Goal: Task Accomplishment & Management: Manage account settings

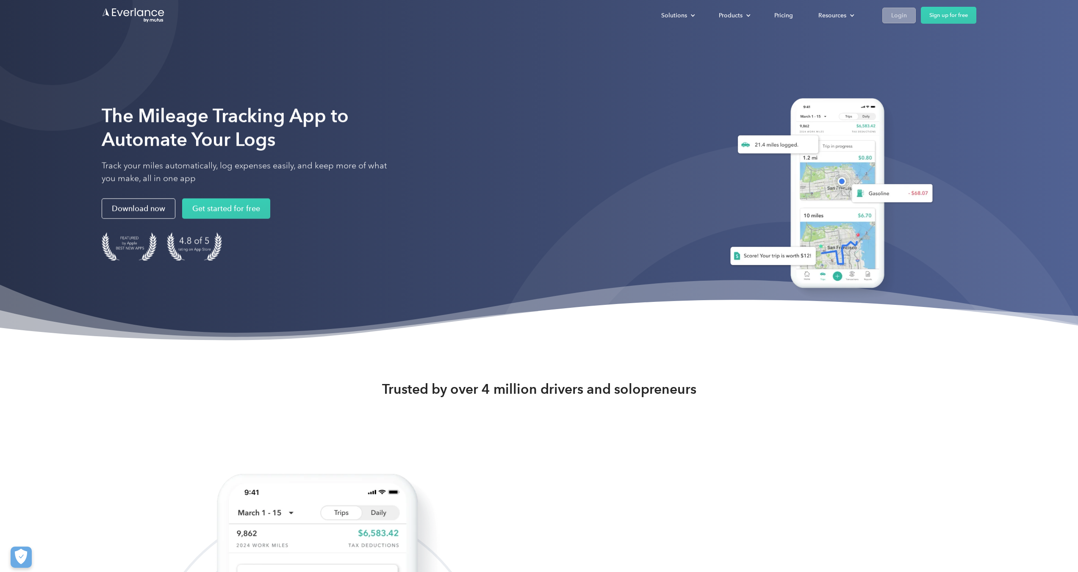
click at [894, 22] on link "Login" at bounding box center [898, 16] width 33 height 16
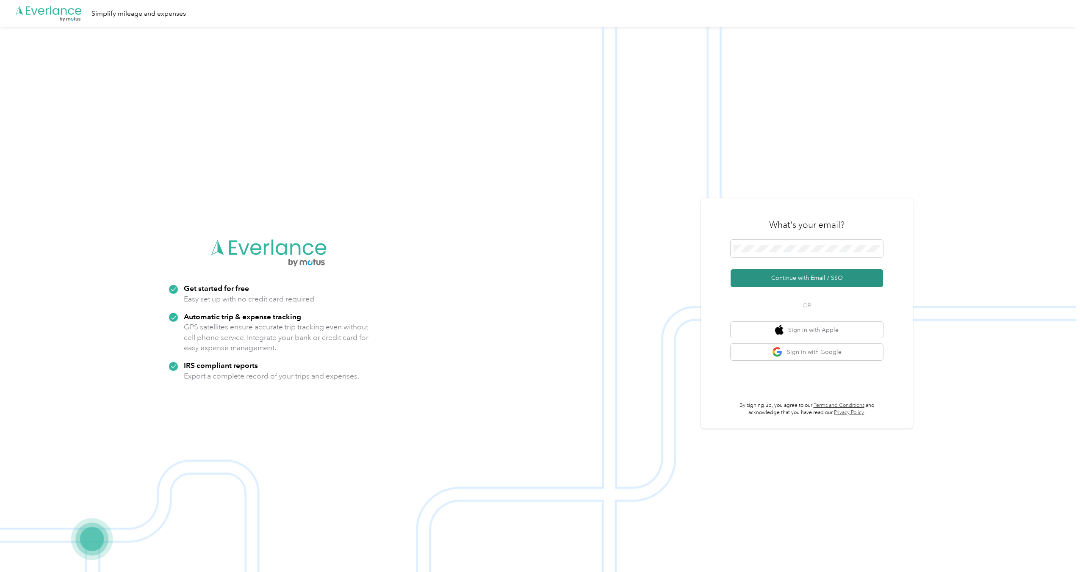
click at [821, 275] on button "Continue with Email / SSO" at bounding box center [807, 278] width 152 height 18
click at [814, 279] on button "Continue with Email / SSO" at bounding box center [807, 278] width 152 height 18
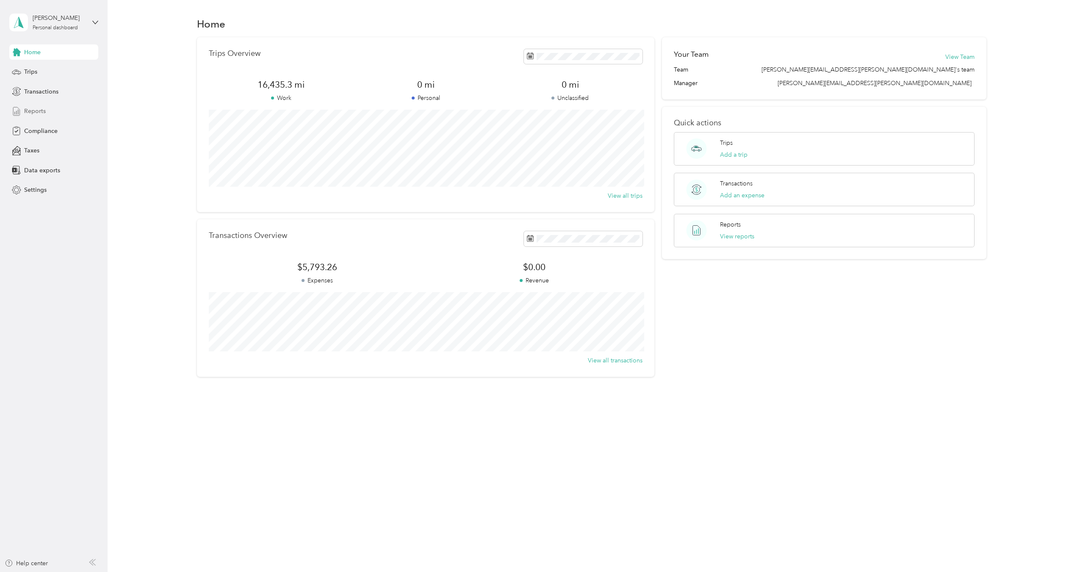
click at [25, 107] on span "Reports" at bounding box center [35, 111] width 22 height 9
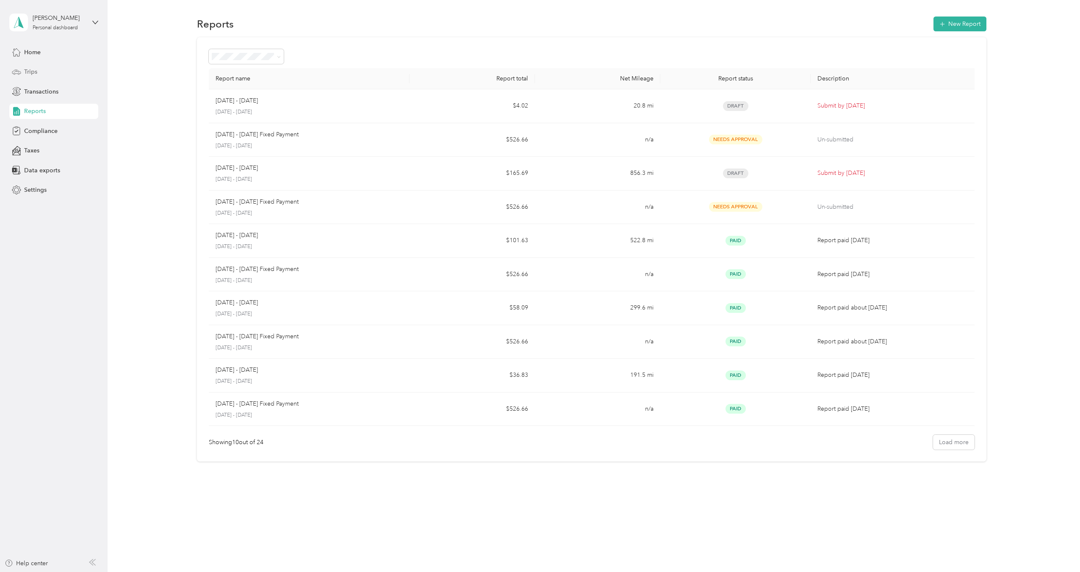
drag, startPoint x: 53, startPoint y: 73, endPoint x: 49, endPoint y: 75, distance: 4.7
click at [49, 75] on div "Trips" at bounding box center [53, 71] width 89 height 15
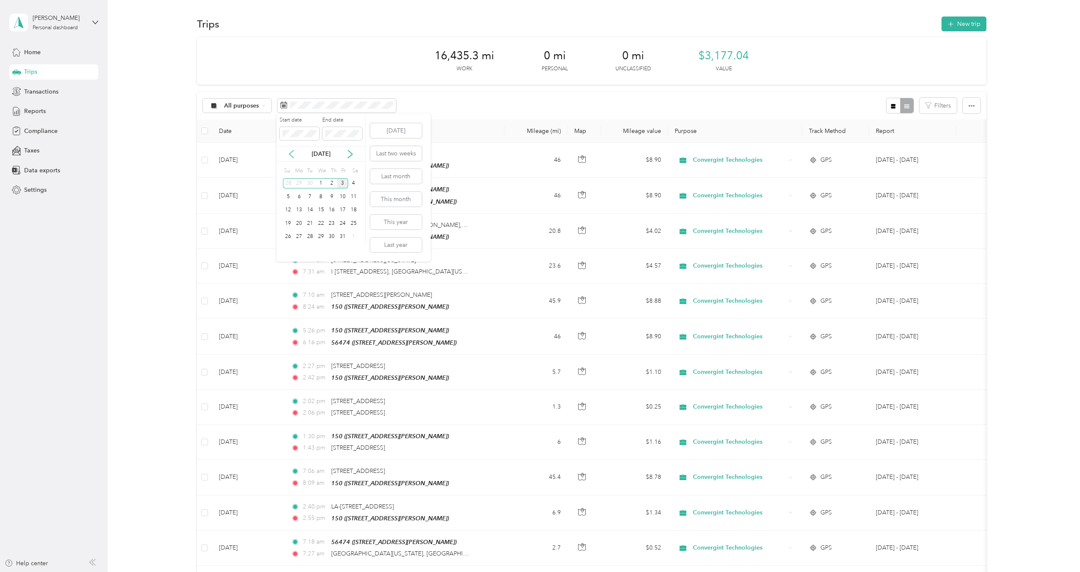
click at [292, 152] on icon at bounding box center [291, 154] width 4 height 8
click at [296, 181] on div "1" at bounding box center [299, 183] width 11 height 11
click at [341, 184] on div "5" at bounding box center [342, 183] width 11 height 11
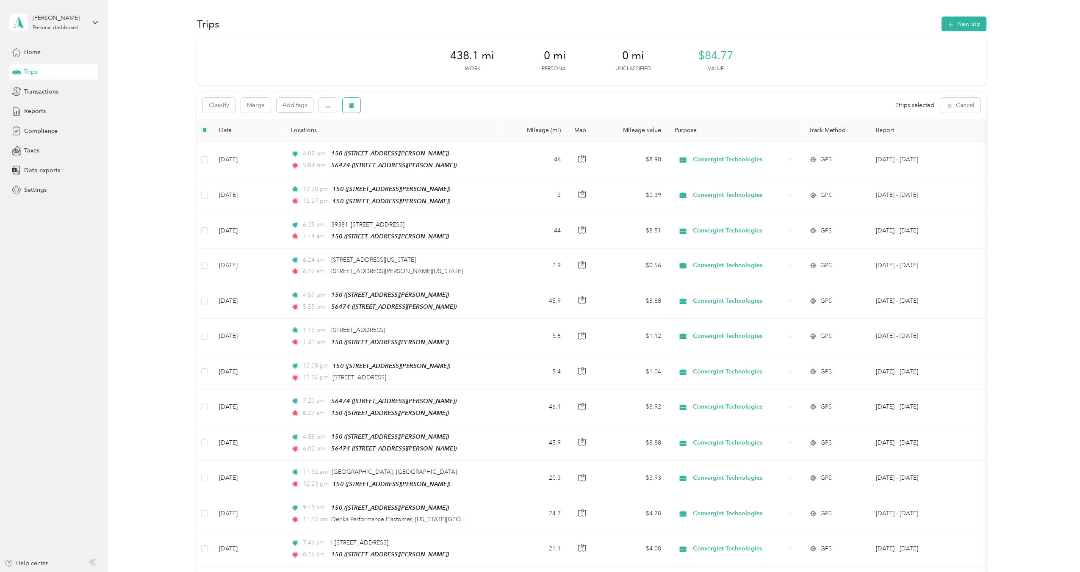
click at [354, 108] on icon "button" at bounding box center [352, 105] width 6 height 6
click at [414, 140] on button "Yes" at bounding box center [414, 141] width 17 height 14
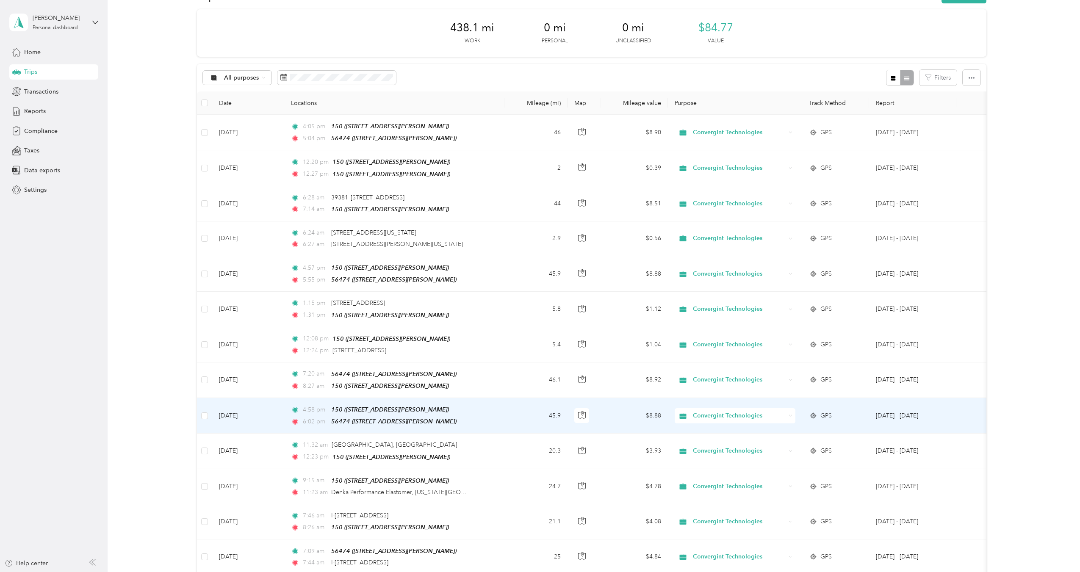
scroll to position [27, 0]
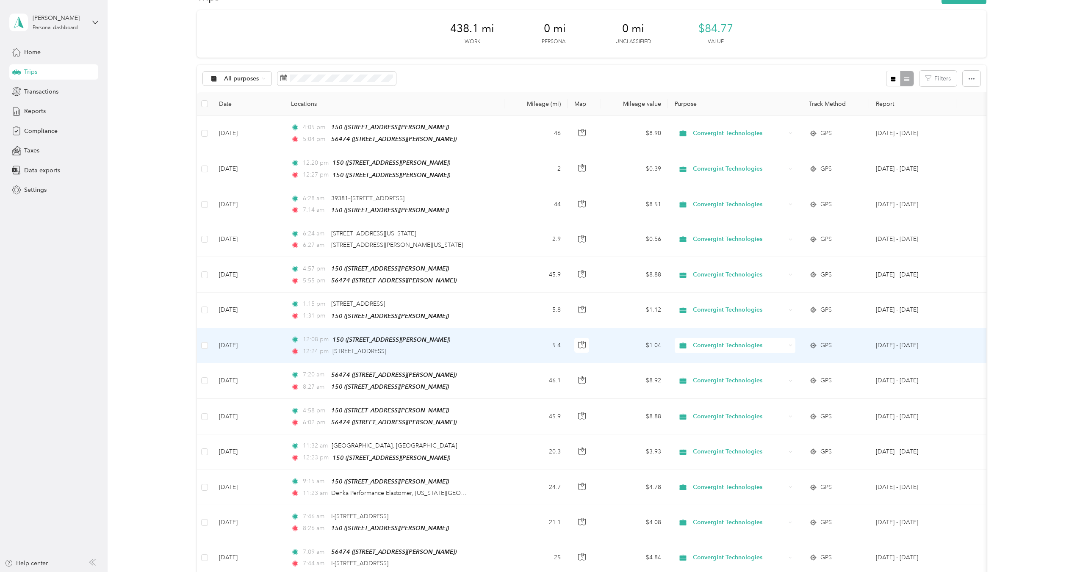
click at [478, 351] on td "12:08 pm 150 ([STREET_ADDRESS][PERSON_NAME]) 12:24 pm [STREET_ADDRESS]" at bounding box center [394, 345] width 220 height 35
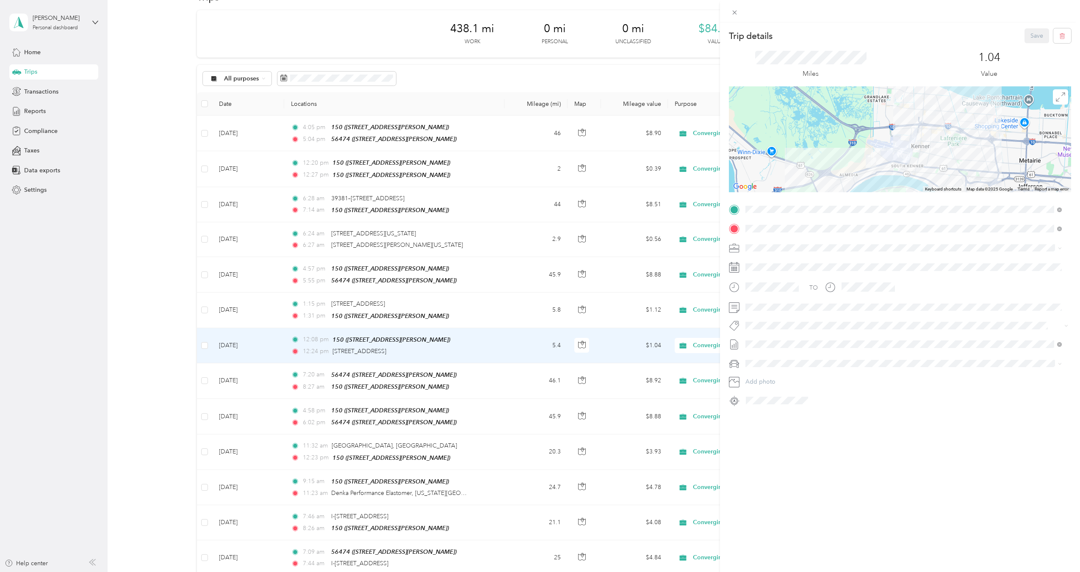
click at [479, 310] on div "Trip details Save This trip cannot be edited because it is either under review,…" at bounding box center [540, 286] width 1080 height 572
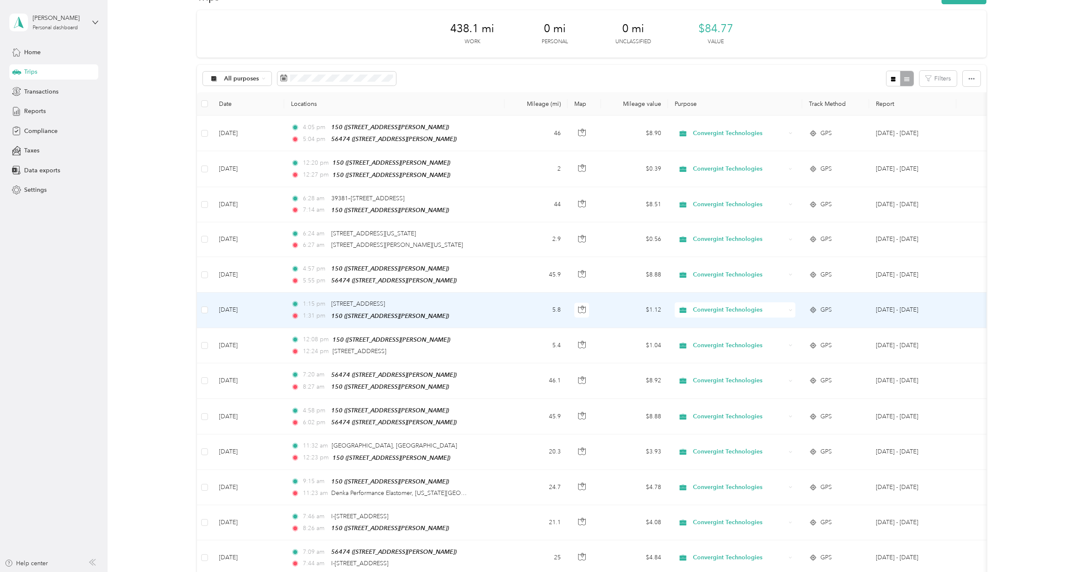
click at [479, 310] on td "1:15 pm [STREET_ADDRESS] 1:31 pm 150 ([STREET_ADDRESS][PERSON_NAME])" at bounding box center [394, 310] width 220 height 35
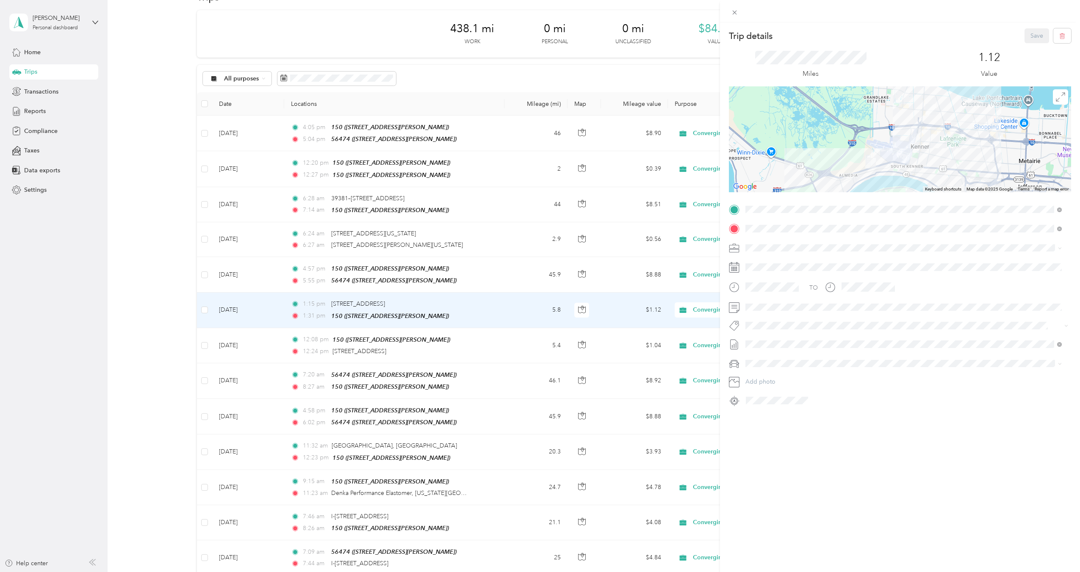
click at [495, 243] on div "Trip details Save This trip cannot be edited because it is either under review,…" at bounding box center [540, 286] width 1080 height 572
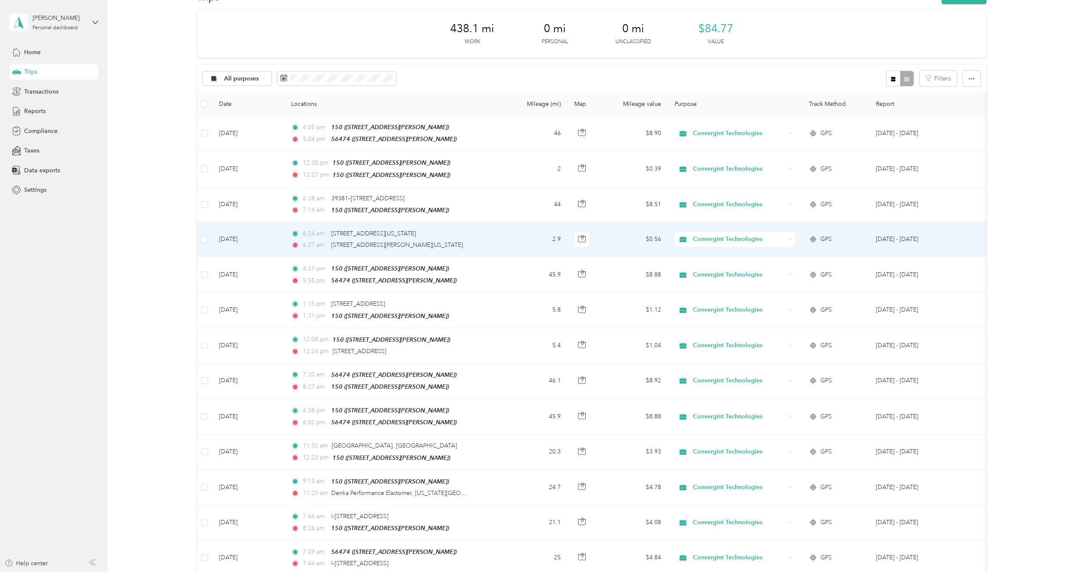
click at [495, 243] on td "6:24 am [GEOGRAPHIC_DATA][US_STATE], [GEOGRAPHIC_DATA] 6:27 am [GEOGRAPHIC_DATA…" at bounding box center [394, 239] width 220 height 35
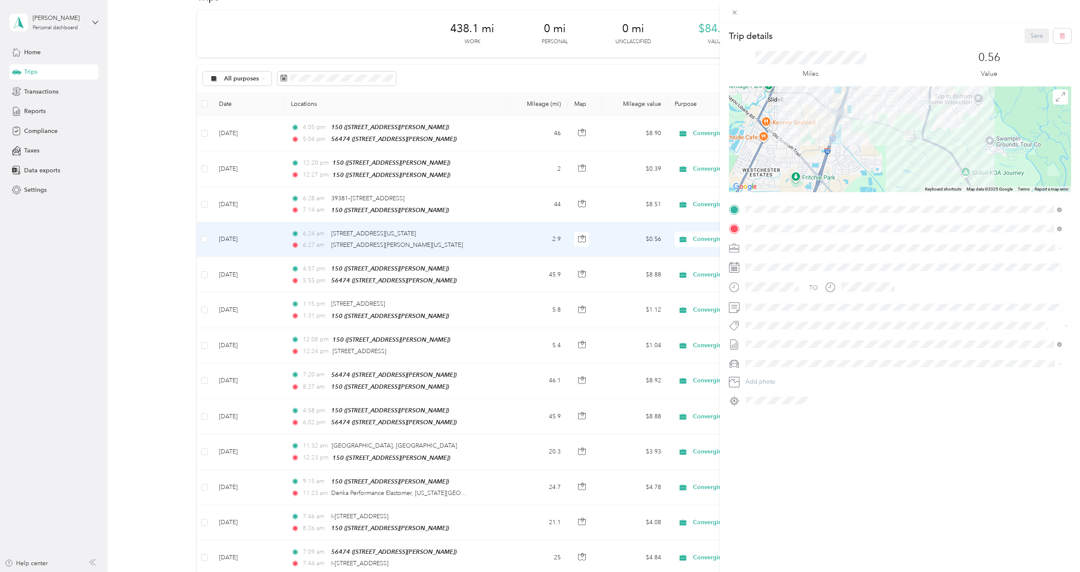
click at [482, 206] on div "Trip details Save This trip cannot be edited because it is either under review,…" at bounding box center [540, 286] width 1080 height 572
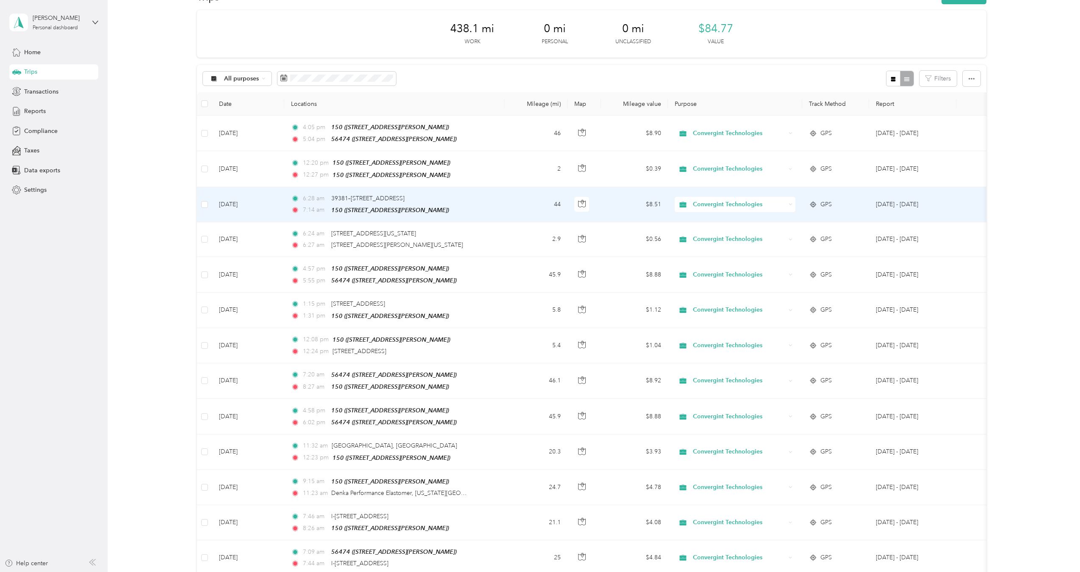
click at [482, 206] on td "6:28 am 39381–[STREET_ADDRESS] 7:14 am 150 ([STREET_ADDRESS][PERSON_NAME])" at bounding box center [394, 204] width 220 height 35
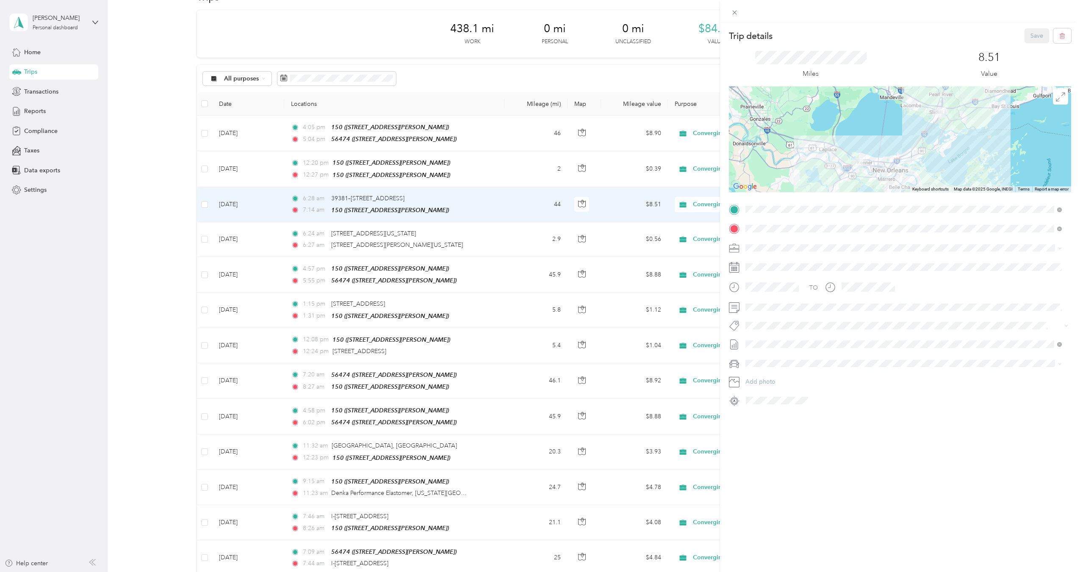
click at [482, 175] on div "Trip details Save This trip cannot be edited because it is either under review,…" at bounding box center [540, 286] width 1080 height 572
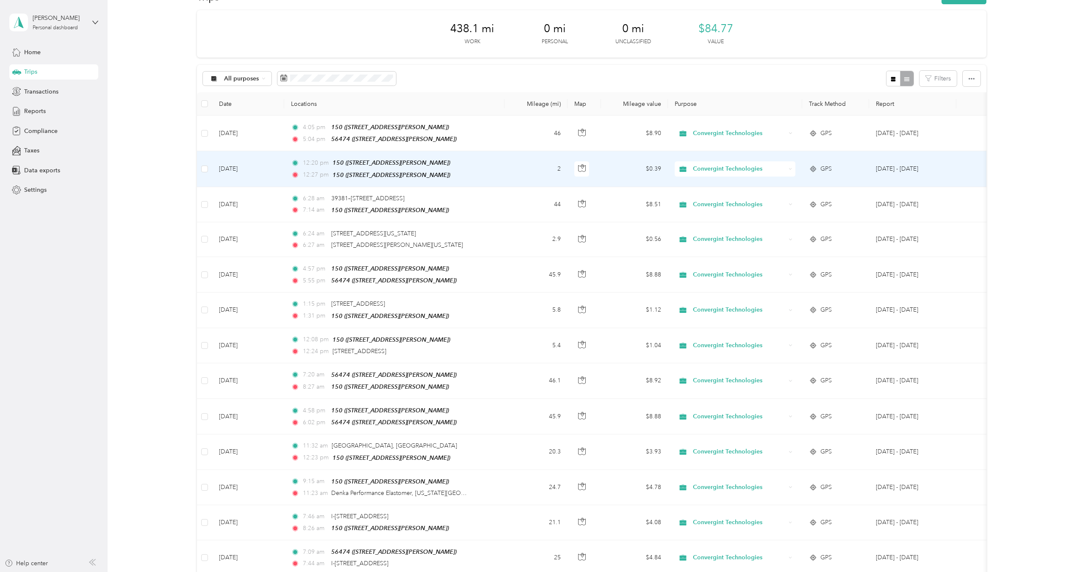
click at [482, 175] on td "12:20 pm 150 ([STREET_ADDRESS][PERSON_NAME]) 12:27 pm 150 ([STREET_ADDRESS][PER…" at bounding box center [394, 169] width 220 height 36
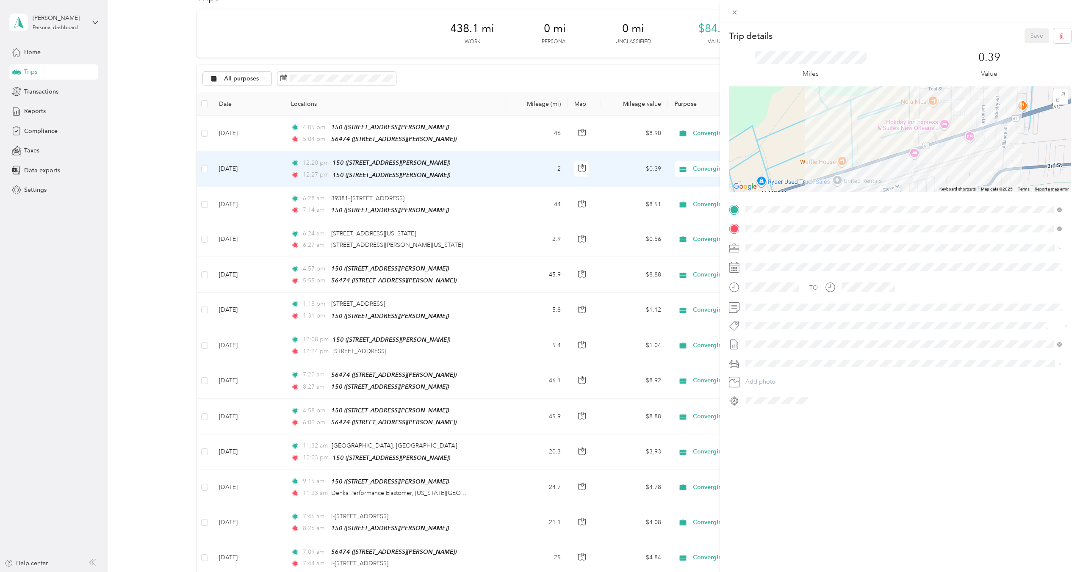
drag, startPoint x: 357, startPoint y: 75, endPoint x: 352, endPoint y: 78, distance: 5.5
click at [354, 77] on div "Trip details Save This trip cannot be edited because it is either under review,…" at bounding box center [540, 286] width 1080 height 572
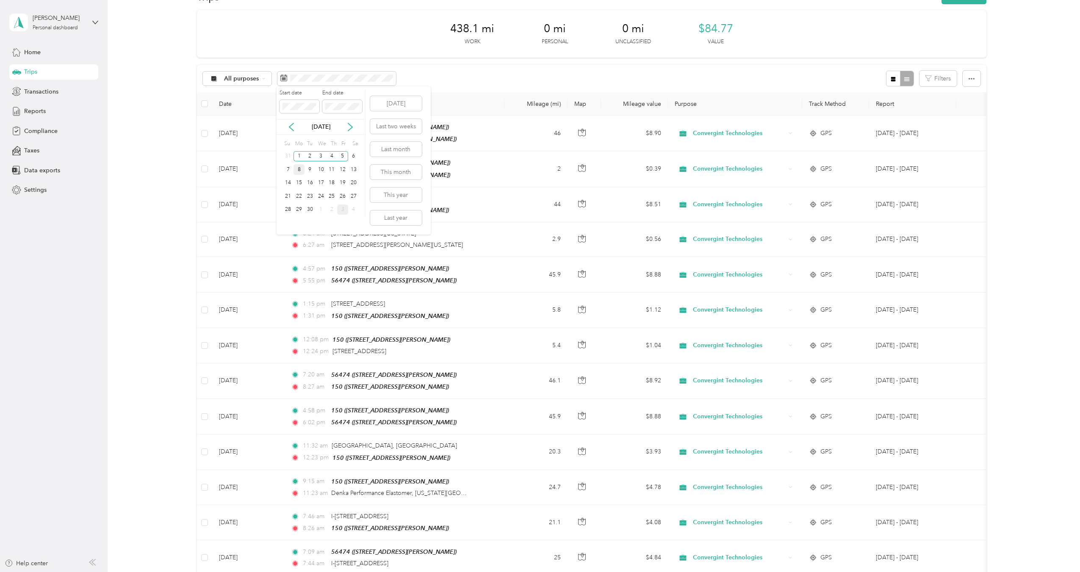
click at [303, 169] on div "8" at bounding box center [299, 169] width 11 height 11
click at [338, 174] on div "12" at bounding box center [342, 169] width 11 height 11
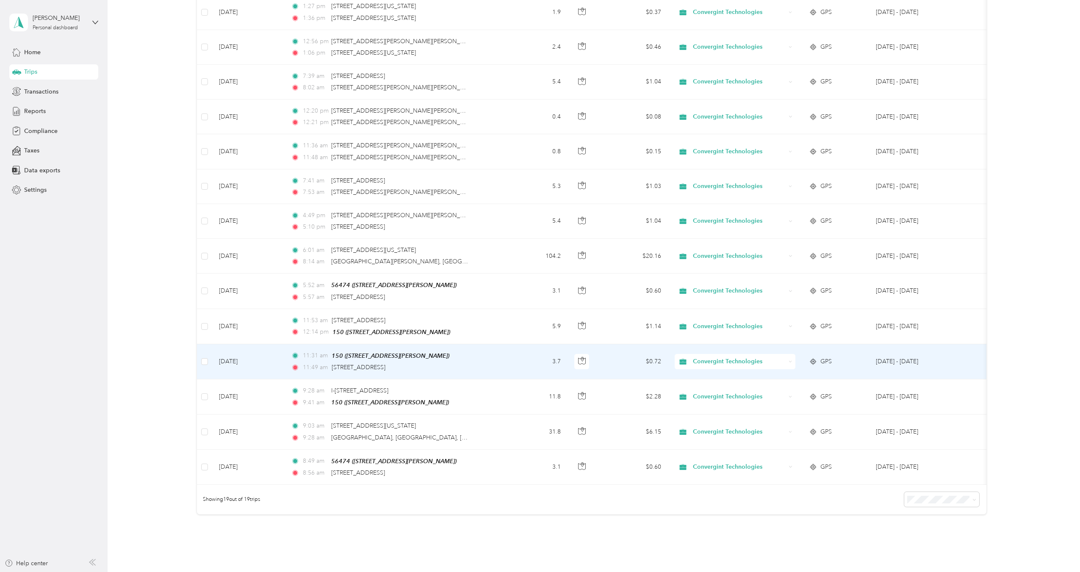
scroll to position [339, 0]
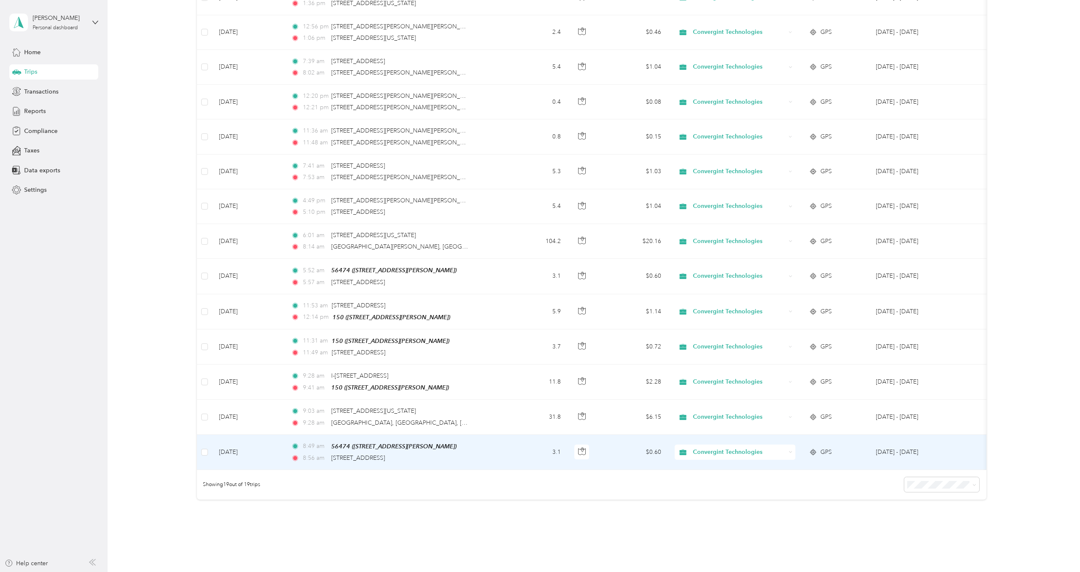
click at [468, 457] on div "8:56 am [STREET_ADDRESS]" at bounding box center [380, 458] width 178 height 9
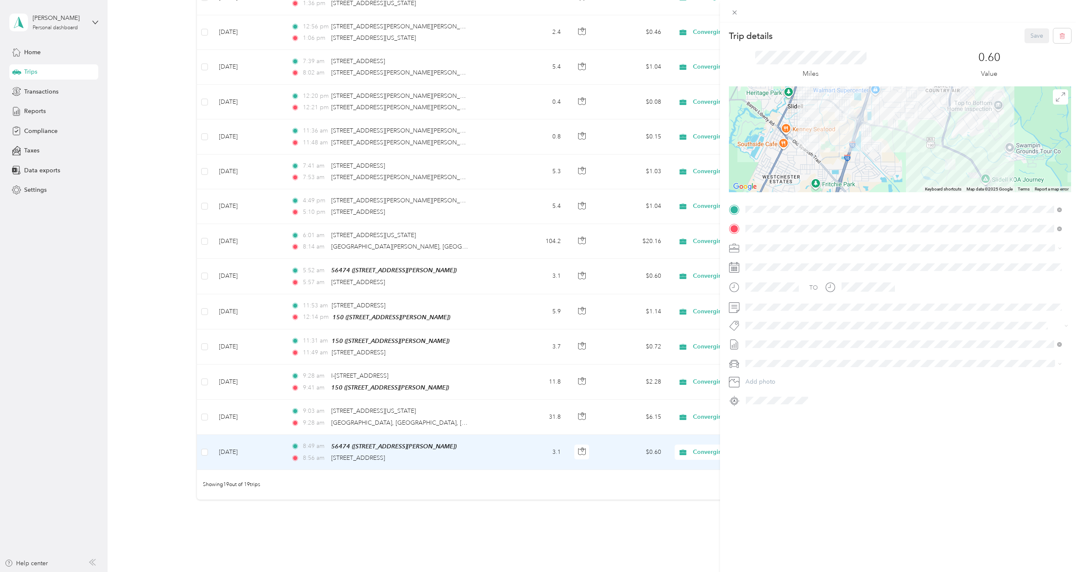
click at [499, 416] on div "Trip details Save This trip cannot be edited because it is either under review,…" at bounding box center [540, 286] width 1080 height 572
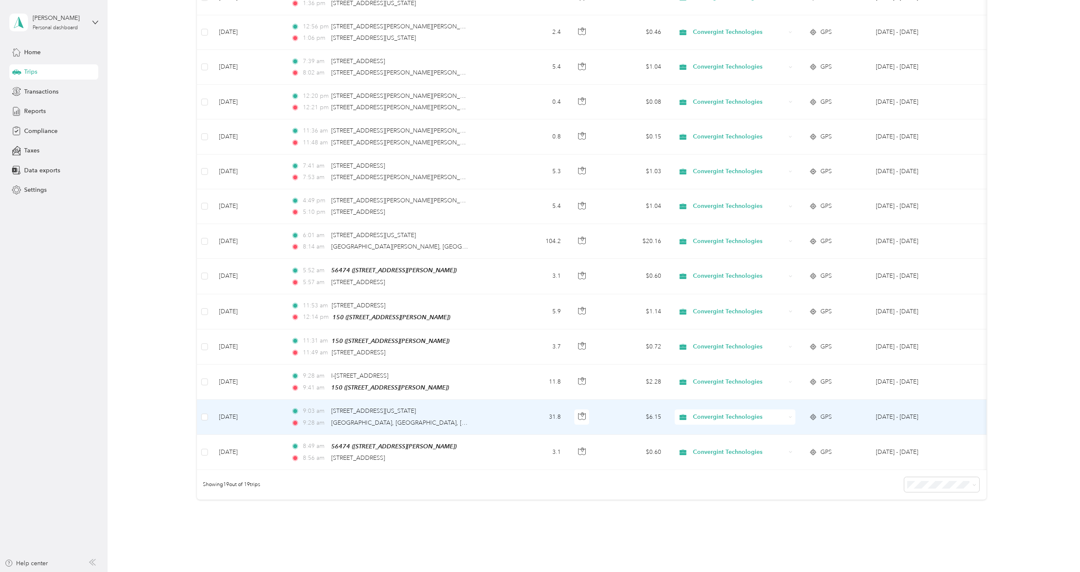
click at [499, 416] on td "9:03 am 1900, [GEOGRAPHIC_DATA][US_STATE], [GEOGRAPHIC_DATA] 9:[GEOGRAPHIC_DATA…" at bounding box center [394, 417] width 220 height 35
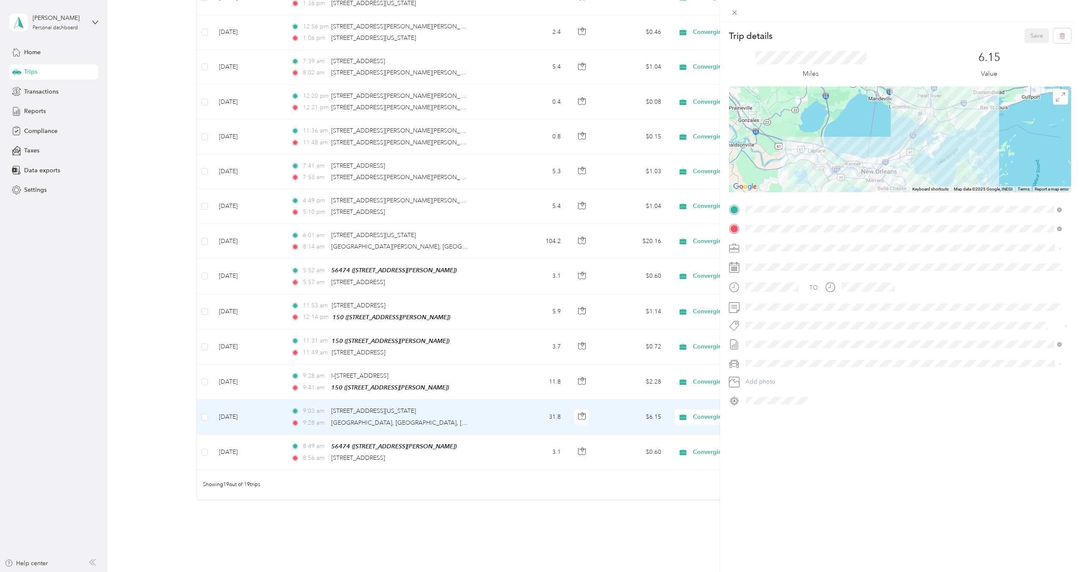
click at [480, 380] on div "Trip details Save This trip cannot be edited because it is either under review,…" at bounding box center [540, 286] width 1080 height 572
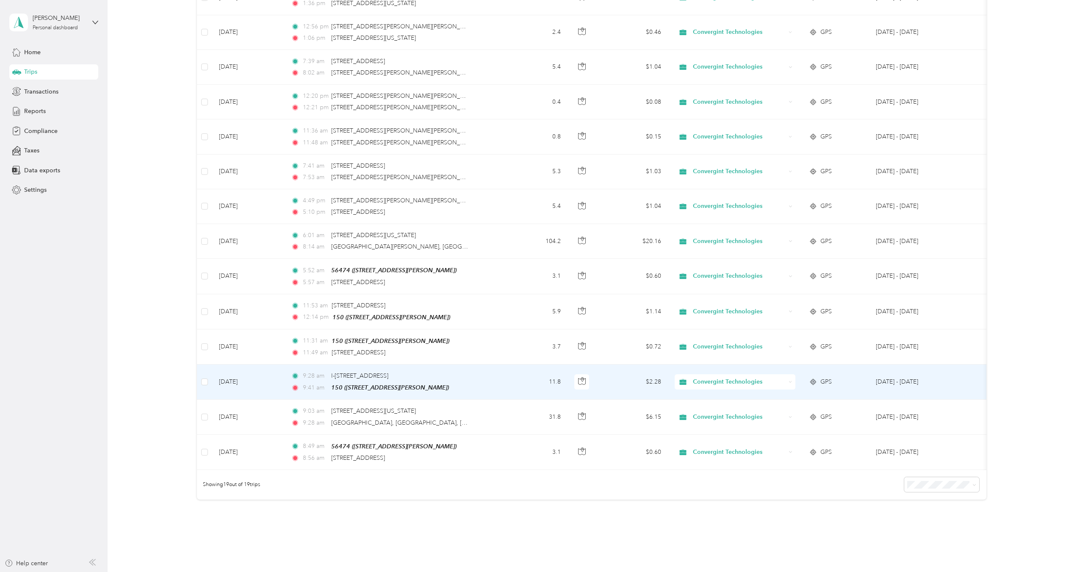
click at [480, 380] on td "9:28 am I-[STREET_ADDRESS], [GEOGRAPHIC_DATA] 9:41 am 150 ([STREET_ADDRESS][PER…" at bounding box center [394, 382] width 220 height 35
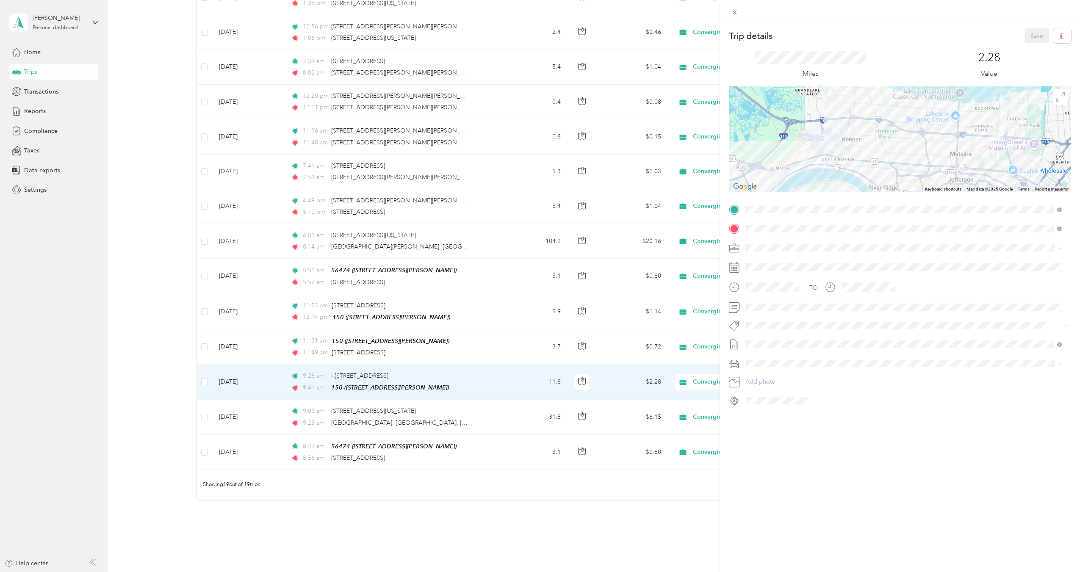
click at [480, 346] on div "Trip details Save This trip cannot be edited because it is either under review,…" at bounding box center [540, 286] width 1080 height 572
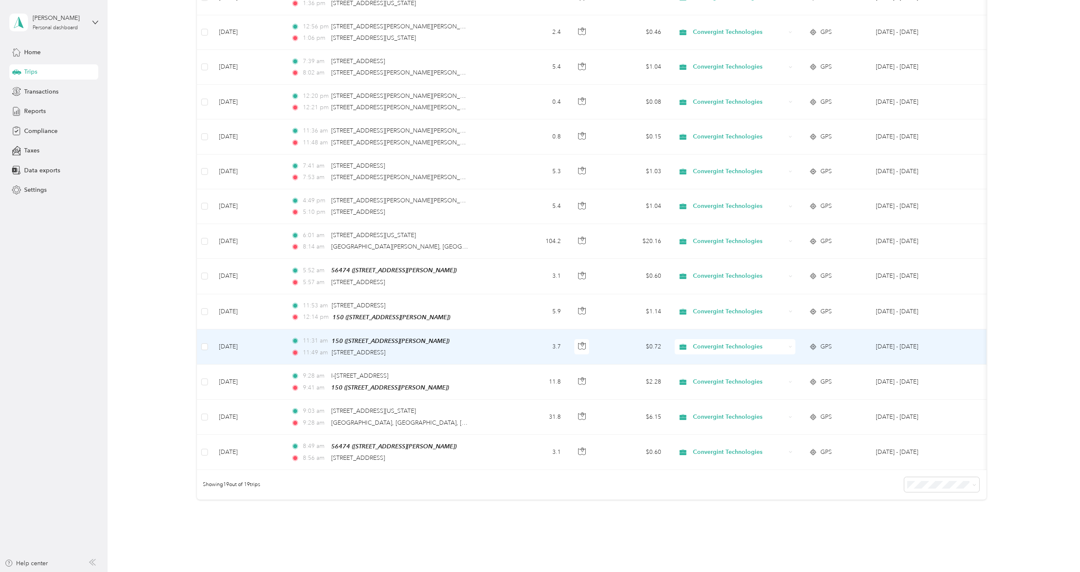
click at [480, 346] on td "11:31 am 150 ([STREET_ADDRESS][PERSON_NAME]) 11:49 am [STREET_ADDRESS]" at bounding box center [394, 347] width 220 height 35
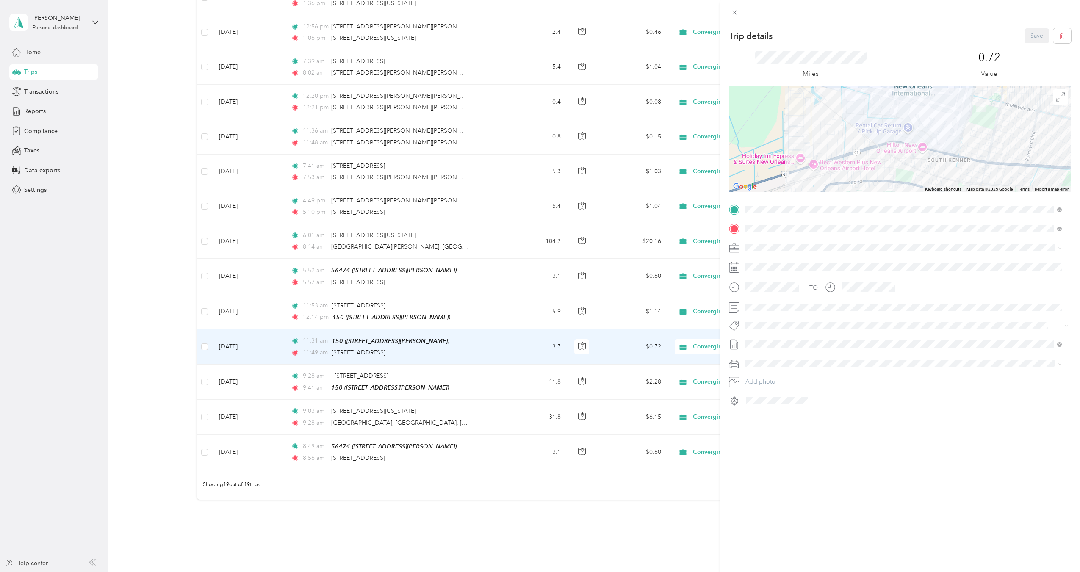
click at [479, 304] on div "Trip details Save This trip cannot be edited because it is either under review,…" at bounding box center [540, 286] width 1080 height 572
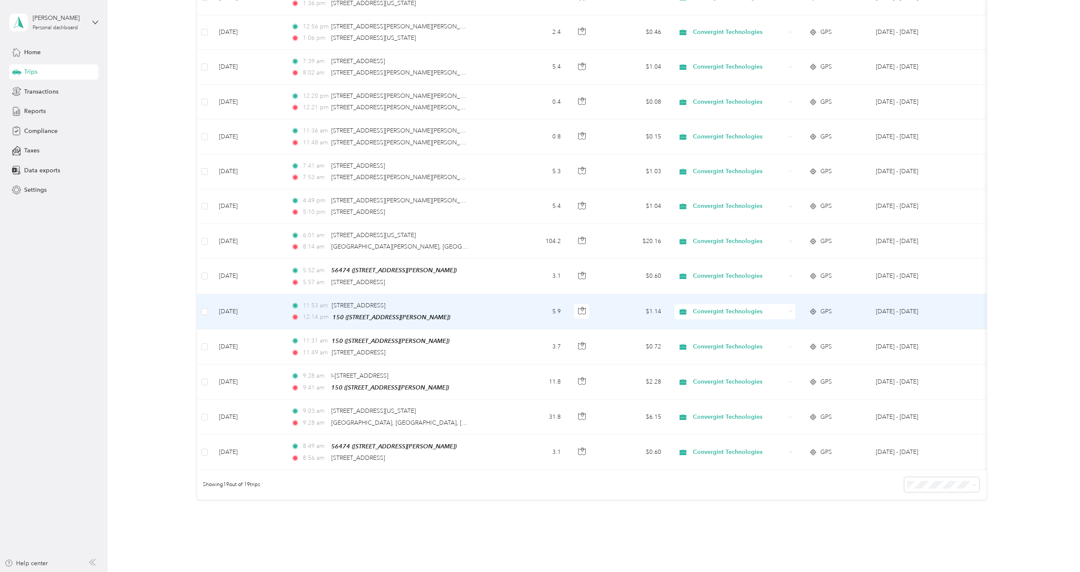
click at [473, 306] on td "11:53 am [STREET_ADDRESS], [GEOGRAPHIC_DATA] 12:14 pm 150 ([STREET_ADDRESS][PER…" at bounding box center [394, 311] width 220 height 35
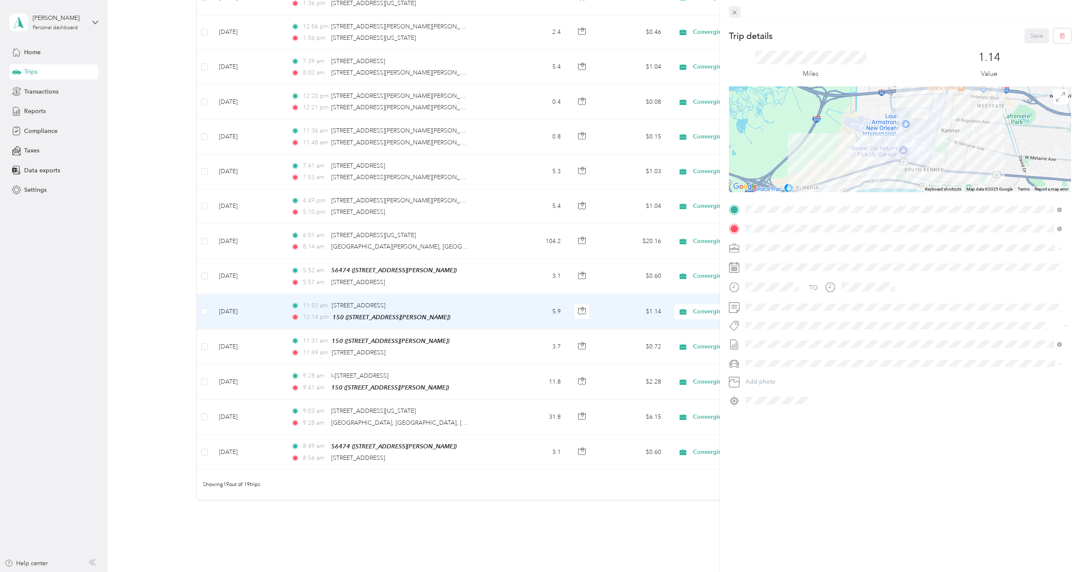
click at [733, 11] on icon at bounding box center [734, 12] width 7 height 7
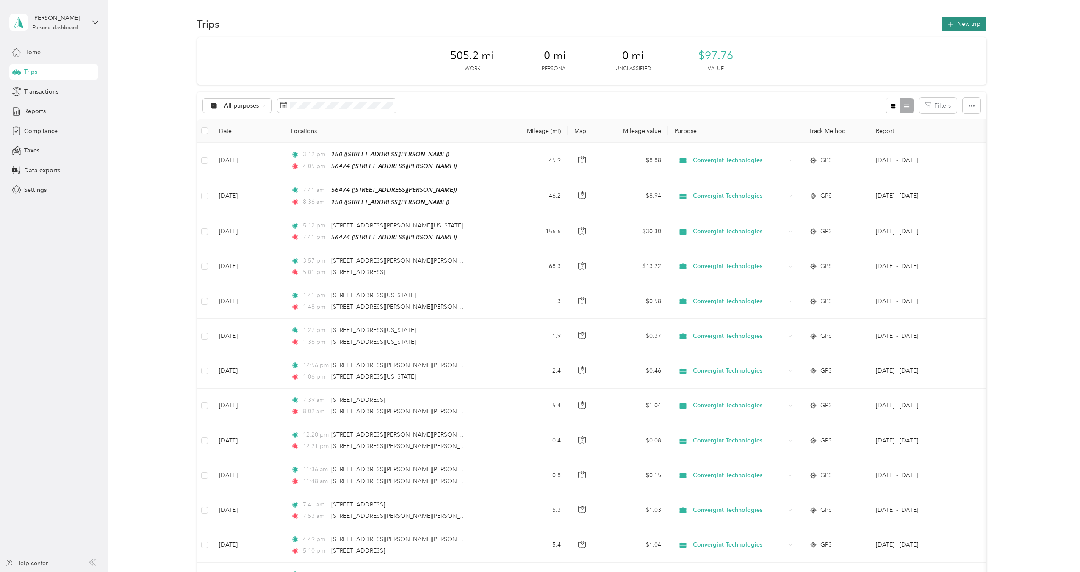
click at [960, 22] on button "New trip" at bounding box center [964, 24] width 45 height 15
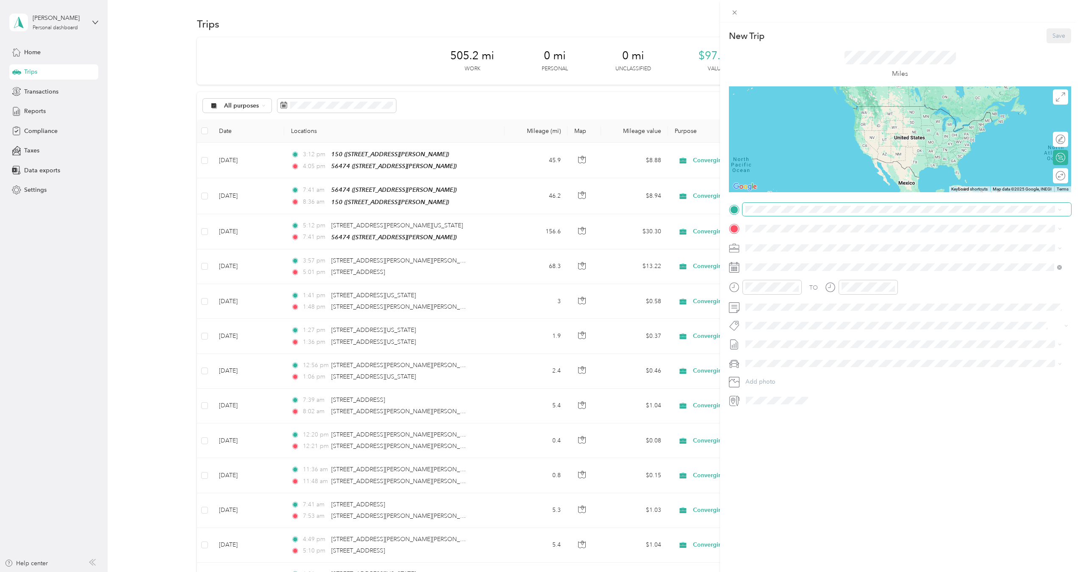
click at [837, 214] on span at bounding box center [906, 210] width 329 height 14
click at [832, 278] on span "[STREET_ADDRESS][PERSON_NAME]" at bounding box center [812, 276] width 101 height 7
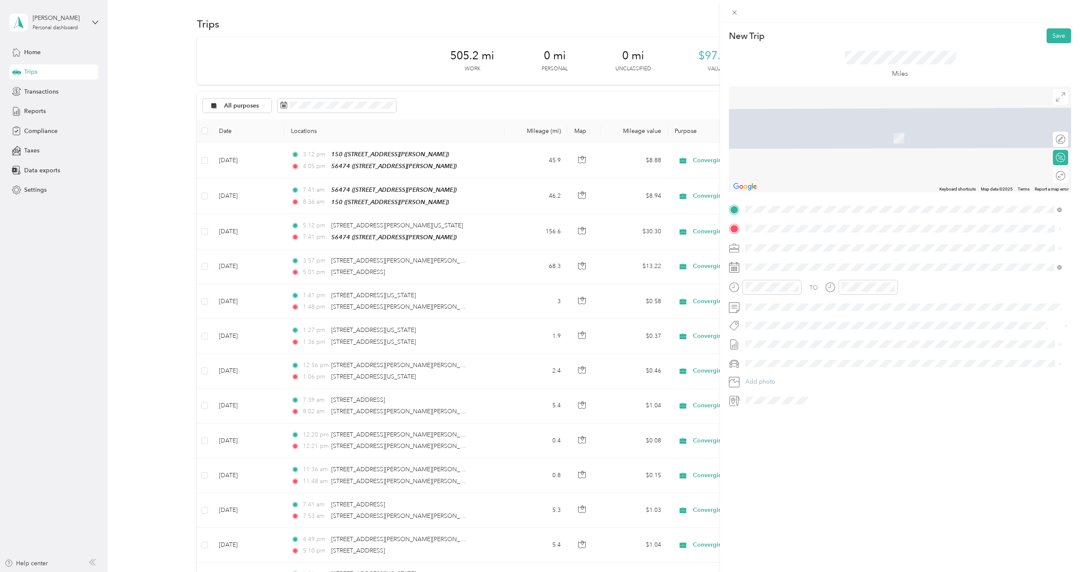
click at [830, 266] on div "56474 [STREET_ADDRESS][PERSON_NAME]" at bounding box center [812, 267] width 101 height 18
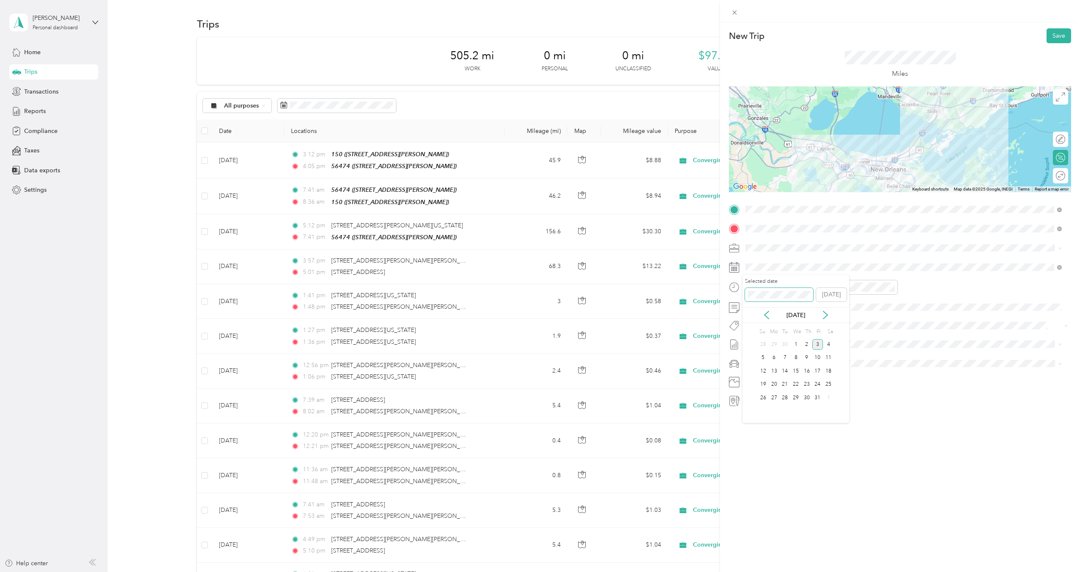
click at [782, 289] on span at bounding box center [779, 295] width 68 height 14
click at [762, 316] on icon at bounding box center [766, 315] width 8 height 8
click at [778, 358] on div "8" at bounding box center [774, 358] width 11 height 11
click at [754, 303] on div "04" at bounding box center [754, 302] width 20 height 12
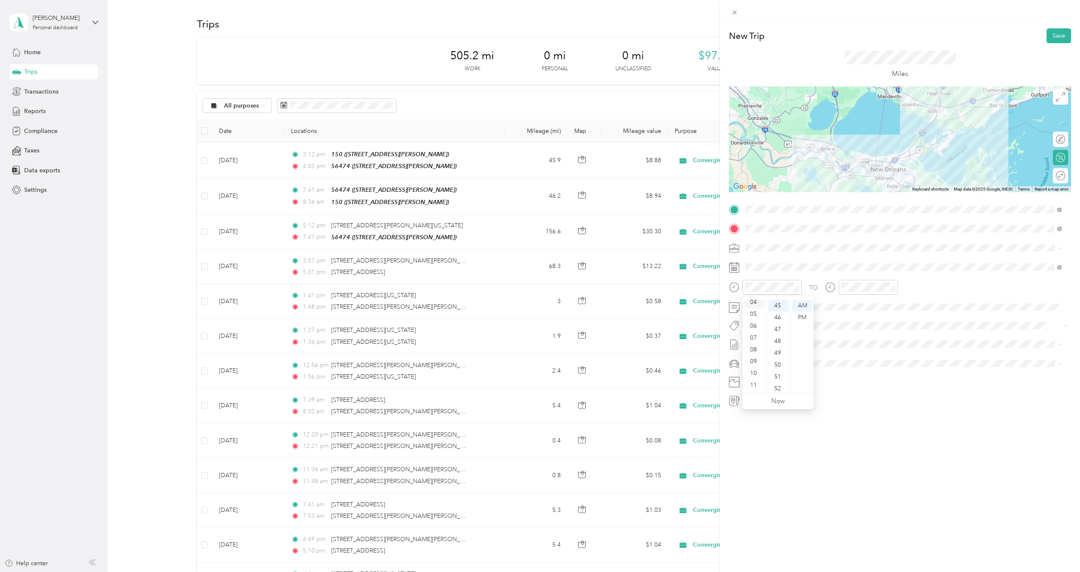
scroll to position [47, 0]
click at [751, 317] on div "05" at bounding box center [754, 318] width 20 height 12
click at [798, 316] on div "PM" at bounding box center [802, 318] width 20 height 12
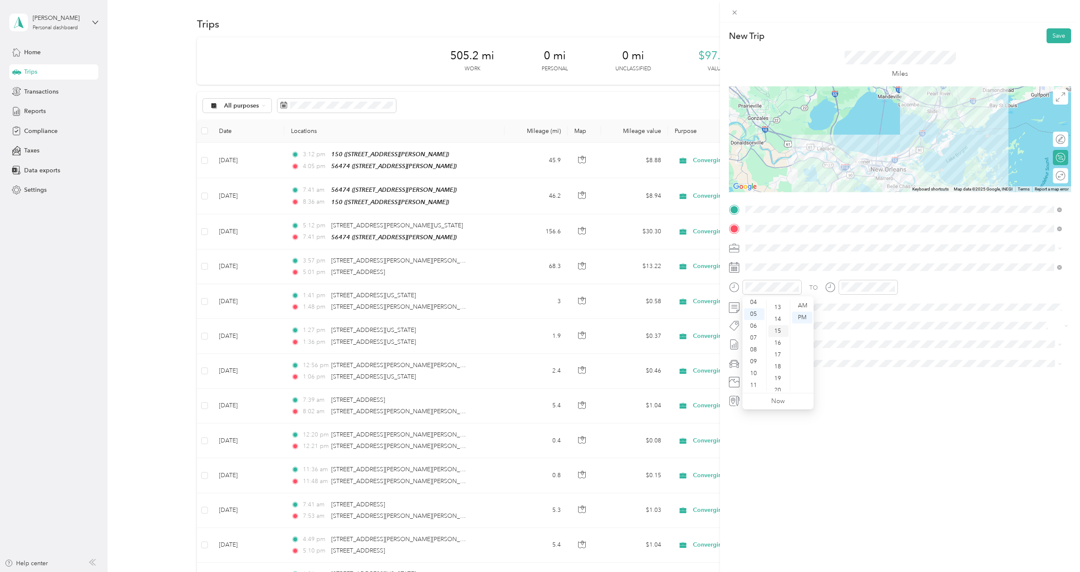
click at [778, 330] on div "15" at bounding box center [778, 331] width 20 height 12
click at [850, 323] on div "06" at bounding box center [850, 326] width 20 height 12
click at [896, 316] on div "PM" at bounding box center [898, 318] width 20 height 12
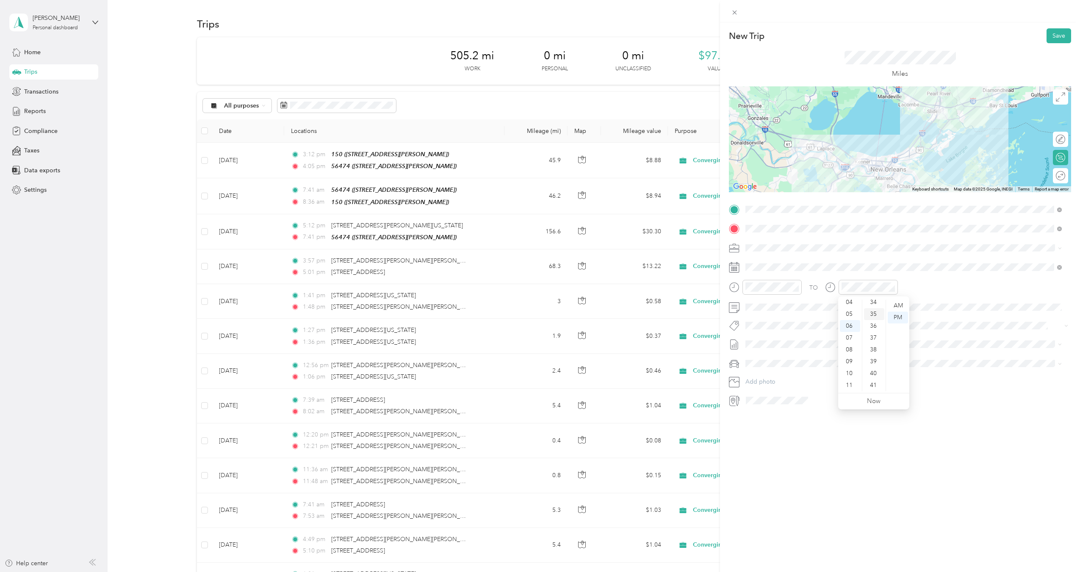
click at [872, 317] on div "35" at bounding box center [874, 314] width 20 height 12
click at [828, 479] on div "New Trip Save This trip cannot be edited because it is either under review, app…" at bounding box center [900, 308] width 360 height 572
click at [776, 367] on li "[DATE] - [DATE] Draft" at bounding box center [903, 373] width 322 height 14
click at [780, 388] on li "Ford F250SD" at bounding box center [903, 391] width 322 height 15
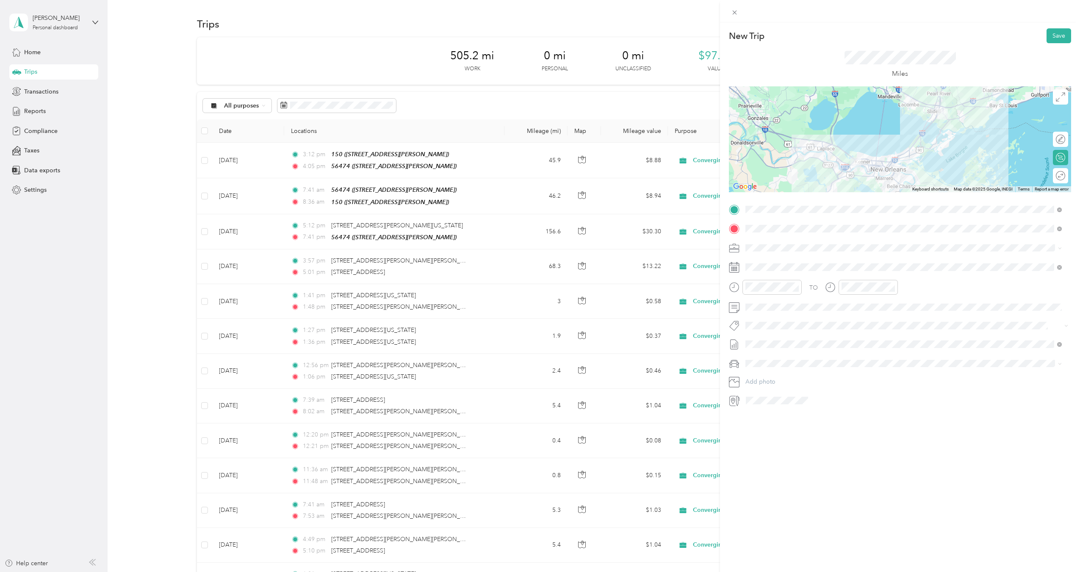
click at [801, 469] on div "New Trip Save This trip cannot be edited because it is either under review, app…" at bounding box center [900, 308] width 360 height 572
click at [1049, 37] on button "Save" at bounding box center [1059, 35] width 25 height 15
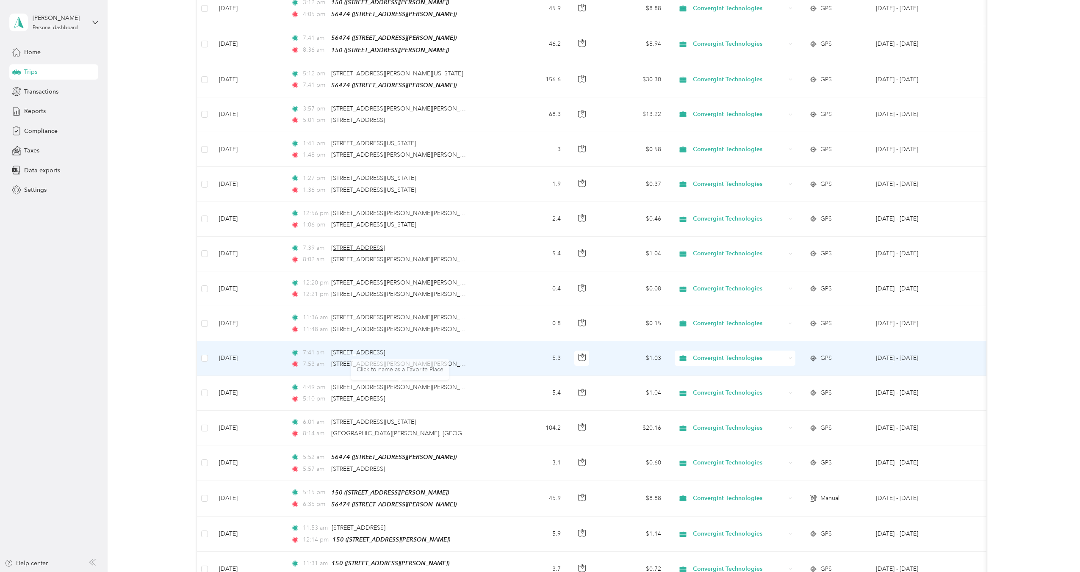
scroll to position [169, 0]
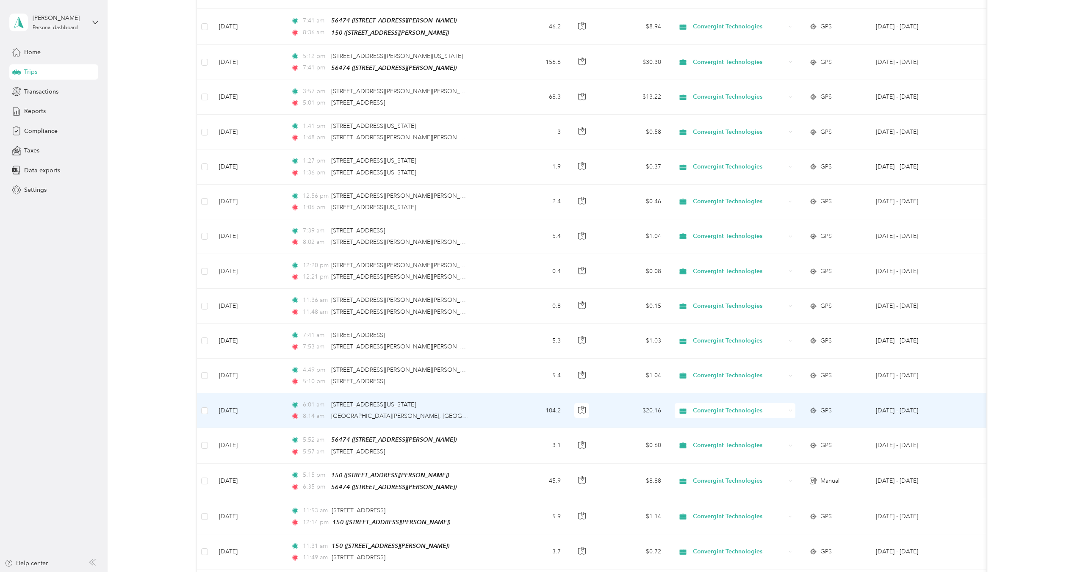
click at [497, 409] on td "6:01 am 1900, [GEOGRAPHIC_DATA][US_STATE], [GEOGRAPHIC_DATA] 8:14 am [GEOGRAPHI…" at bounding box center [394, 410] width 220 height 35
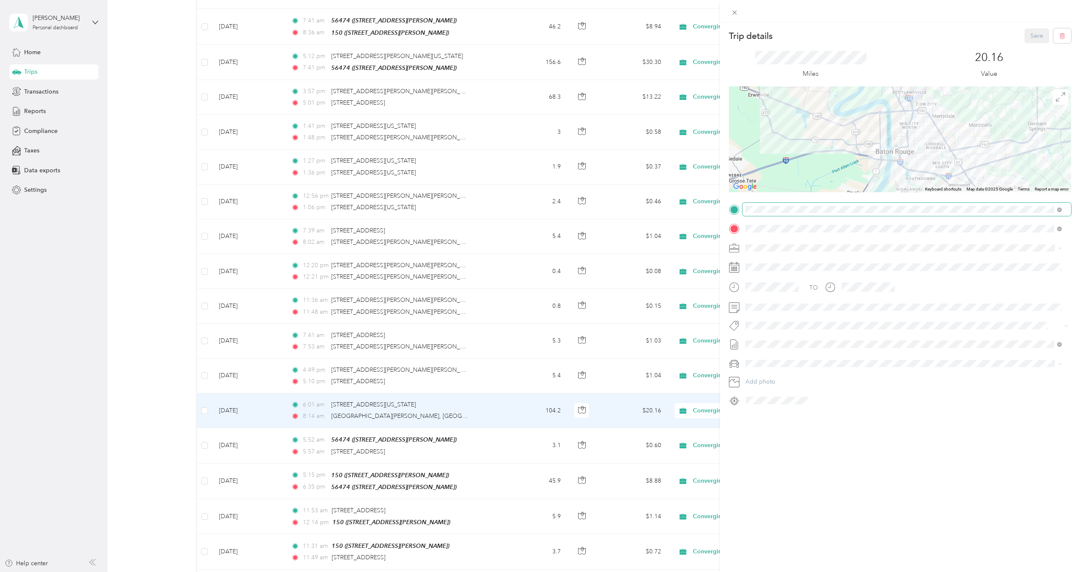
click at [857, 210] on div "Trip details Save This trip cannot be edited because it is either under review,…" at bounding box center [900, 217] width 342 height 379
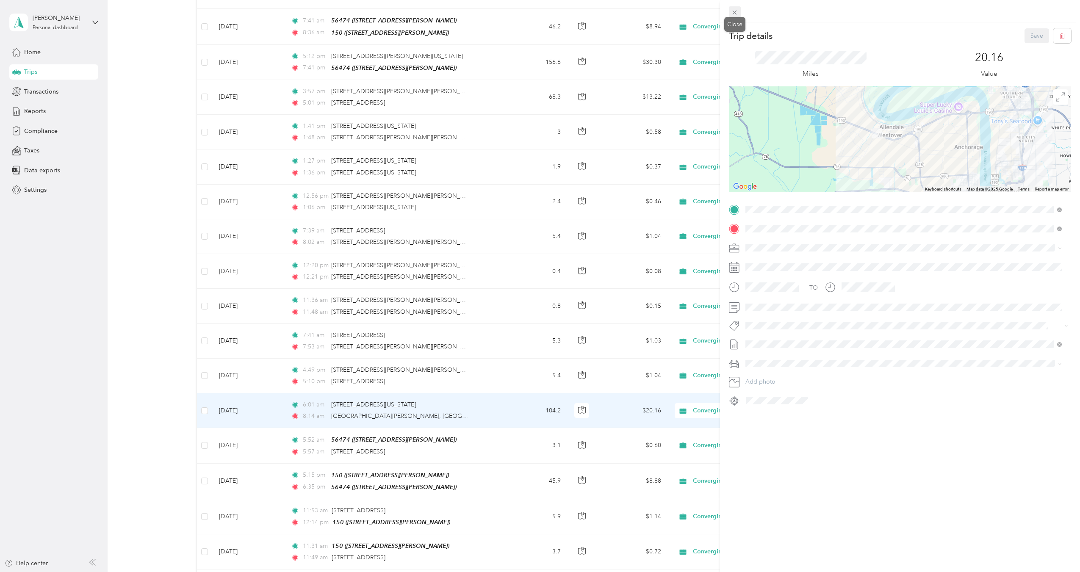
click at [734, 10] on icon at bounding box center [734, 12] width 7 height 7
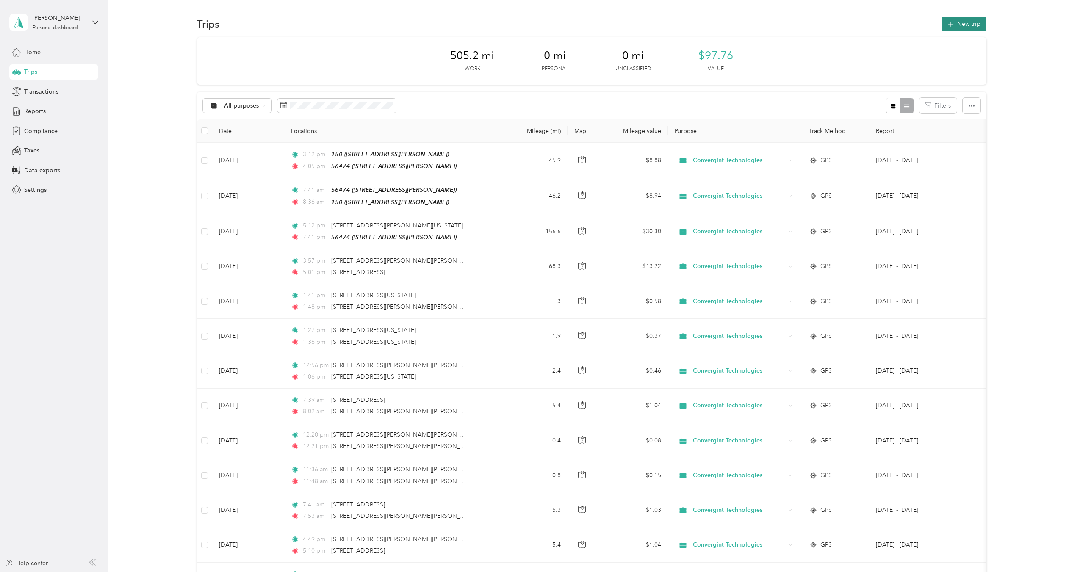
click at [963, 22] on button "New trip" at bounding box center [964, 24] width 45 height 15
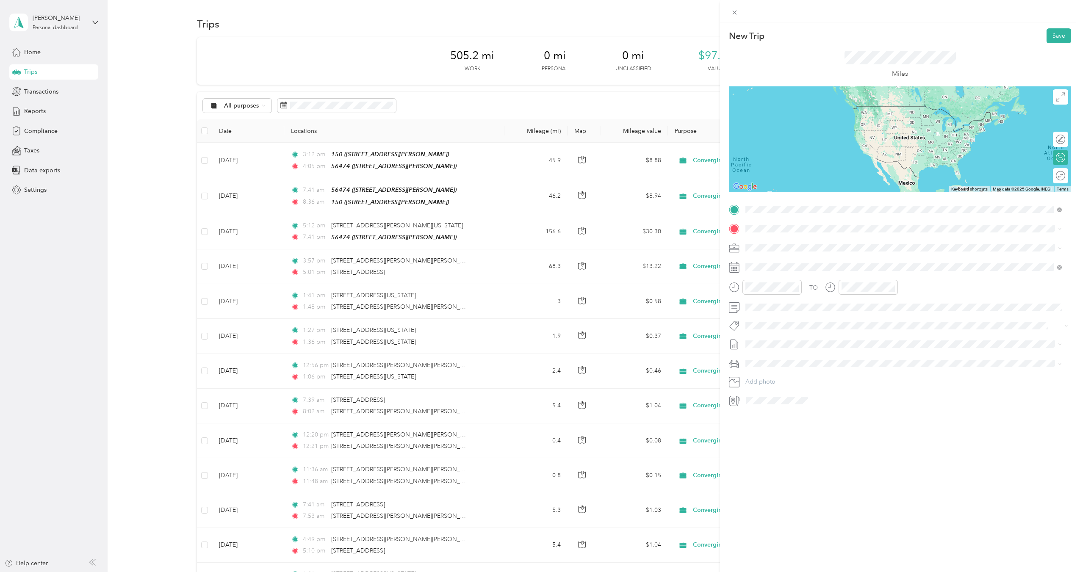
click at [860, 242] on span "[STREET_ADDRESS][US_STATE][US_STATE]" at bounding box center [820, 240] width 116 height 8
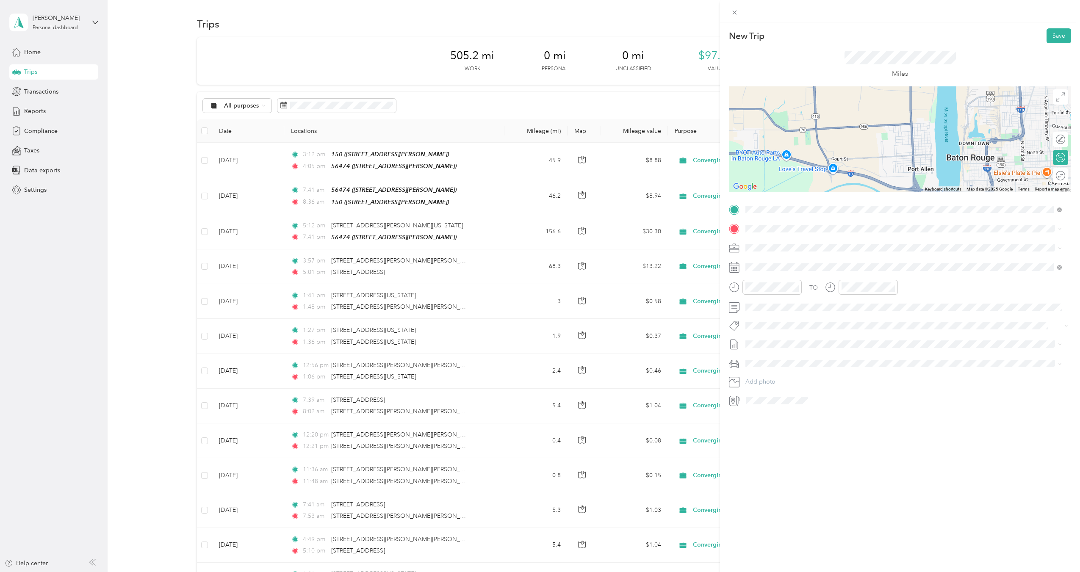
drag, startPoint x: 790, startPoint y: 151, endPoint x: 936, endPoint y: 163, distance: 146.6
click at [936, 163] on div at bounding box center [900, 139] width 342 height 106
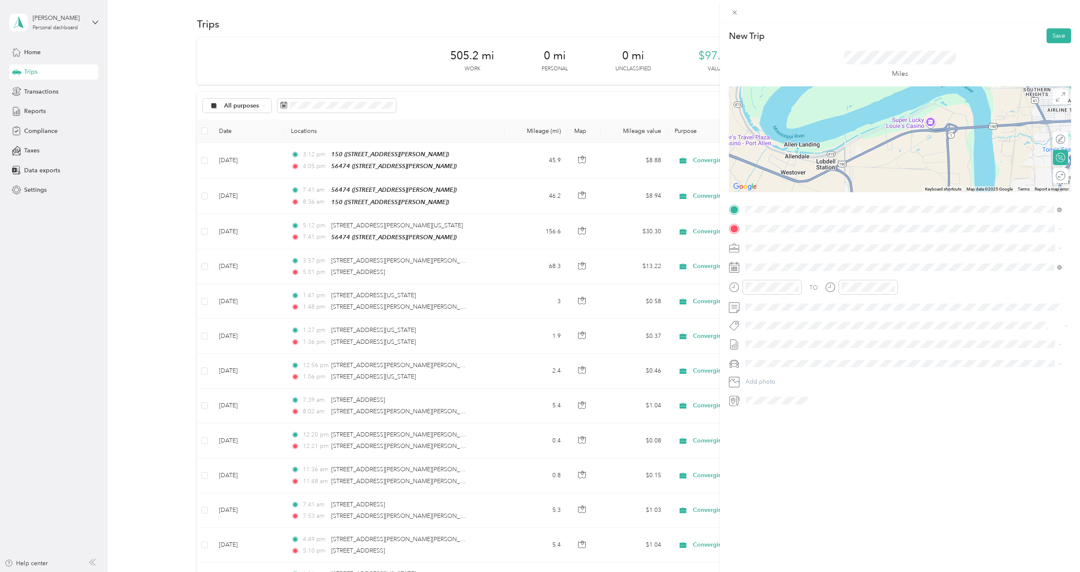
drag, startPoint x: 926, startPoint y: 119, endPoint x: 964, endPoint y: 257, distance: 142.3
click at [964, 256] on div "New Trip Save This trip cannot be edited because it is either under review, app…" at bounding box center [900, 217] width 342 height 379
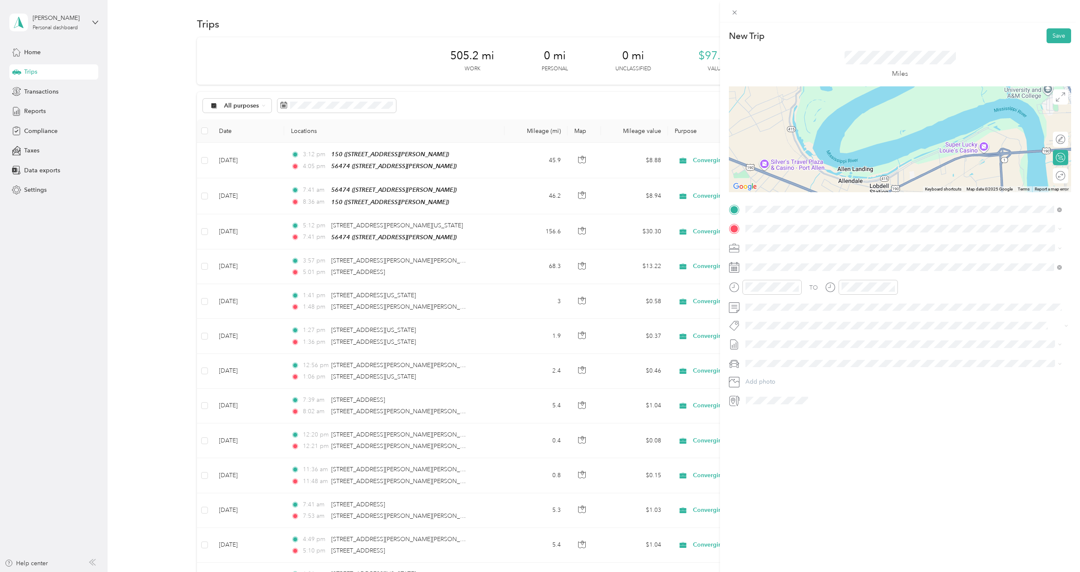
drag, startPoint x: 934, startPoint y: 157, endPoint x: 961, endPoint y: 93, distance: 69.1
click at [961, 93] on div at bounding box center [900, 139] width 342 height 106
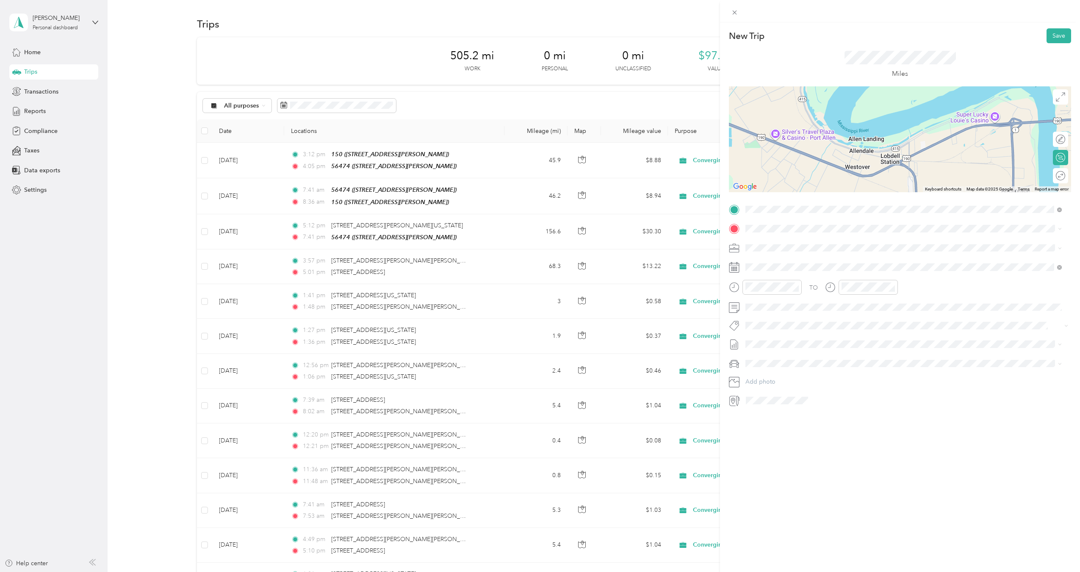
drag, startPoint x: 920, startPoint y: 140, endPoint x: 934, endPoint y: 105, distance: 37.4
click at [934, 105] on div at bounding box center [900, 139] width 342 height 106
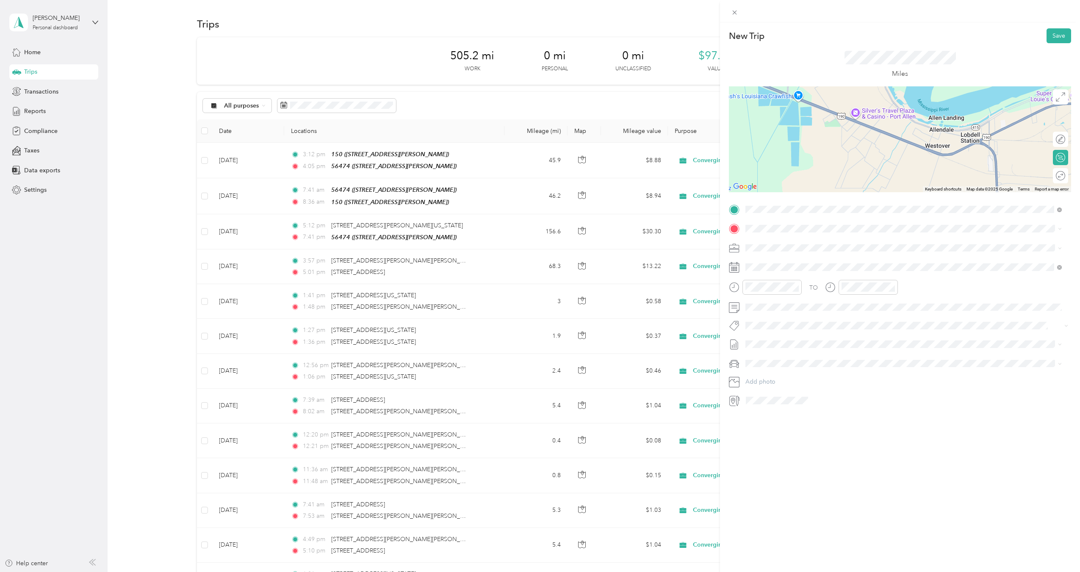
drag, startPoint x: 876, startPoint y: 168, endPoint x: 953, endPoint y: 150, distance: 78.8
click at [953, 150] on div at bounding box center [900, 139] width 342 height 106
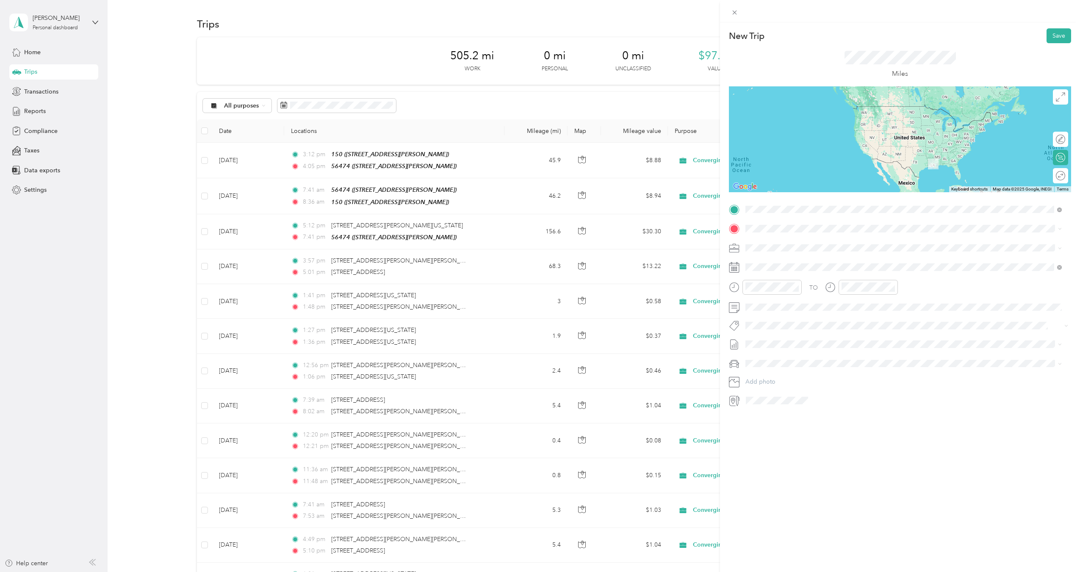
click at [821, 285] on span "US Route [GEOGRAPHIC_DATA][PERSON_NAME][US_STATE], [GEOGRAPHIC_DATA]" at bounding box center [877, 281] width 230 height 8
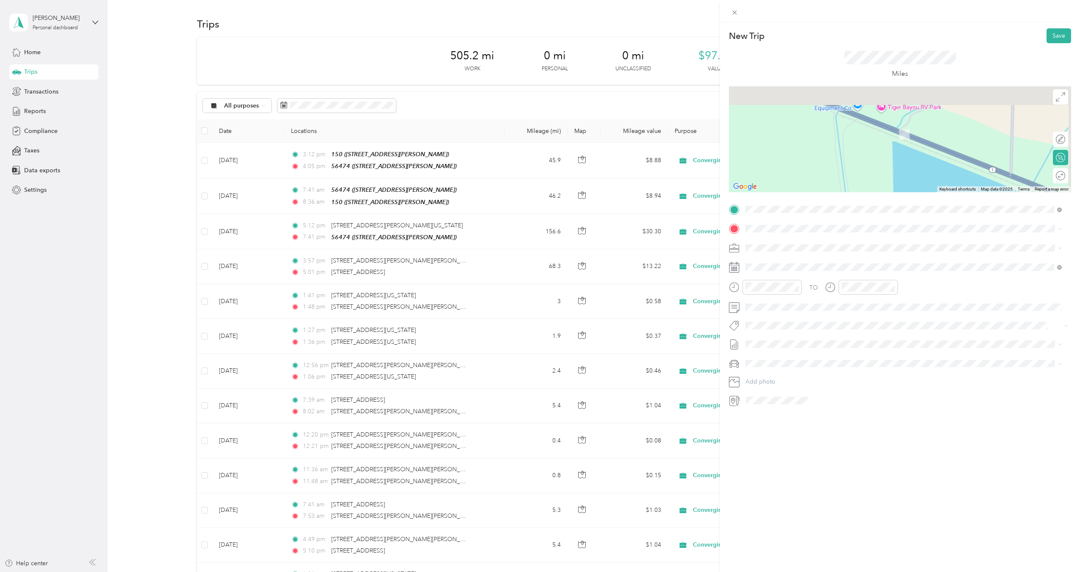
drag, startPoint x: 973, startPoint y: 131, endPoint x: 908, endPoint y: 166, distance: 74.3
click at [908, 166] on div at bounding box center [900, 139] width 342 height 106
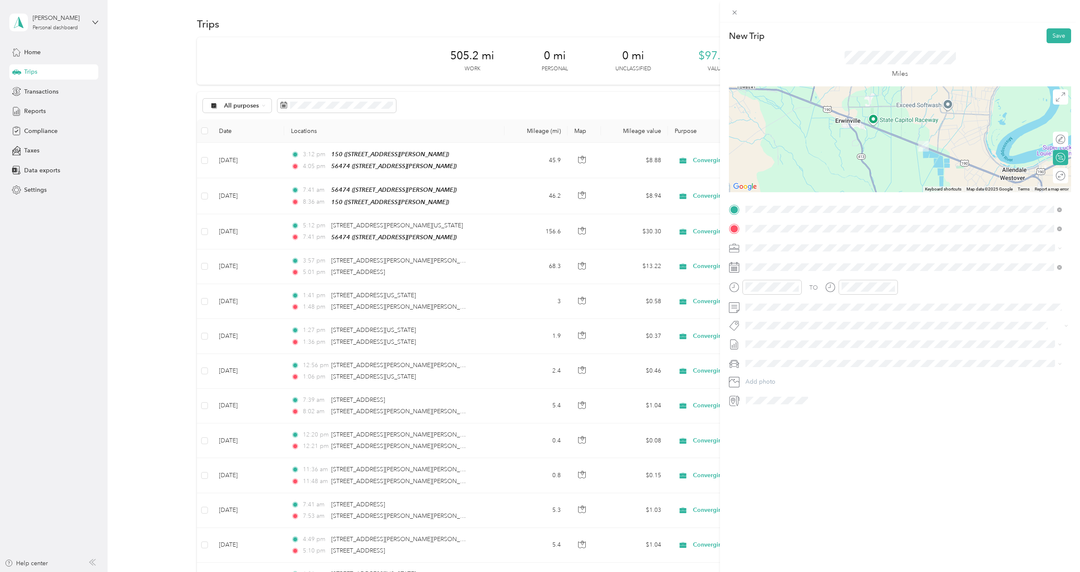
click at [787, 263] on span "[STREET_ADDRESS][PERSON_NAME][US_STATE]" at bounding box center [828, 259] width 132 height 8
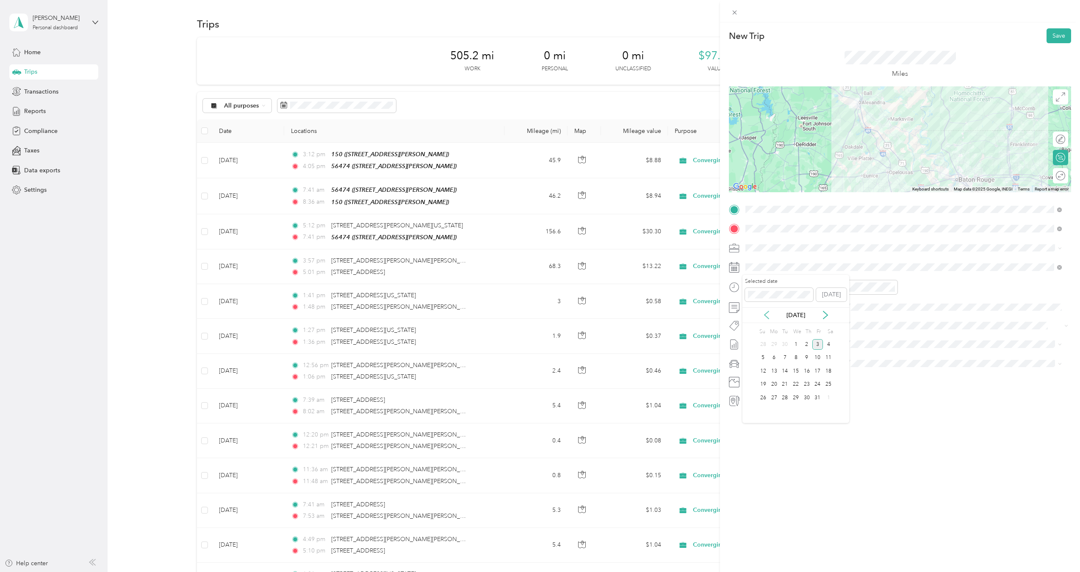
click at [770, 316] on icon at bounding box center [766, 315] width 8 height 8
click at [783, 356] on div "9" at bounding box center [784, 358] width 11 height 11
click at [752, 350] on div "08" at bounding box center [754, 350] width 20 height 12
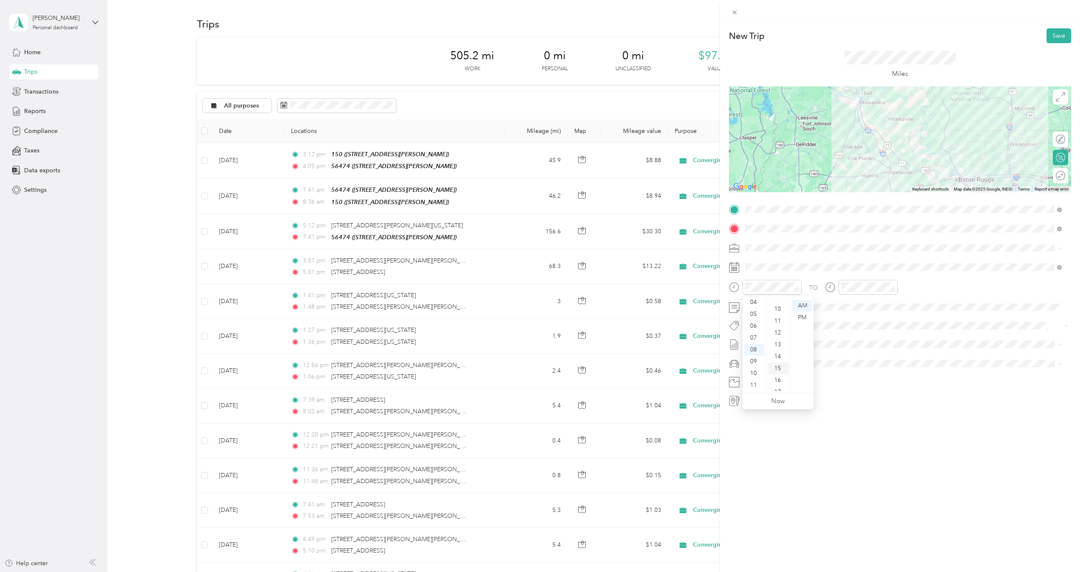
click at [778, 367] on div "15" at bounding box center [778, 369] width 20 height 12
click at [877, 335] on div "30" at bounding box center [874, 335] width 20 height 12
click at [776, 368] on span "[DATE] - [DATE]" at bounding box center [766, 372] width 42 height 9
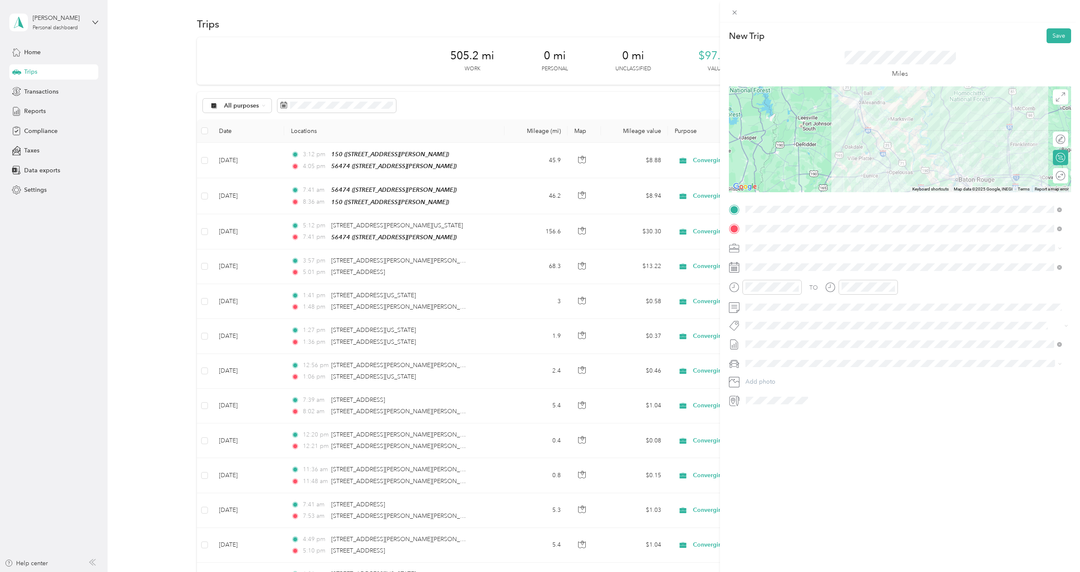
click at [775, 394] on div "Ford F250SD" at bounding box center [903, 391] width 310 height 9
click at [1050, 37] on button "Save" at bounding box center [1059, 35] width 25 height 15
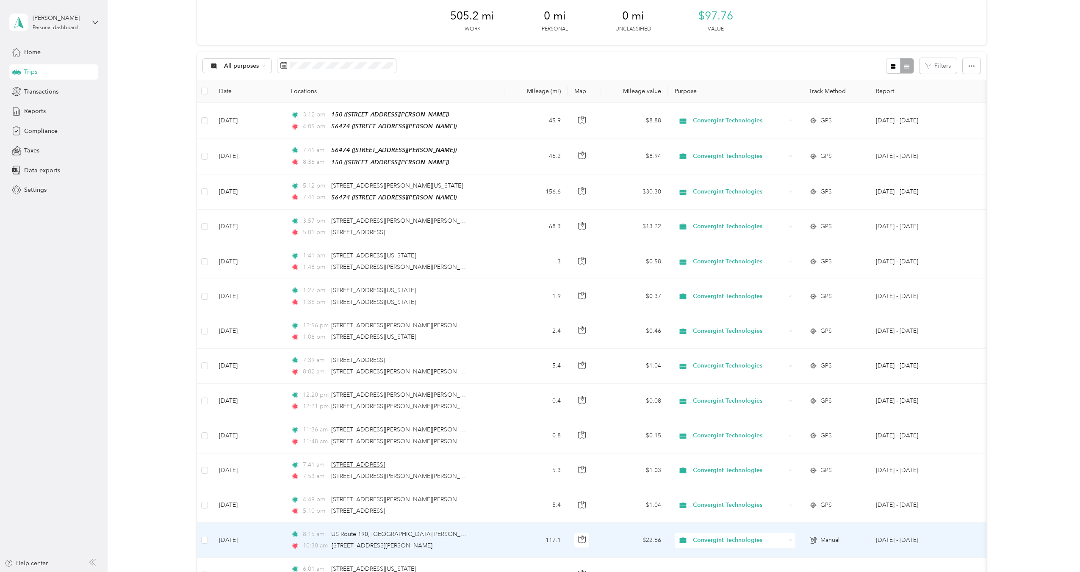
scroll to position [85, 0]
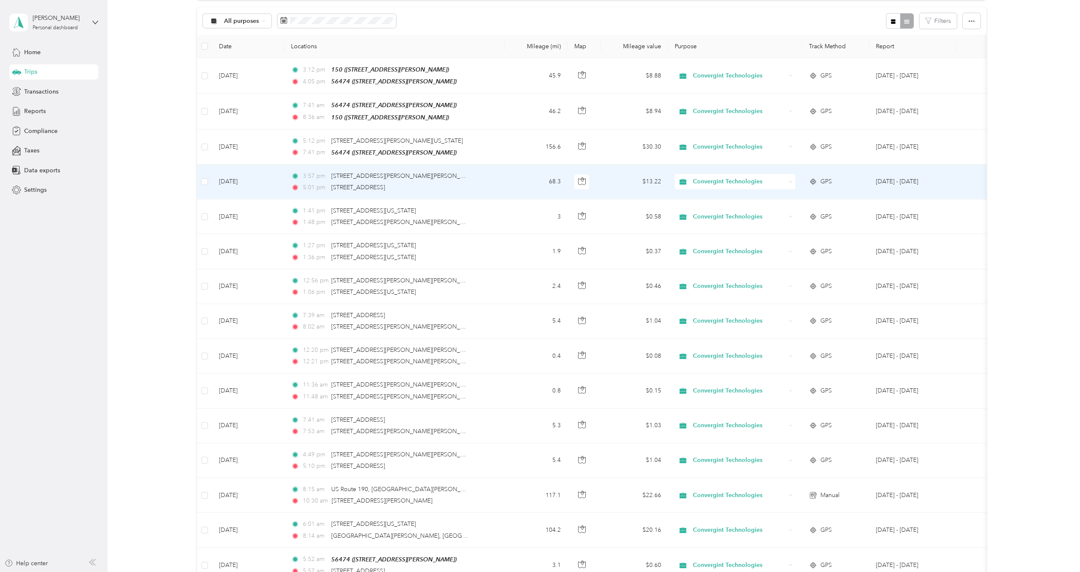
click at [482, 183] on td "3:57 pm 5477–[STREET_ADDRESS][PERSON_NAME][PERSON_NAME][PERSON_NAME] 5:01 pm [S…" at bounding box center [394, 182] width 220 height 35
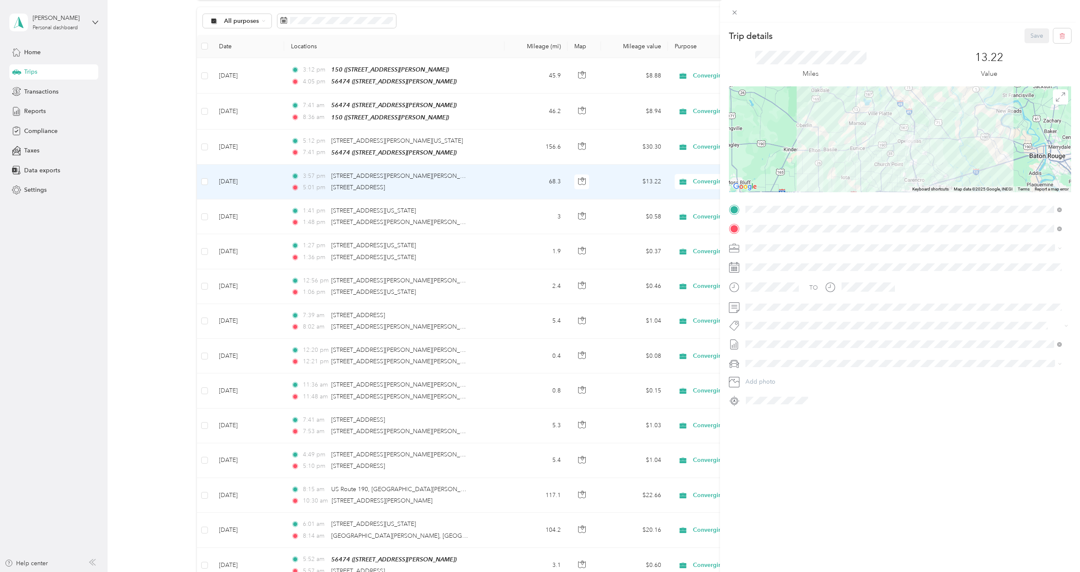
drag, startPoint x: 921, startPoint y: 166, endPoint x: 925, endPoint y: 125, distance: 42.1
click at [925, 125] on div at bounding box center [900, 139] width 342 height 106
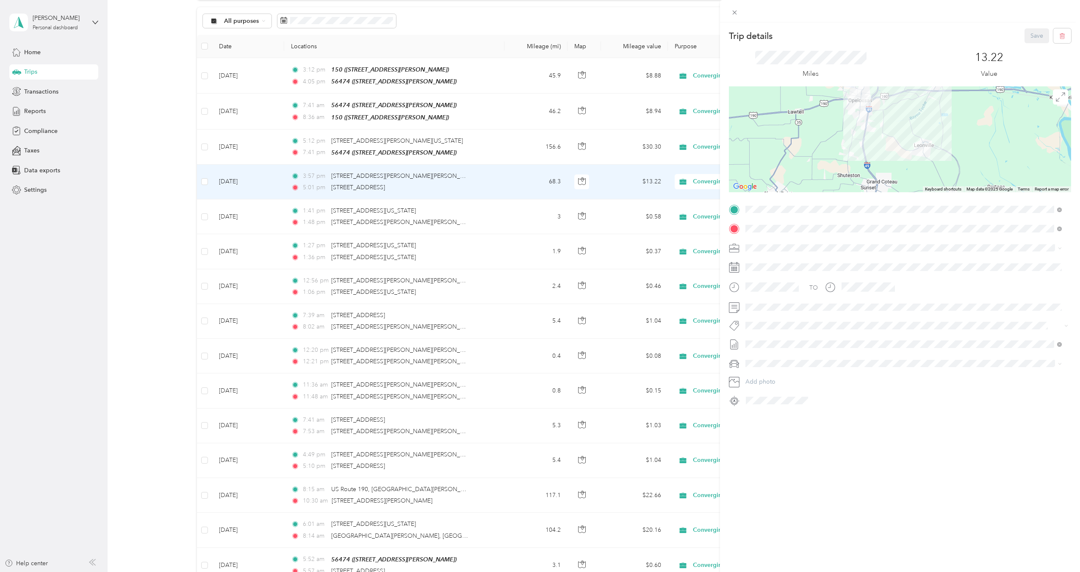
click at [465, 153] on div "Trip details Save This trip cannot be edited because it is either under review,…" at bounding box center [540, 286] width 1080 height 572
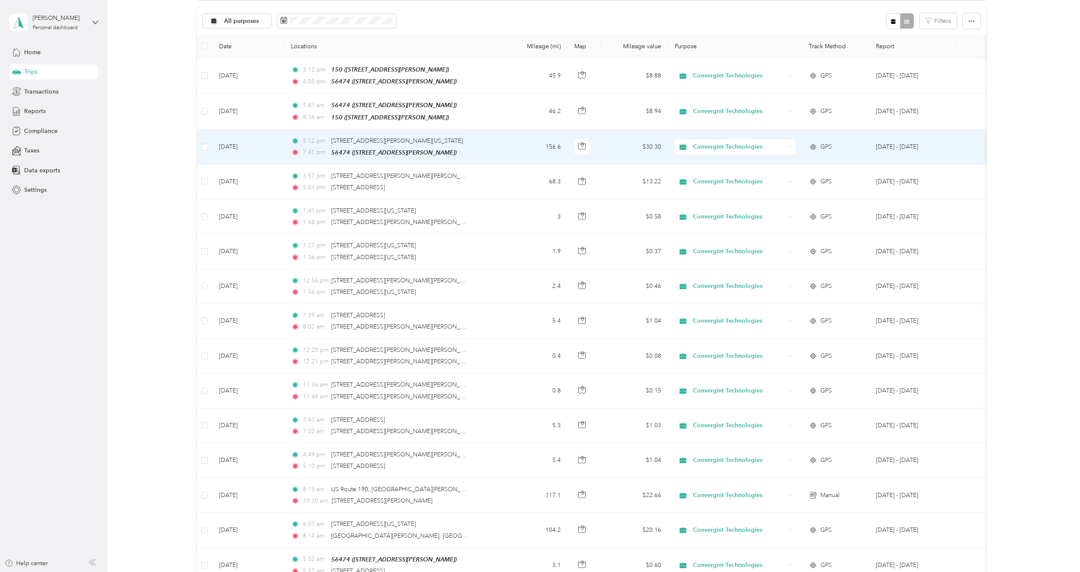
click at [465, 153] on div "7:41 pm 56474 ([STREET_ADDRESS][PERSON_NAME])" at bounding box center [380, 153] width 178 height 10
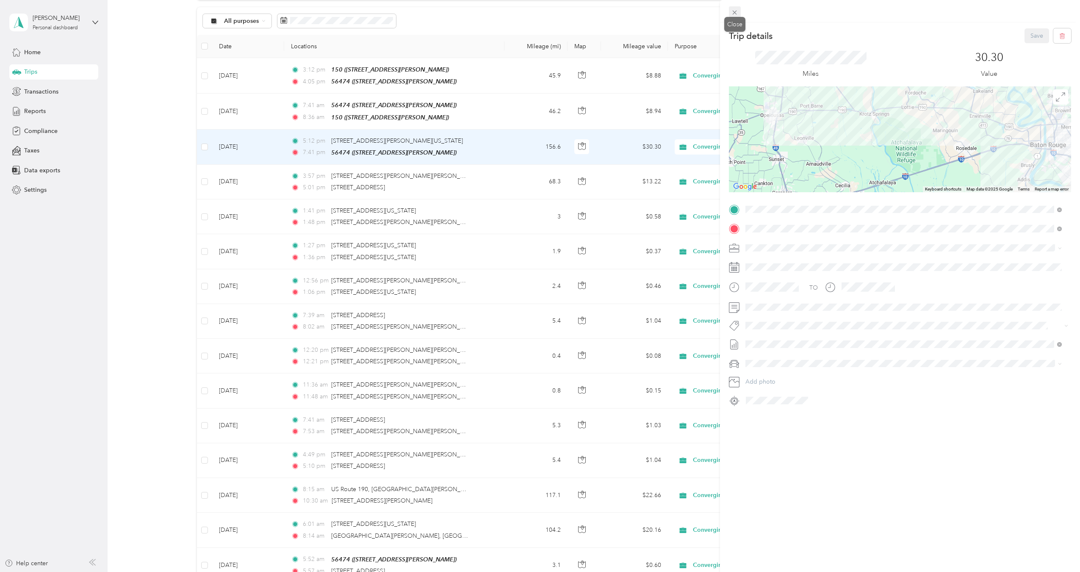
click at [733, 13] on icon at bounding box center [734, 12] width 7 height 7
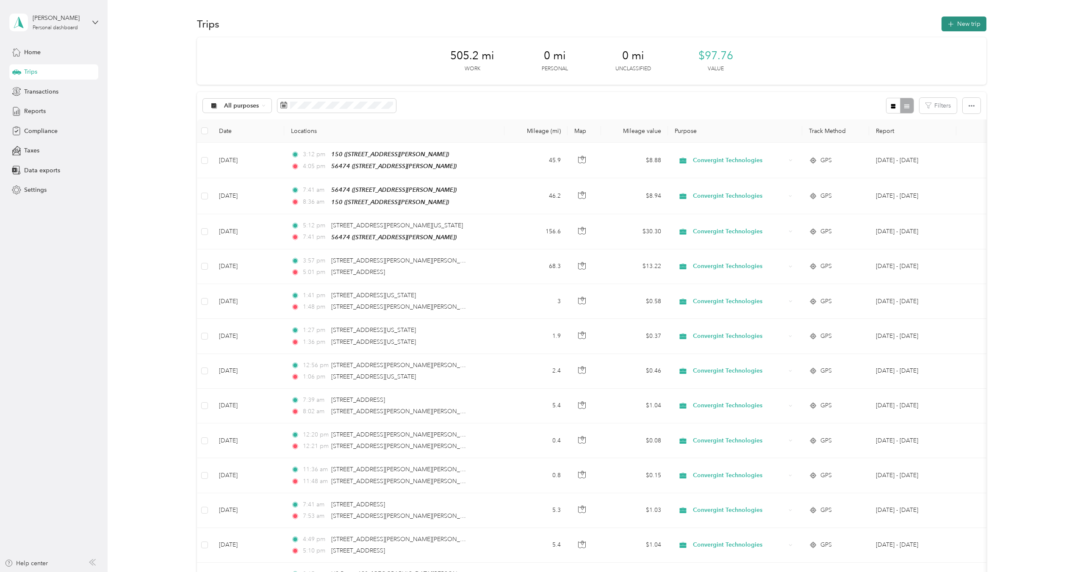
click at [959, 28] on button "New trip" at bounding box center [964, 24] width 45 height 15
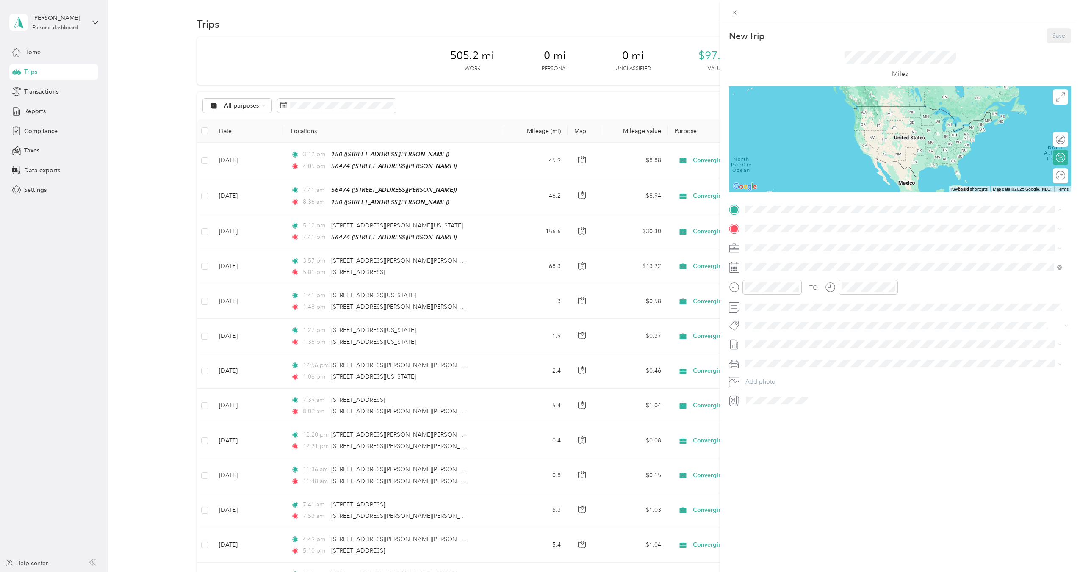
click at [785, 246] on div "56474 [STREET_ADDRESS][PERSON_NAME]" at bounding box center [812, 248] width 101 height 18
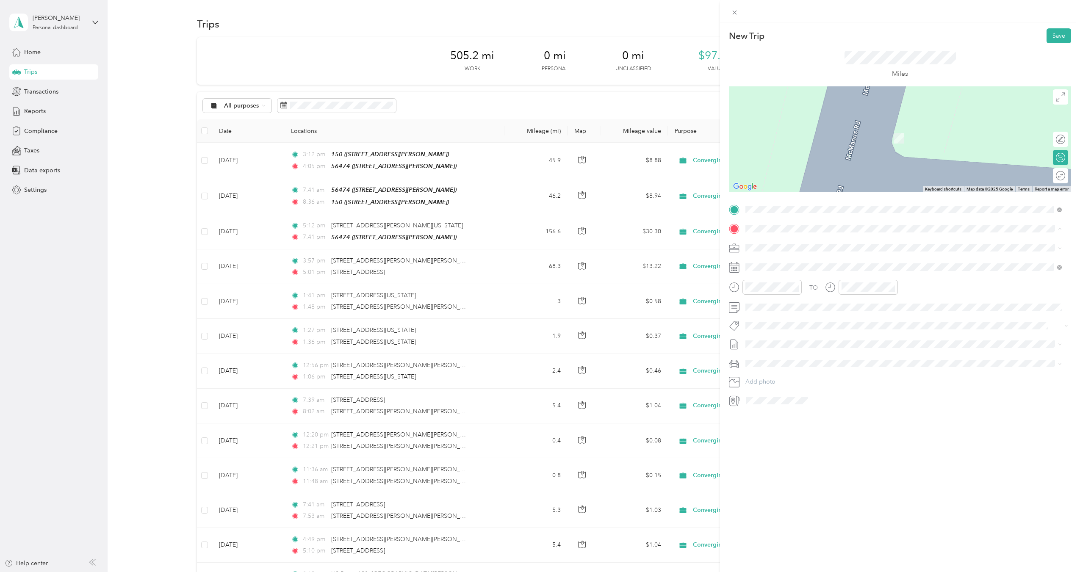
click at [784, 294] on div "[STREET_ADDRESS][PERSON_NAME]" at bounding box center [812, 294] width 101 height 18
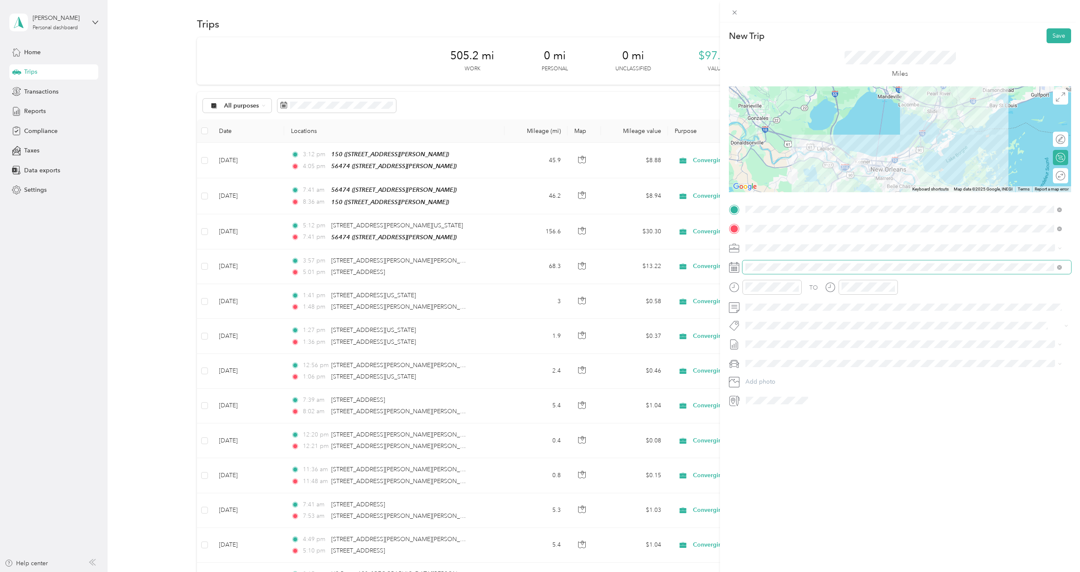
click at [786, 263] on span at bounding box center [906, 267] width 329 height 14
click at [765, 314] on icon at bounding box center [766, 315] width 8 height 8
click at [784, 355] on div "9" at bounding box center [784, 358] width 11 height 11
click at [757, 300] on div "04" at bounding box center [754, 302] width 20 height 12
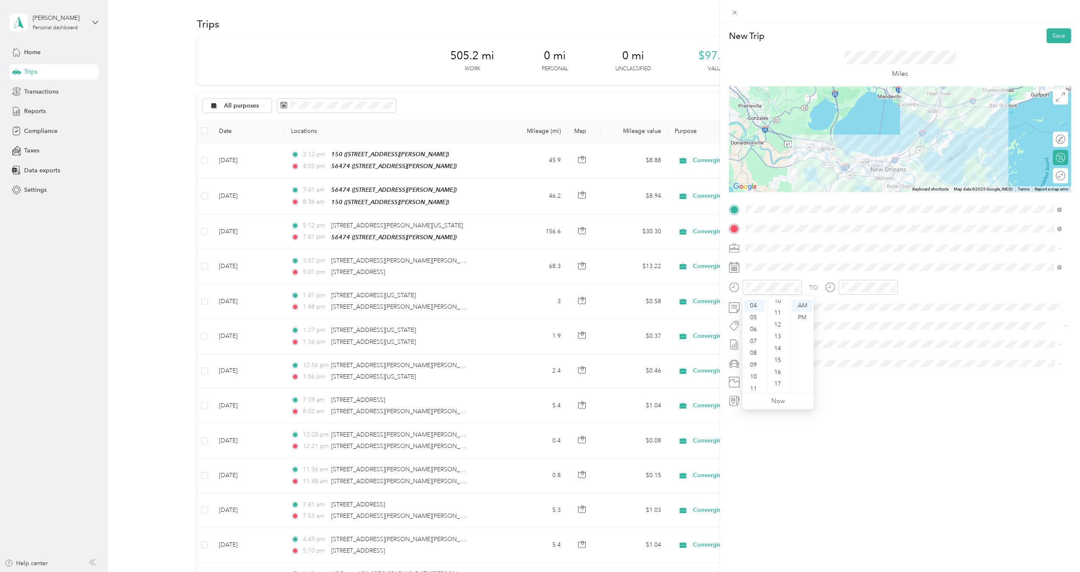
scroll to position [0, 0]
click at [776, 318] on div "01" at bounding box center [778, 318] width 20 height 12
click at [847, 305] on div "04" at bounding box center [850, 302] width 20 height 12
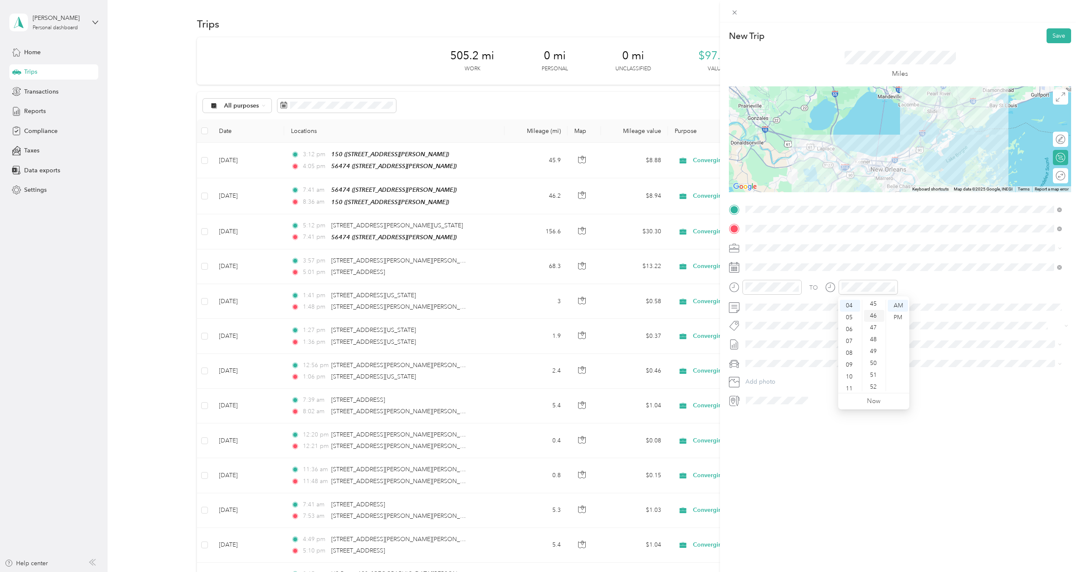
click at [874, 316] on div "46" at bounding box center [874, 316] width 20 height 12
click at [797, 501] on div "New Trip Save This trip cannot be edited because it is either under review, app…" at bounding box center [900, 308] width 360 height 572
click at [790, 340] on span at bounding box center [906, 345] width 329 height 14
click at [794, 370] on span "[DATE] - [DATE] Draft" at bounding box center [903, 372] width 310 height 8
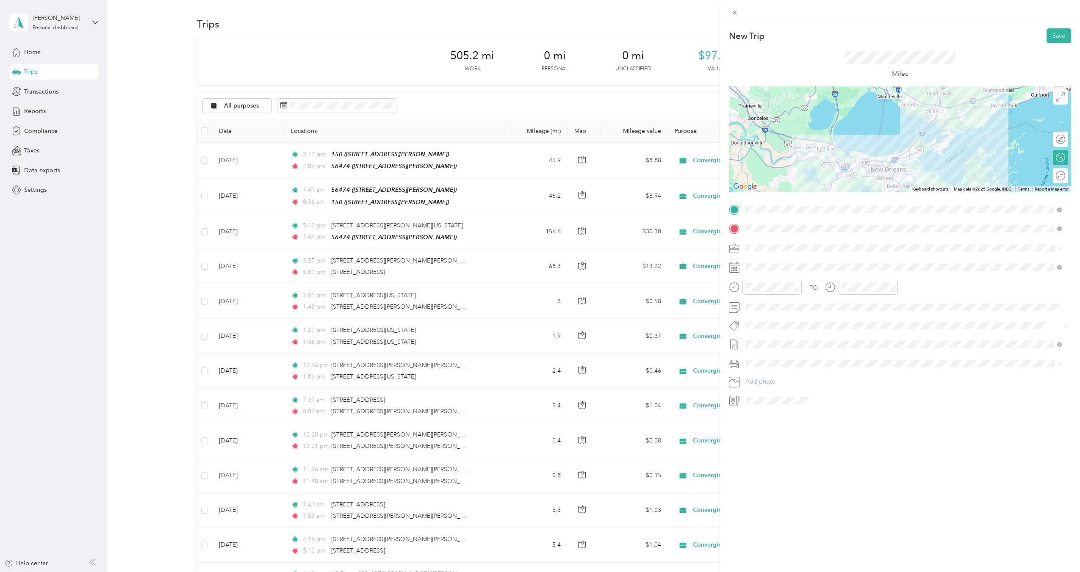
click at [786, 391] on div "Ford F250SD" at bounding box center [903, 393] width 310 height 9
click at [1055, 35] on button "Save" at bounding box center [1059, 35] width 25 height 15
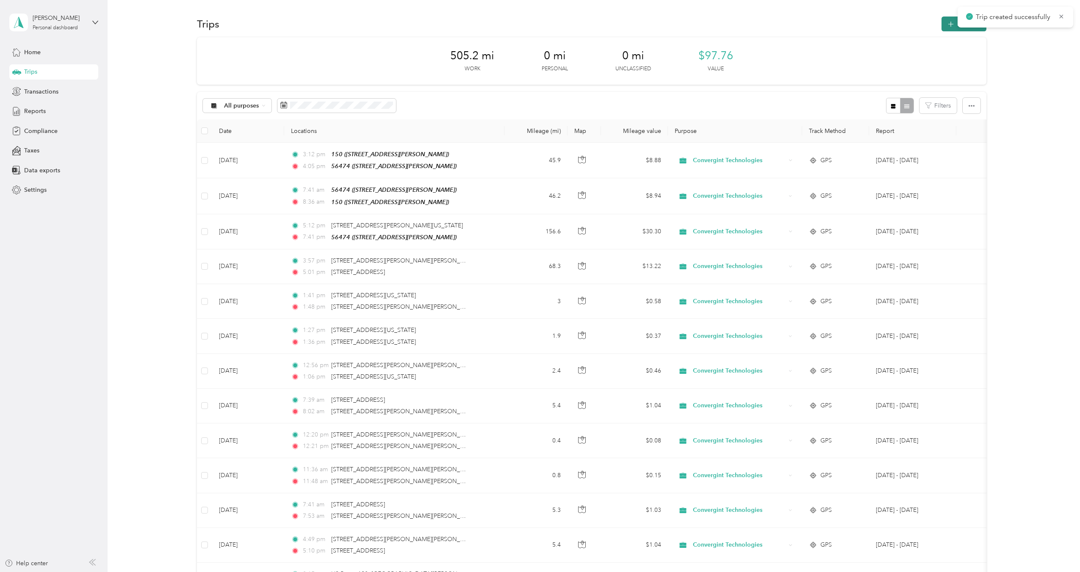
click at [952, 25] on icon "button" at bounding box center [951, 24] width 10 height 10
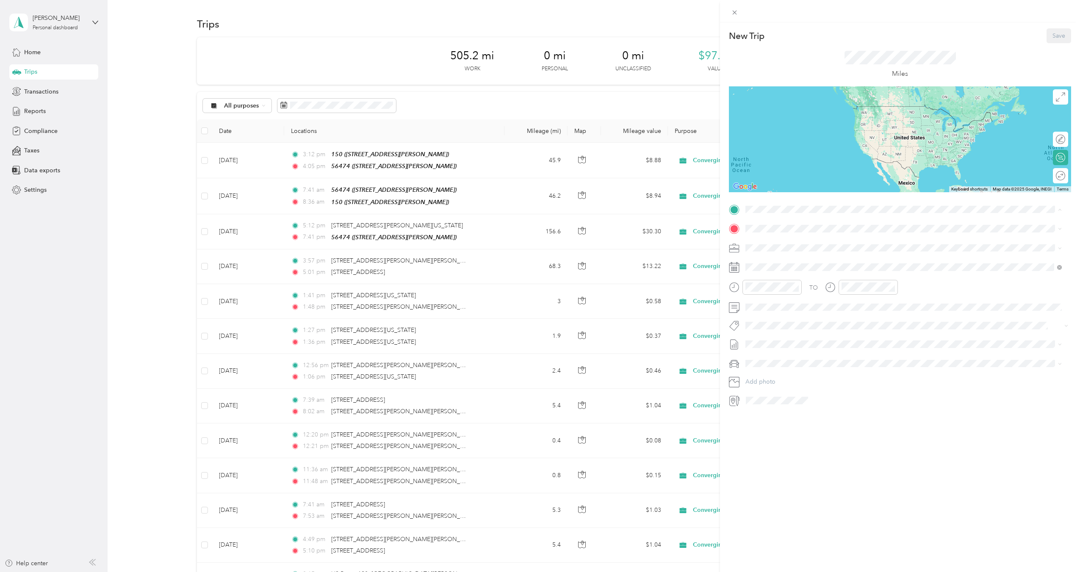
drag, startPoint x: 764, startPoint y: 274, endPoint x: 763, endPoint y: 266, distance: 8.1
click at [764, 273] on div "[STREET_ADDRESS][PERSON_NAME]" at bounding box center [812, 275] width 101 height 18
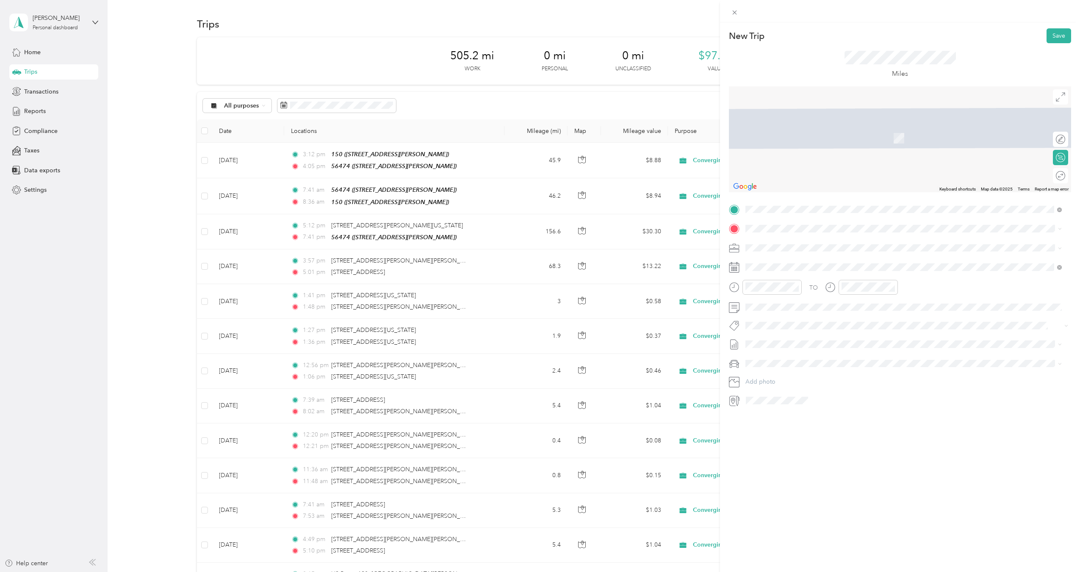
click at [773, 264] on strong "56474" at bounding box center [771, 261] width 19 height 8
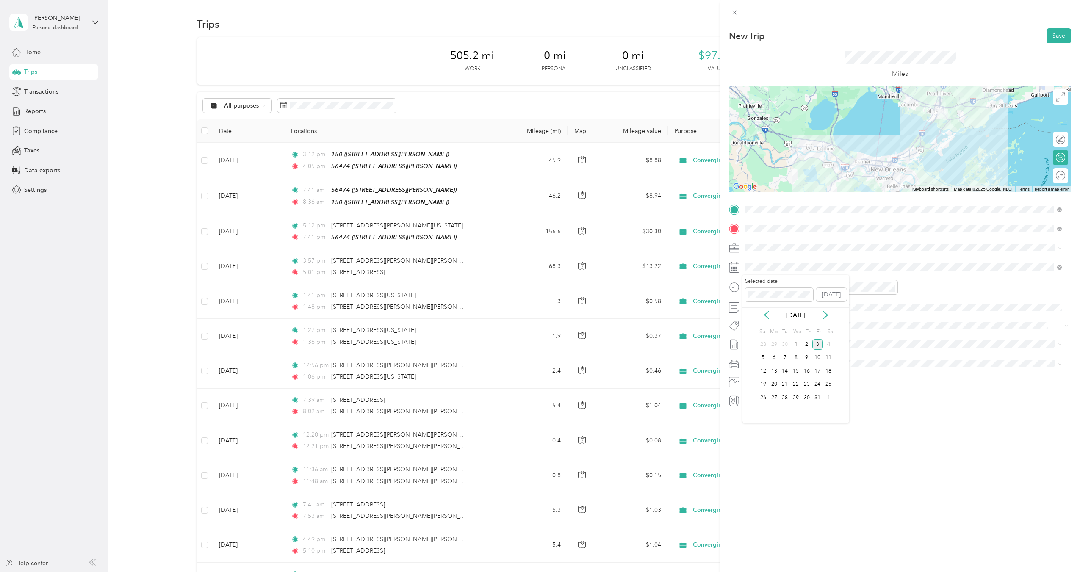
click at [767, 309] on div "[DATE]" at bounding box center [795, 315] width 107 height 16
click at [767, 312] on icon at bounding box center [766, 315] width 8 height 8
click at [781, 355] on div "9" at bounding box center [784, 358] width 11 height 11
click at [756, 302] on div "04" at bounding box center [754, 302] width 20 height 12
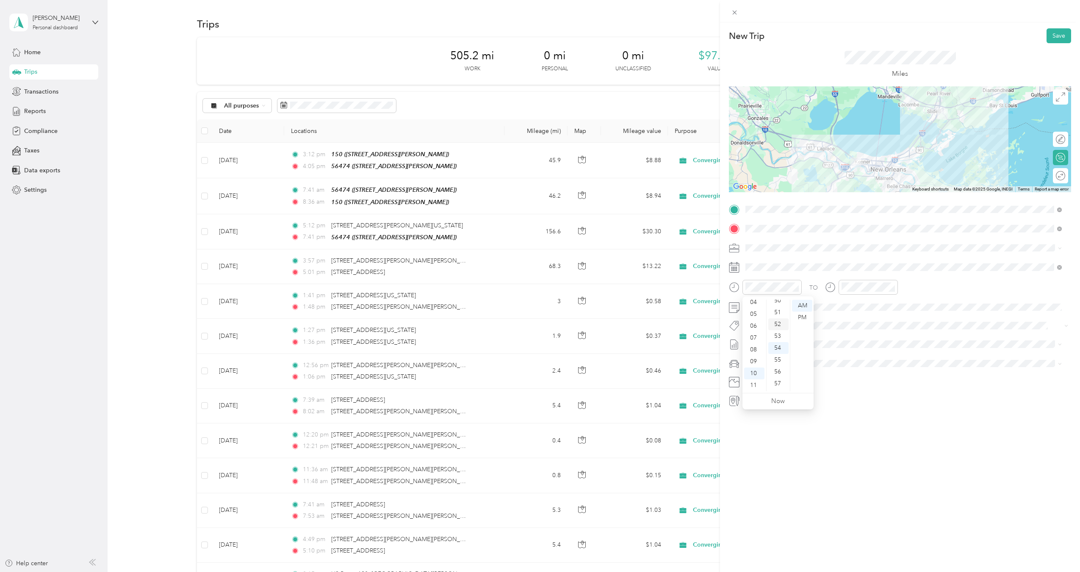
scroll to position [578, 0]
click at [781, 311] on div "49" at bounding box center [778, 309] width 20 height 12
click at [753, 302] on div "04" at bounding box center [754, 302] width 20 height 12
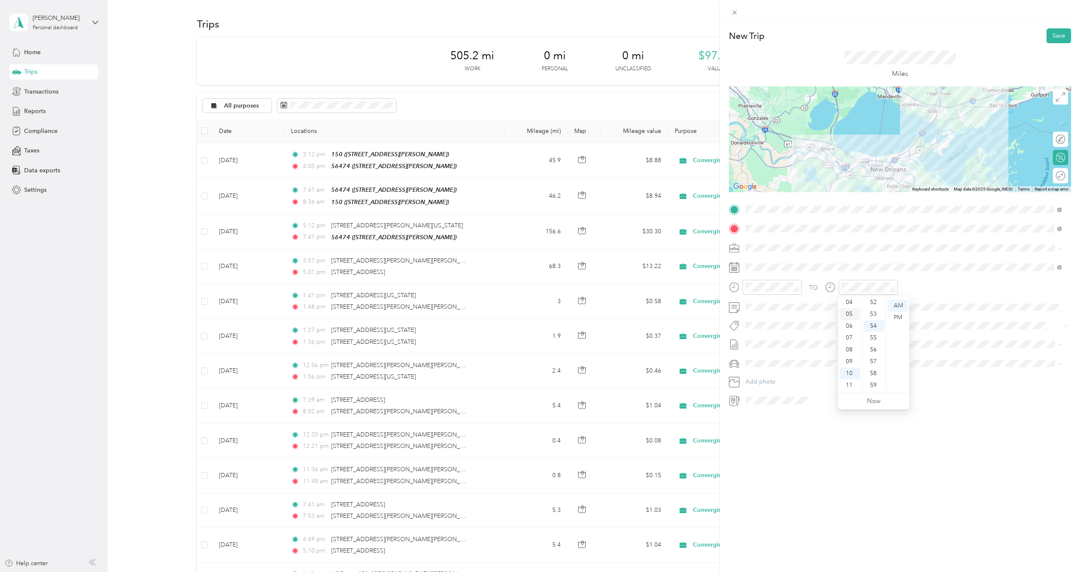
click at [849, 314] on div "05" at bounding box center [850, 314] width 20 height 12
click at [875, 316] on div "35" at bounding box center [874, 313] width 20 height 12
click at [834, 490] on div "New Trip Save This trip cannot be edited because it is either under review, app…" at bounding box center [900, 308] width 360 height 572
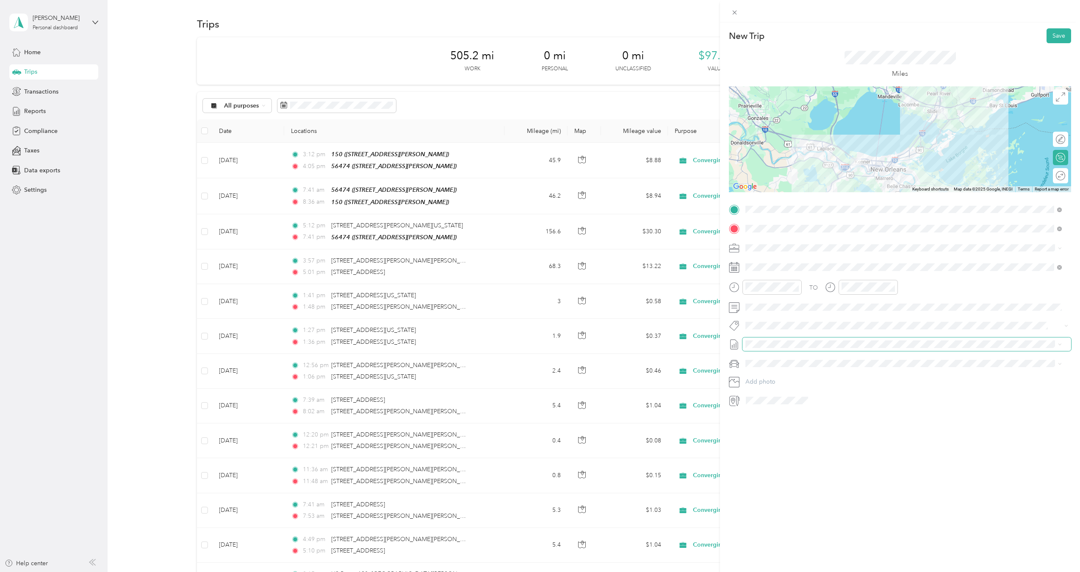
click at [770, 348] on span at bounding box center [906, 345] width 329 height 14
click at [773, 369] on span "[DATE] - [DATE]" at bounding box center [766, 372] width 42 height 9
click at [773, 391] on span "Ford F250SD" at bounding box center [766, 393] width 36 height 7
click at [1053, 33] on button "Save" at bounding box center [1059, 35] width 25 height 15
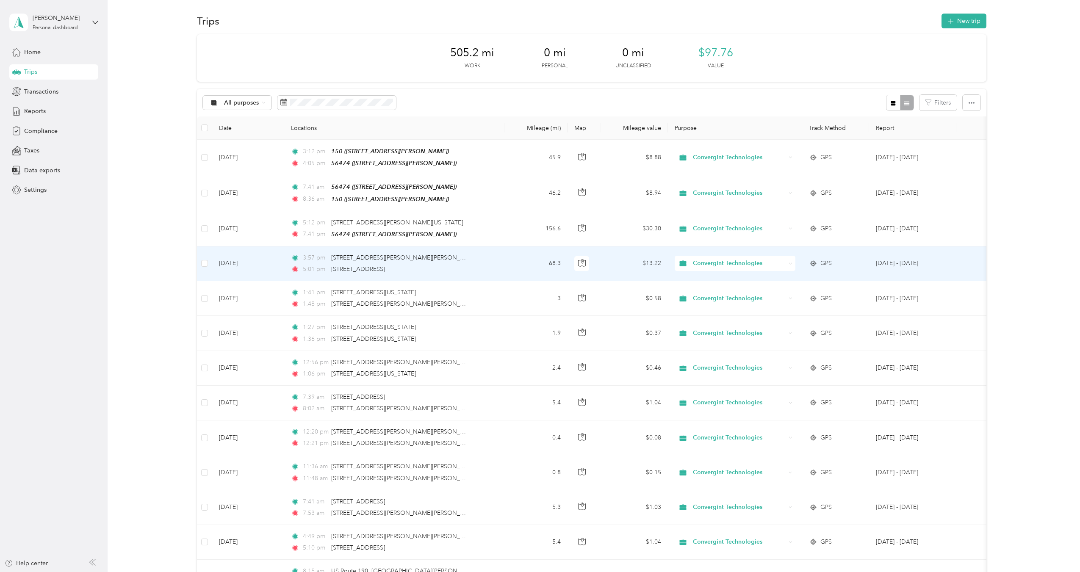
scroll to position [0, 0]
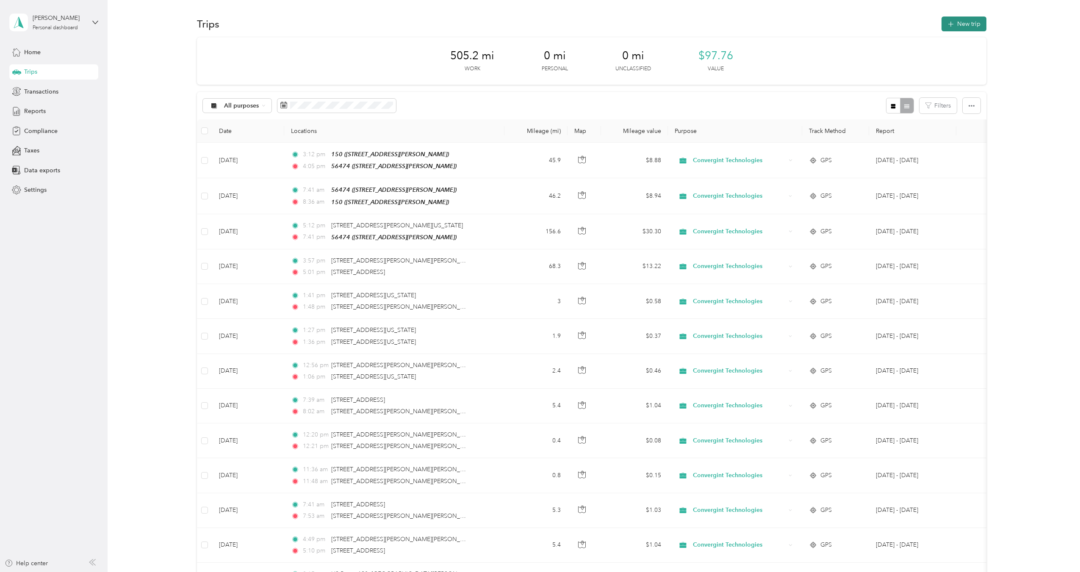
click at [961, 25] on button "New trip" at bounding box center [964, 24] width 45 height 15
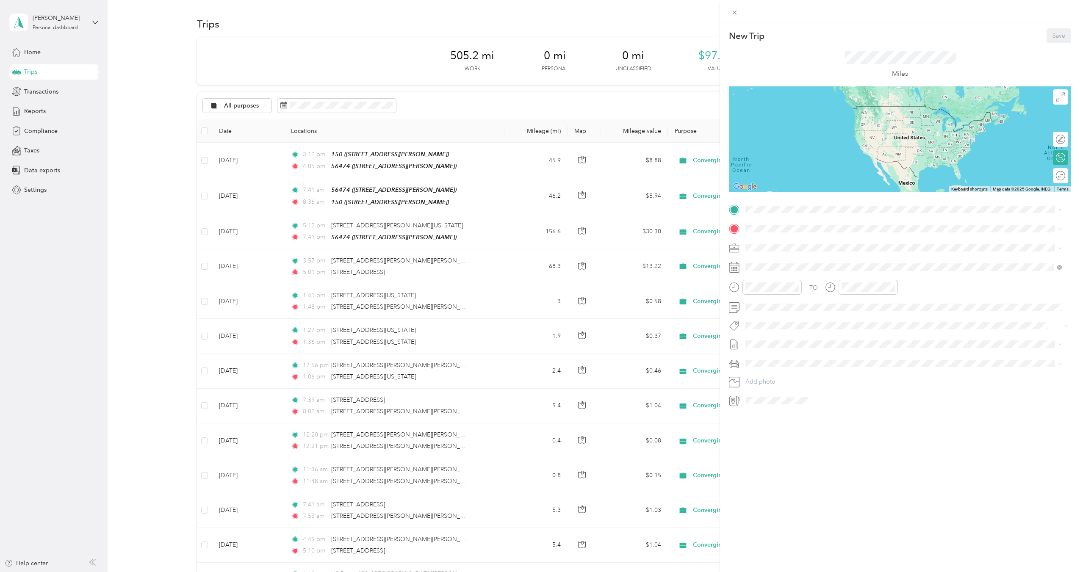
click at [834, 246] on div "56474 [STREET_ADDRESS][PERSON_NAME]" at bounding box center [812, 248] width 101 height 18
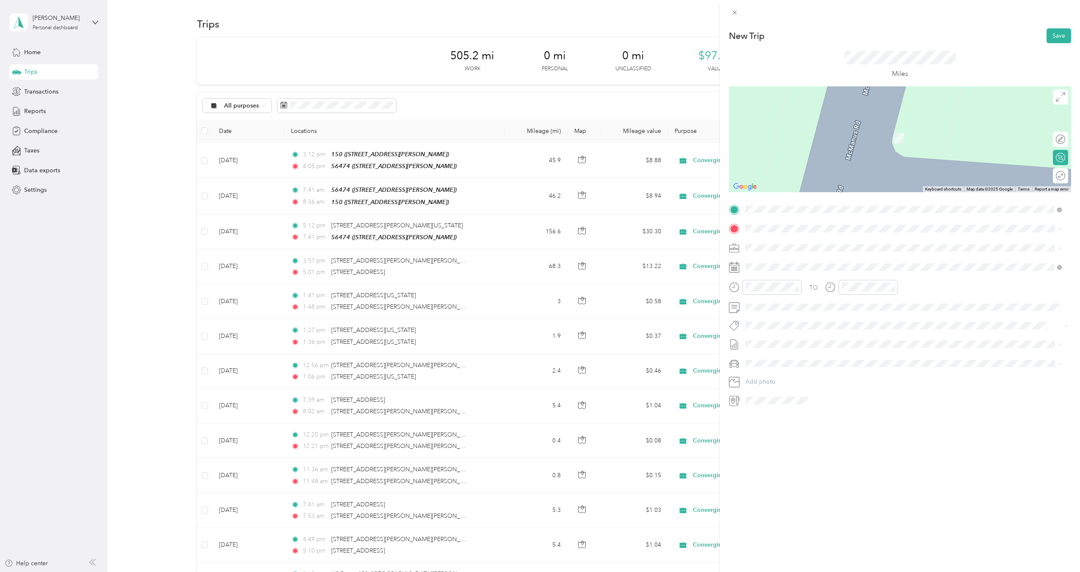
click at [831, 291] on div "150" at bounding box center [812, 288] width 101 height 8
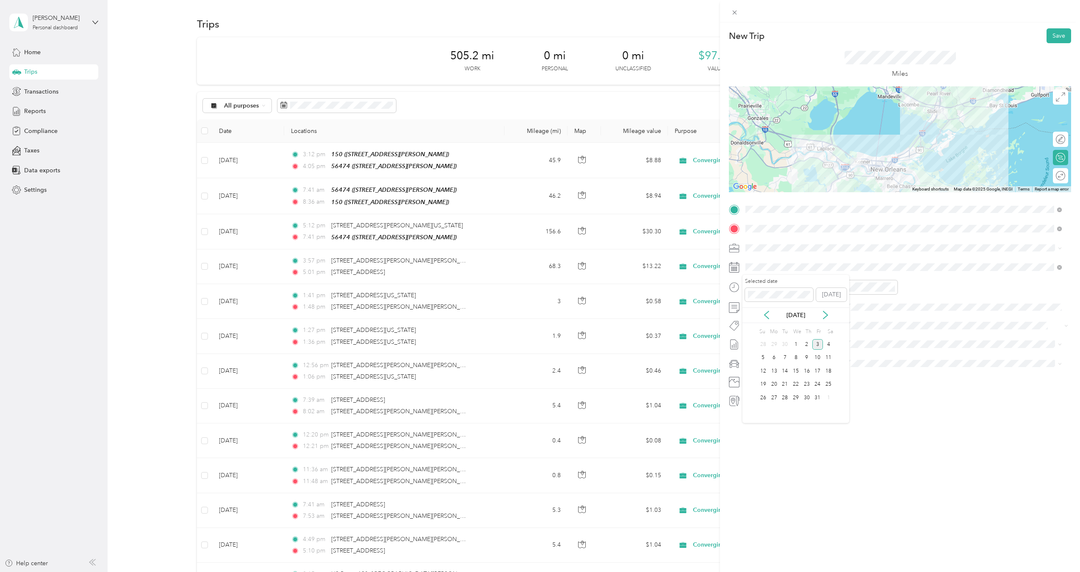
click at [764, 310] on div "[DATE]" at bounding box center [795, 315] width 107 height 16
click at [766, 315] on icon at bounding box center [766, 315] width 8 height 8
click at [803, 360] on div "11" at bounding box center [806, 358] width 11 height 11
click at [751, 337] on div "07" at bounding box center [754, 338] width 20 height 12
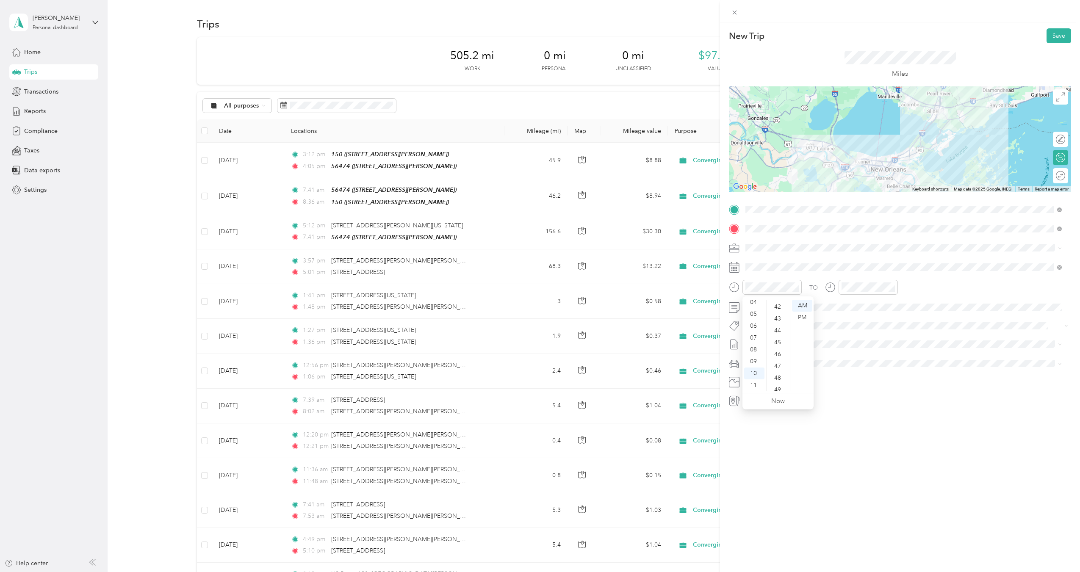
scroll to position [493, 0]
click at [778, 310] on div "42" at bounding box center [778, 311] width 20 height 12
click at [811, 317] on div "PM" at bounding box center [802, 318] width 20 height 12
click at [753, 336] on div "07" at bounding box center [754, 338] width 20 height 12
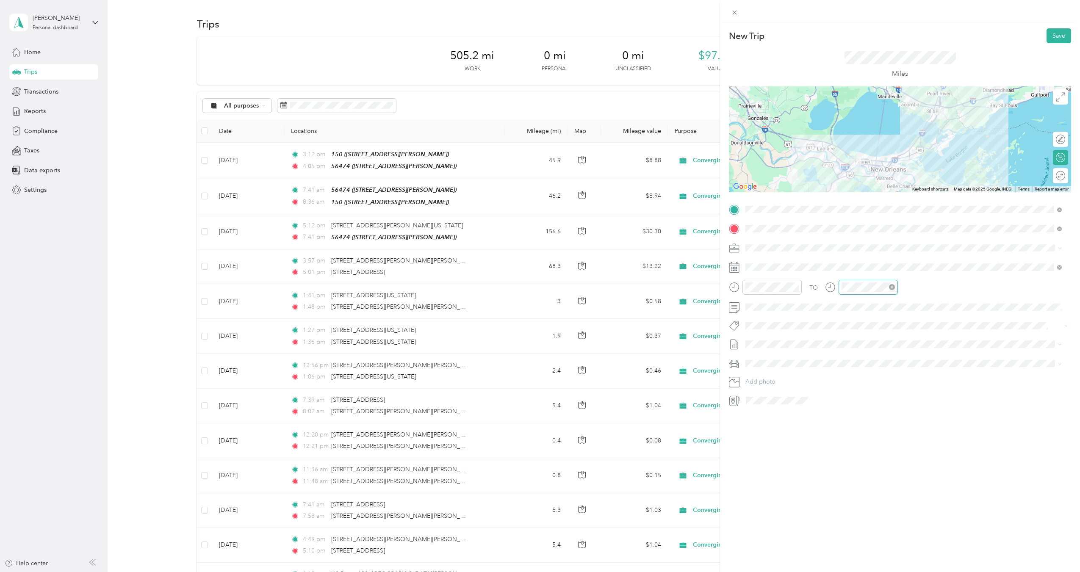
scroll to position [51, 0]
click at [852, 348] on div "08" at bounding box center [850, 350] width 20 height 12
click at [874, 356] on div "17" at bounding box center [874, 353] width 20 height 12
click at [901, 319] on div "PM" at bounding box center [898, 318] width 20 height 12
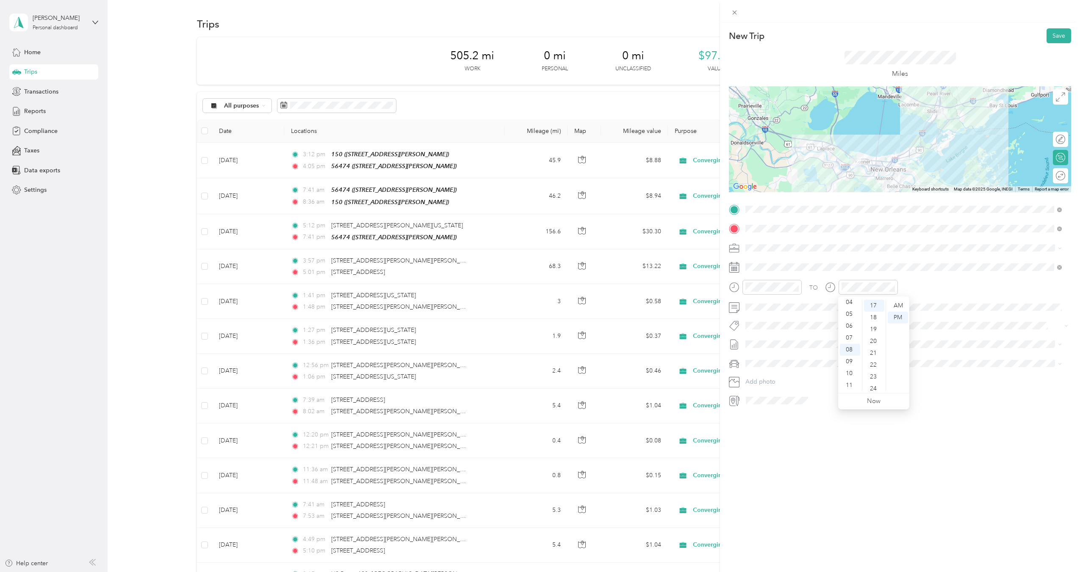
click at [809, 489] on div "New Trip Save This trip cannot be edited because it is either under review, app…" at bounding box center [900, 308] width 360 height 572
click at [774, 369] on span "[DATE] - [DATE]" at bounding box center [766, 372] width 42 height 9
click at [773, 394] on div "Ford F250SD" at bounding box center [903, 393] width 310 height 9
click at [731, 12] on icon at bounding box center [734, 12] width 7 height 7
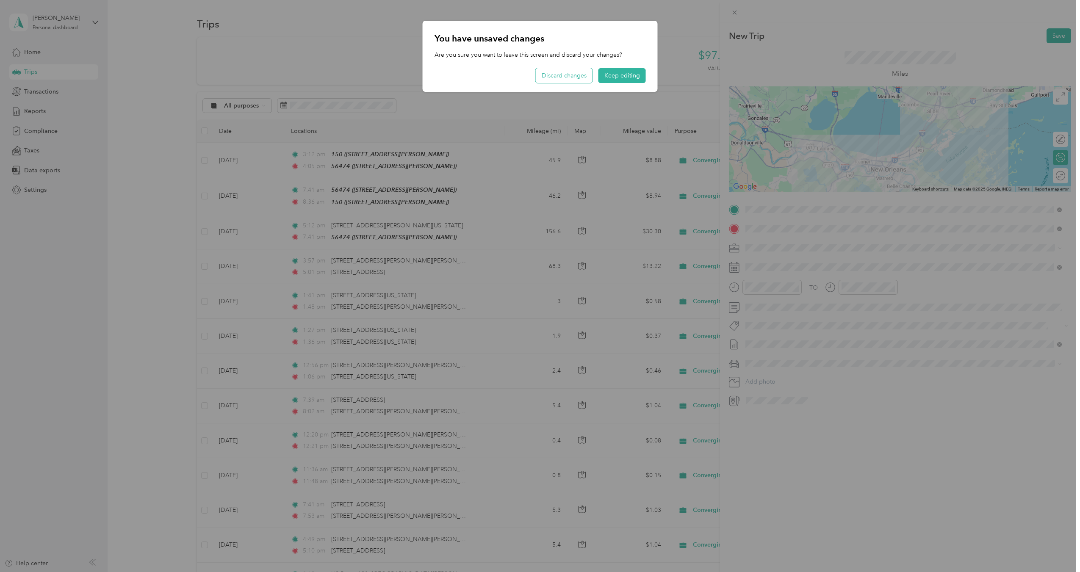
click at [583, 76] on button "Discard changes" at bounding box center [564, 75] width 57 height 15
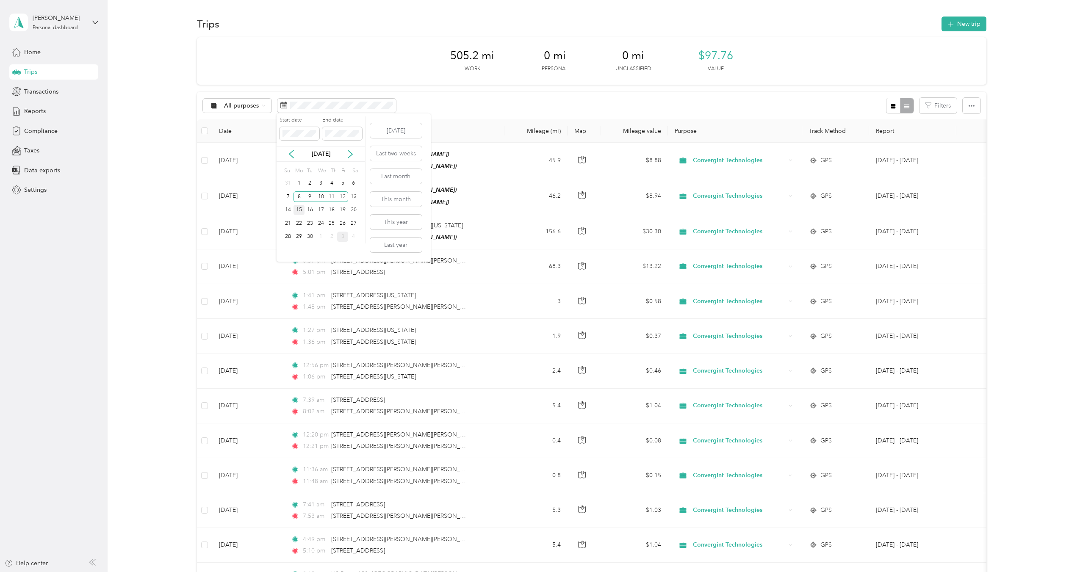
click at [300, 210] on div "15" at bounding box center [299, 210] width 11 height 11
click at [344, 208] on div "19" at bounding box center [342, 210] width 11 height 11
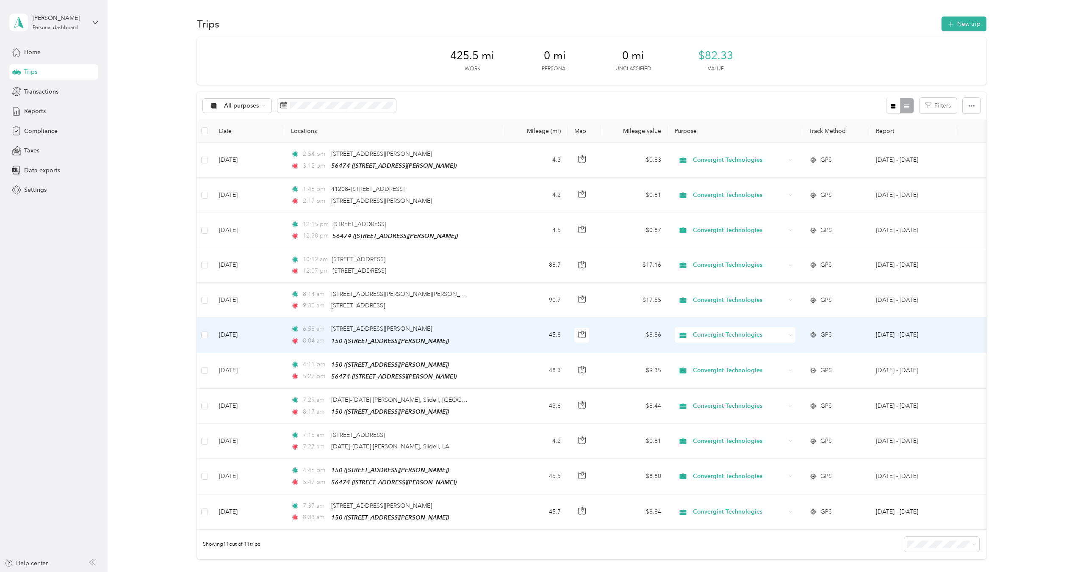
scroll to position [100, 0]
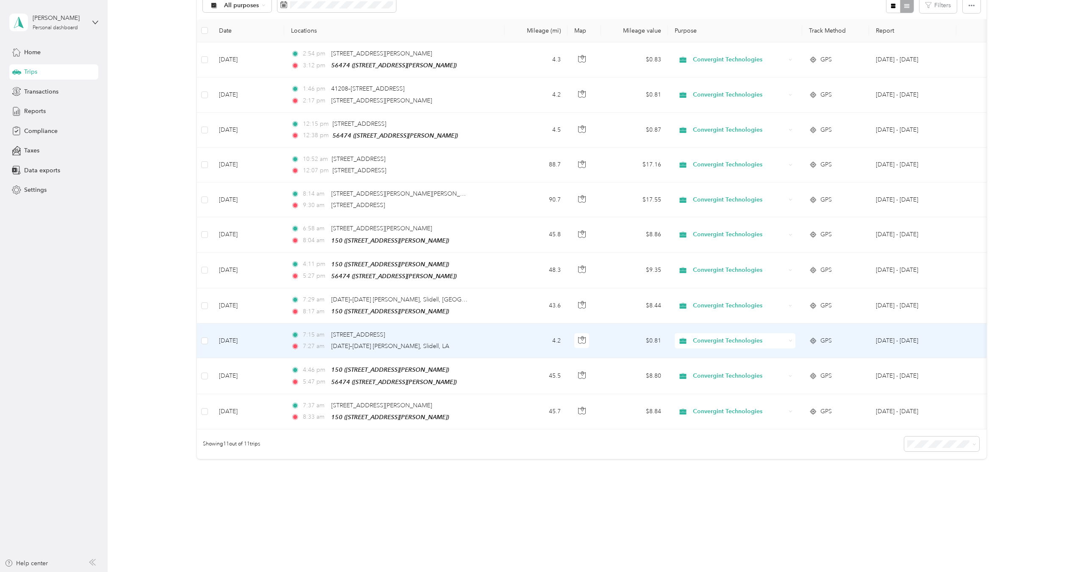
click at [454, 338] on div "7:15 am [STREET_ADDRESS] 7:27 am [DATE]–[DATE] [PERSON_NAME], Slidell, [GEOGRAP…" at bounding box center [380, 340] width 178 height 21
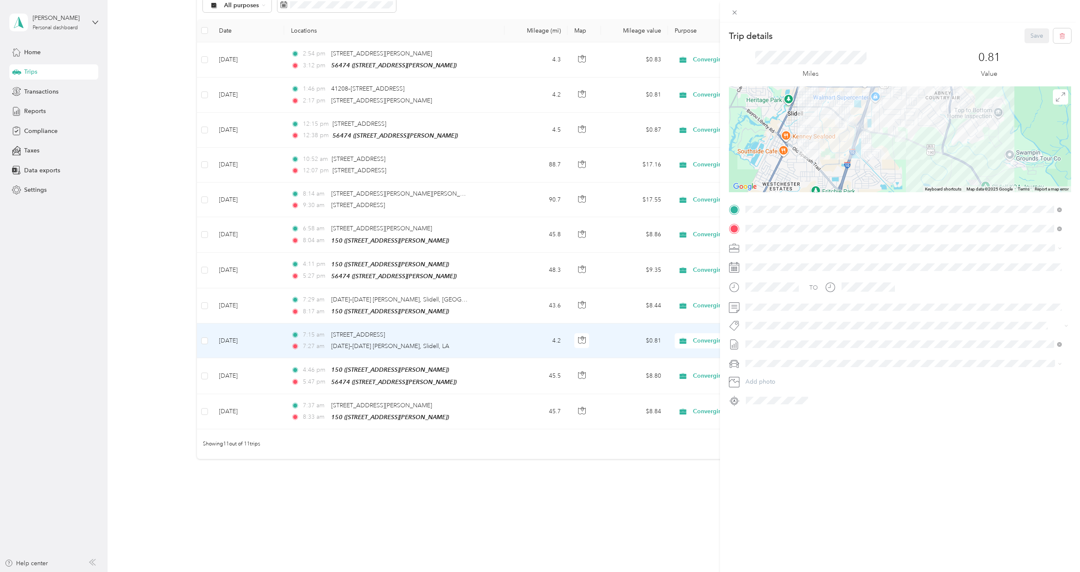
click at [466, 237] on div "Trip details Save This trip cannot be edited because it is either under review,…" at bounding box center [540, 286] width 1080 height 572
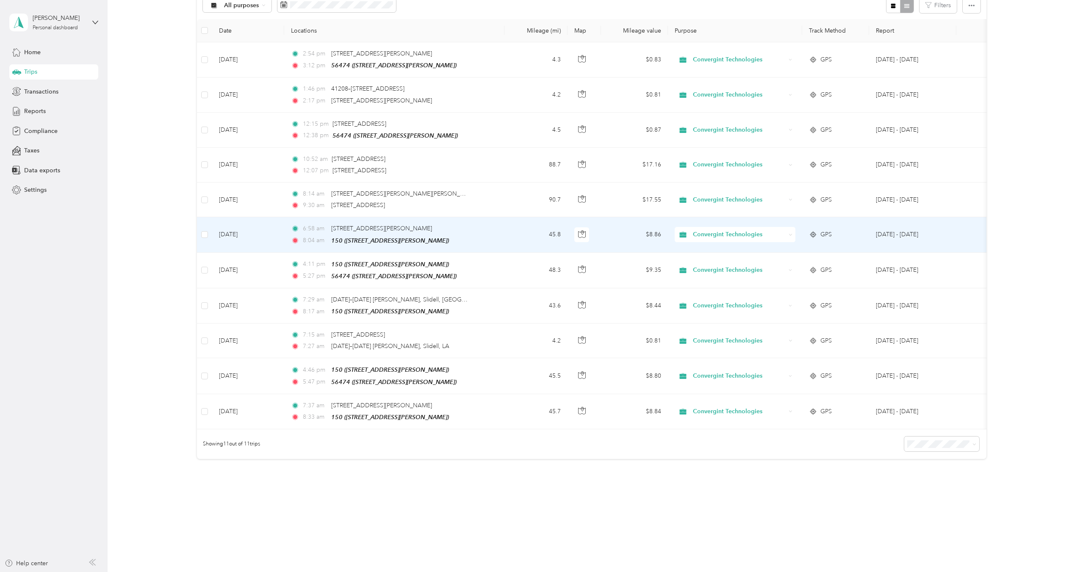
click at [466, 237] on div "8:04 am 150 ([STREET_ADDRESS][PERSON_NAME])" at bounding box center [380, 241] width 178 height 10
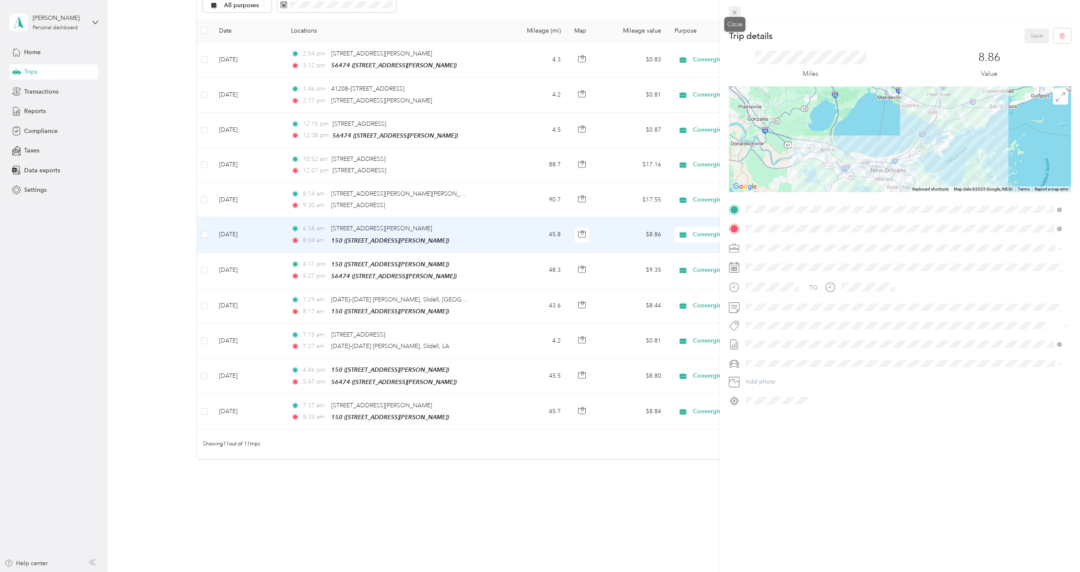
click at [739, 12] on span at bounding box center [735, 12] width 12 height 12
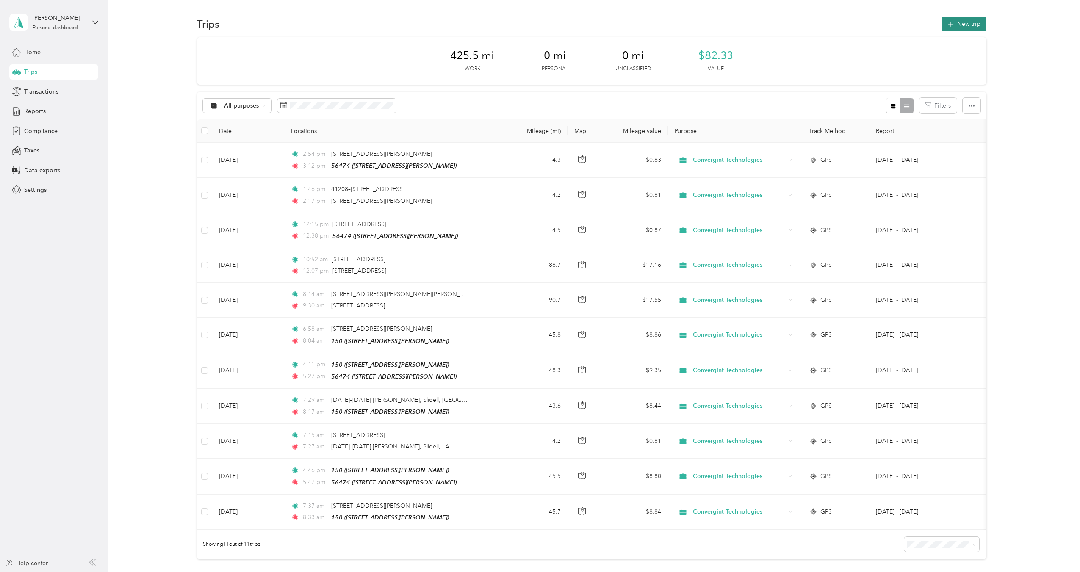
click at [960, 24] on button "New trip" at bounding box center [964, 24] width 45 height 15
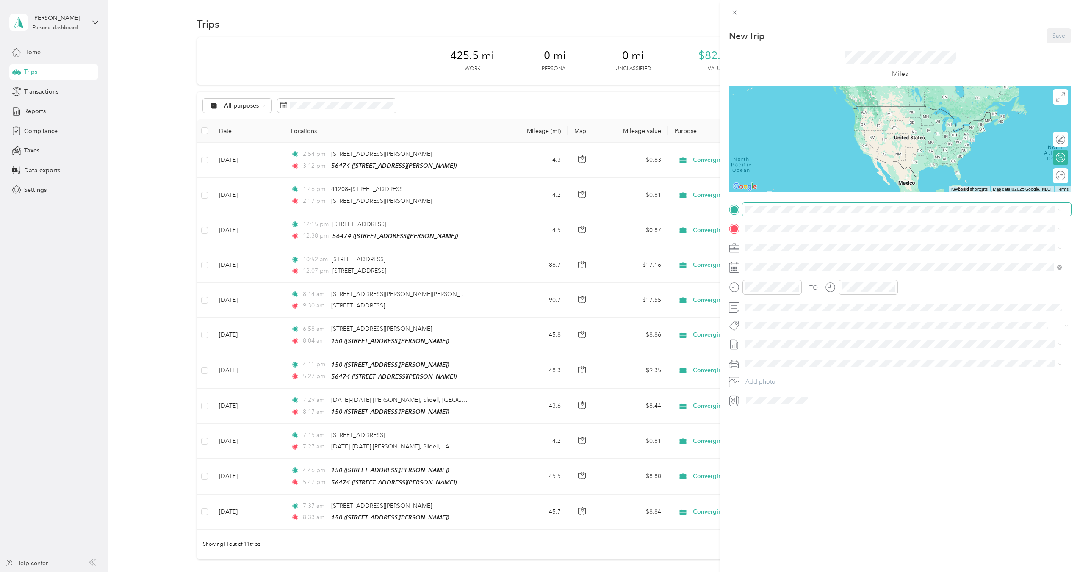
click at [805, 214] on span at bounding box center [906, 210] width 329 height 14
click at [804, 271] on div "[STREET_ADDRESS][PERSON_NAME]" at bounding box center [812, 272] width 101 height 18
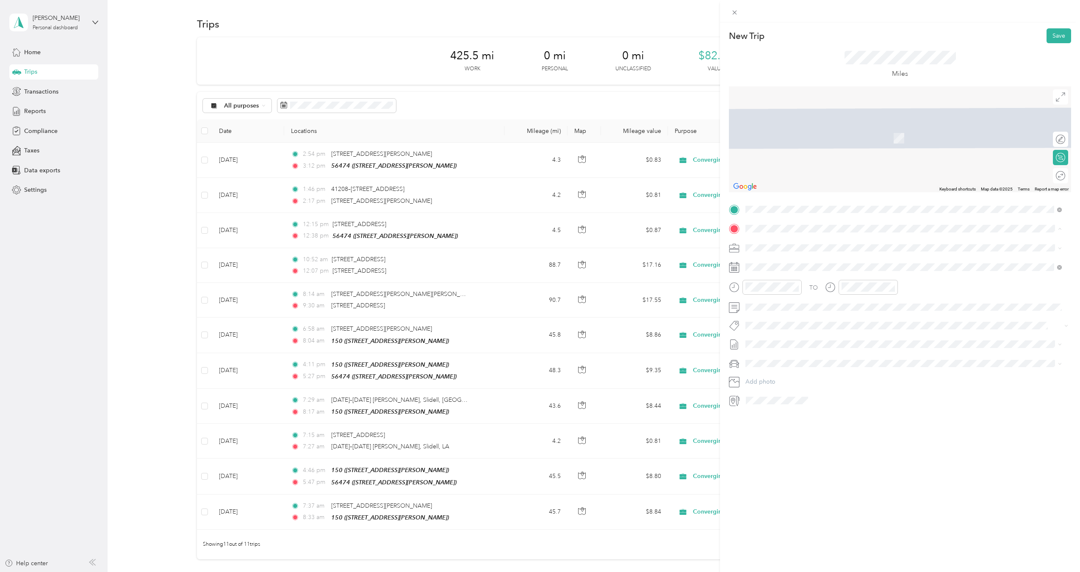
click at [804, 271] on span "[STREET_ADDRESS][PERSON_NAME]" at bounding box center [812, 271] width 101 height 7
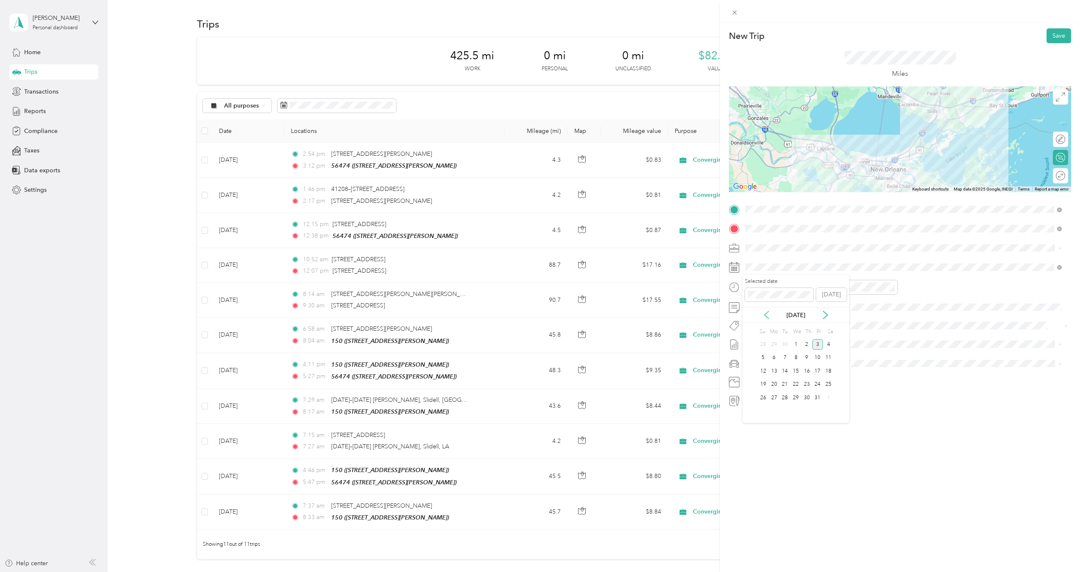
click at [763, 313] on icon at bounding box center [766, 315] width 8 height 8
click at [795, 368] on div "17" at bounding box center [795, 371] width 11 height 11
click at [751, 314] on div "05" at bounding box center [754, 314] width 20 height 12
drag, startPoint x: 805, startPoint y: 318, endPoint x: 801, endPoint y: 320, distance: 4.4
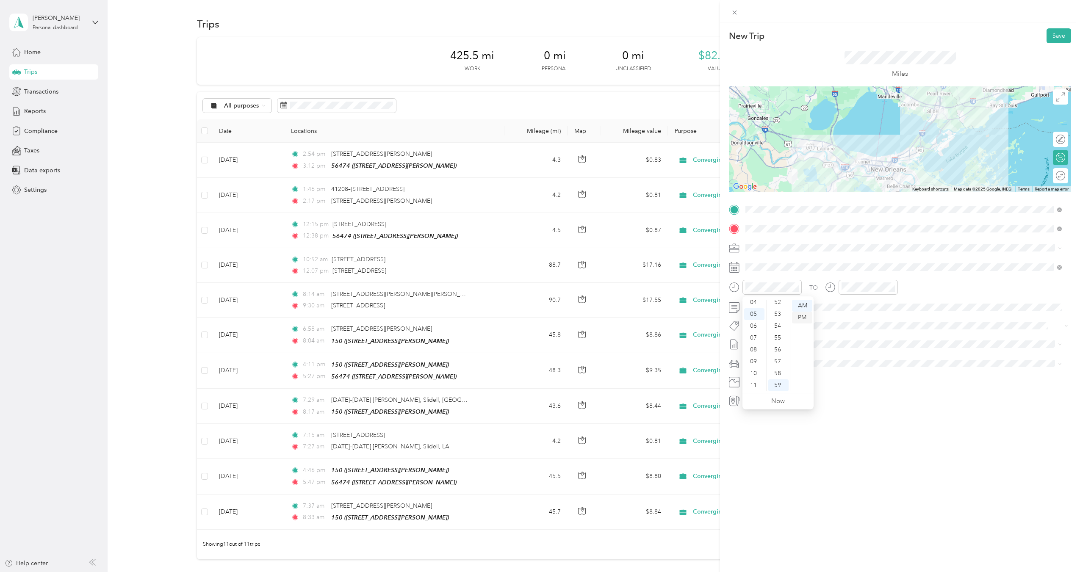
click at [802, 319] on div "PM" at bounding box center [802, 318] width 20 height 12
click at [778, 307] on div "24" at bounding box center [778, 309] width 20 height 12
click at [847, 327] on div "06" at bounding box center [850, 326] width 20 height 12
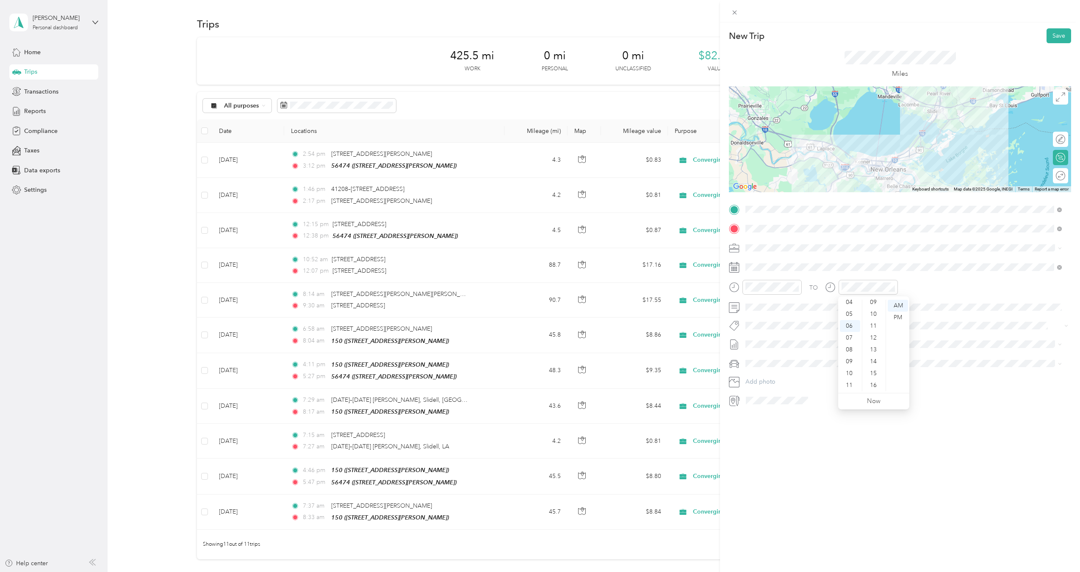
scroll to position [0, 0]
click at [874, 376] on div "06" at bounding box center [874, 377] width 20 height 12
click at [903, 316] on div "PM" at bounding box center [898, 318] width 20 height 12
click at [878, 389] on div "13" at bounding box center [874, 389] width 20 height 12
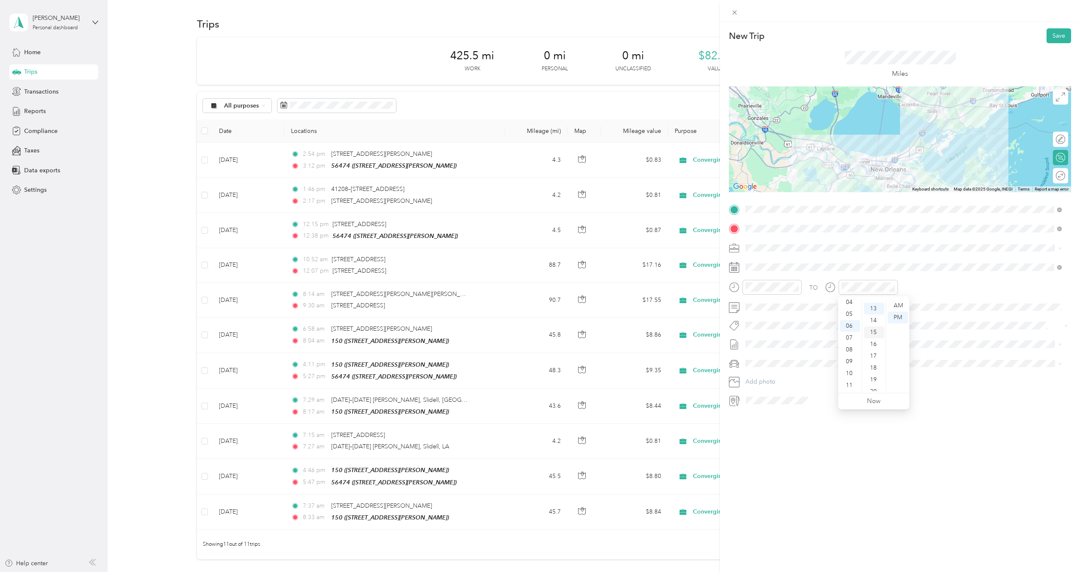
scroll to position [154, 0]
click at [845, 462] on div "New Trip Save This trip cannot be edited because it is either under review, app…" at bounding box center [900, 308] width 360 height 572
click at [784, 340] on span at bounding box center [906, 345] width 329 height 14
click at [787, 369] on span "[DATE] - [DATE]" at bounding box center [766, 372] width 42 height 9
click at [786, 359] on span at bounding box center [906, 364] width 329 height 14
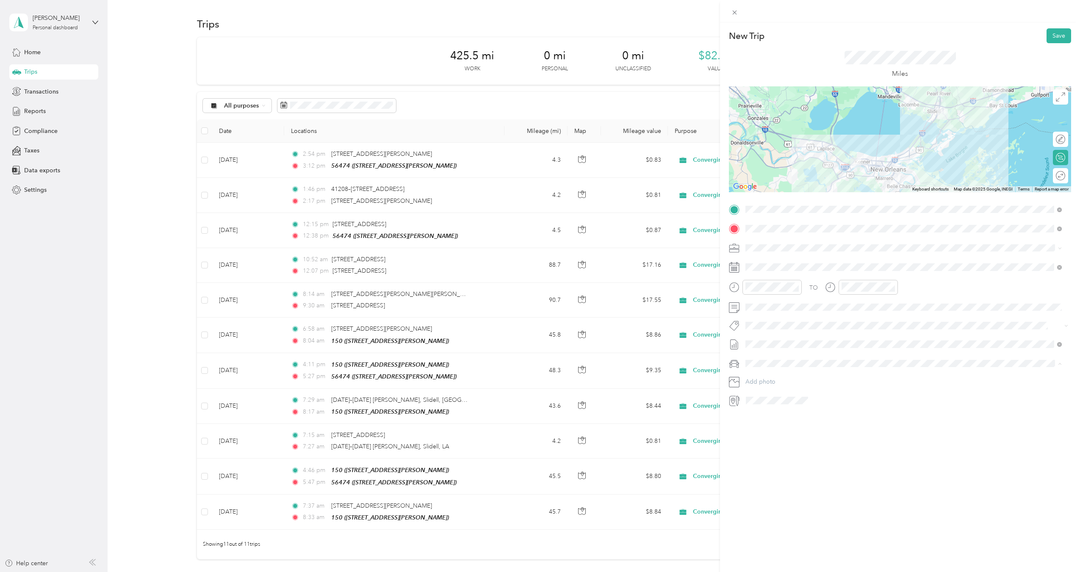
click at [778, 393] on span "Ford F250SD" at bounding box center [766, 393] width 36 height 7
click at [782, 457] on div "New Trip Save This trip cannot be edited because it is either under review, app…" at bounding box center [900, 308] width 360 height 572
click at [1051, 33] on button "Save" at bounding box center [1059, 35] width 25 height 15
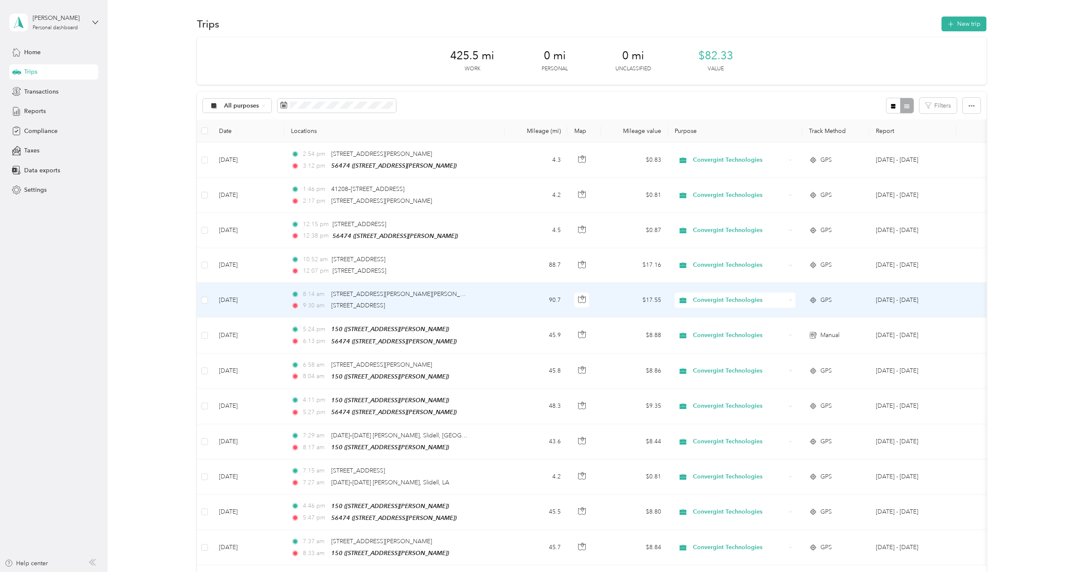
click at [478, 305] on td "8:14 am [STREET_ADDRESS][PERSON_NAME] 9:30 am [STREET_ADDRESS]" at bounding box center [394, 300] width 220 height 35
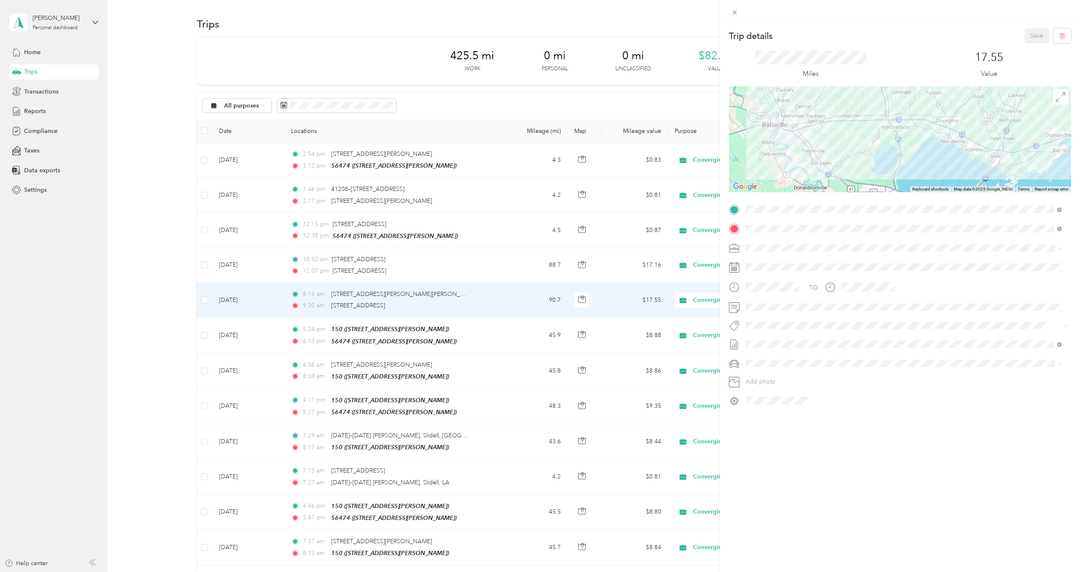
click at [479, 268] on div "Trip details Save This trip cannot be edited because it is either under review,…" at bounding box center [540, 286] width 1080 height 572
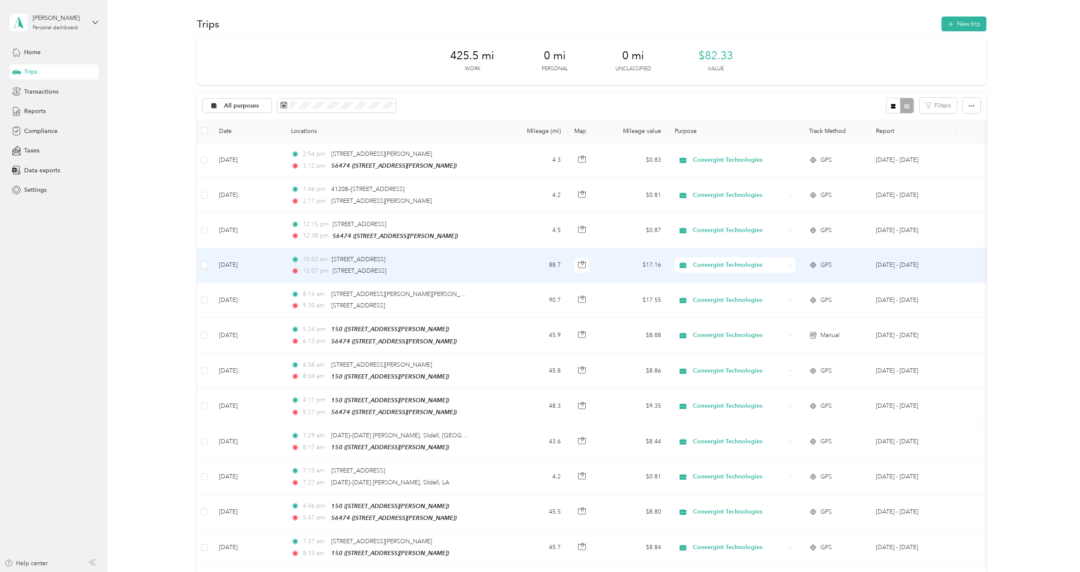
click at [479, 268] on td "10:52 am [STREET_ADDRESS] Homesites, [GEOGRAPHIC_DATA], [GEOGRAPHIC_DATA] 12:07…" at bounding box center [394, 265] width 220 height 35
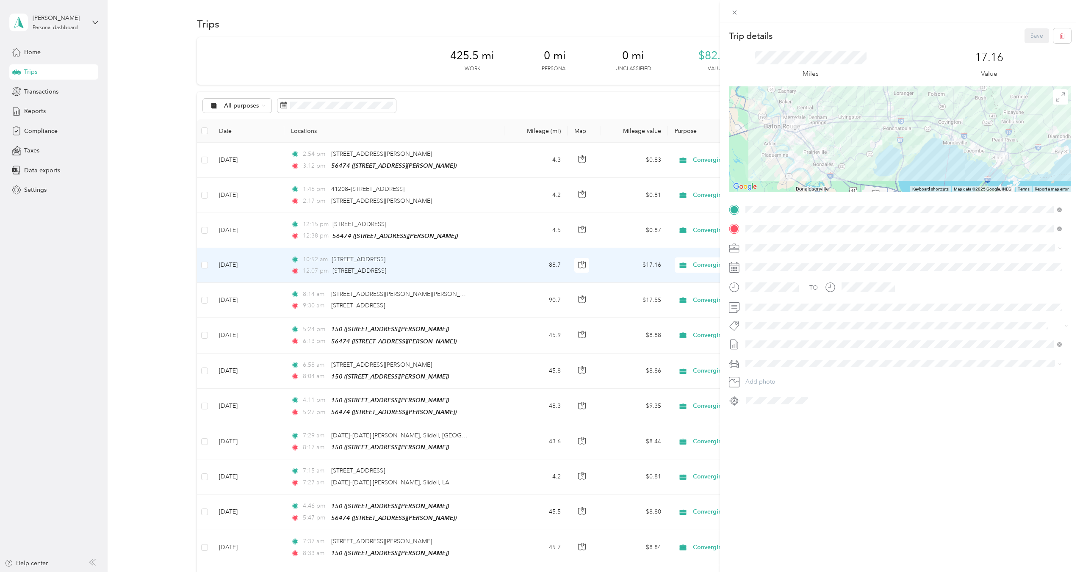
click at [473, 233] on div "Trip details Save This trip cannot be edited because it is either under review,…" at bounding box center [540, 286] width 1080 height 572
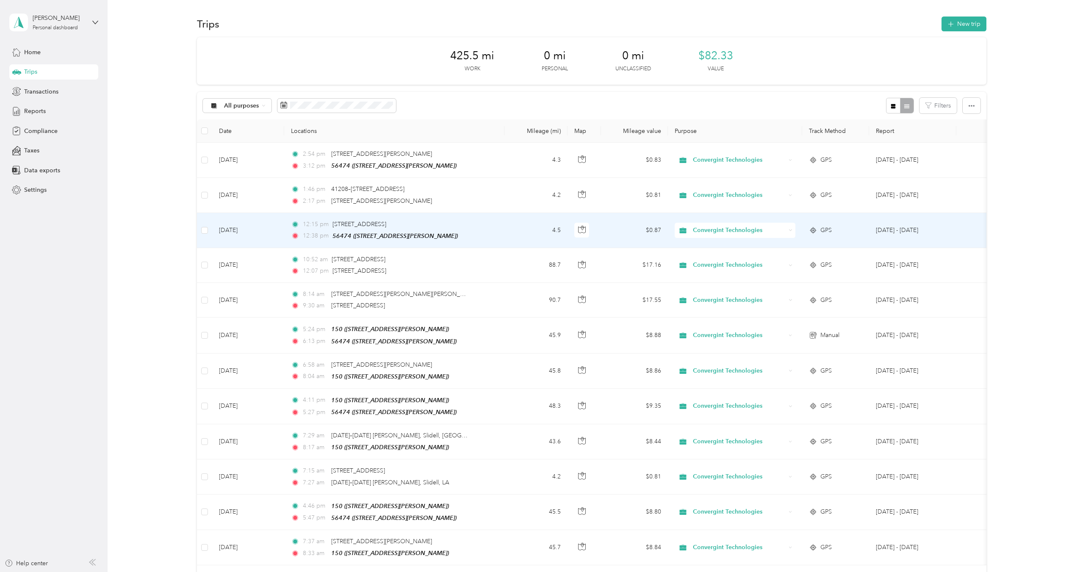
click at [473, 233] on td "12:15 pm [STREET_ADDRESS] 12:38 pm 56474 (56476 [PERSON_NAME], Slidell, [GEOGRA…" at bounding box center [394, 230] width 220 height 35
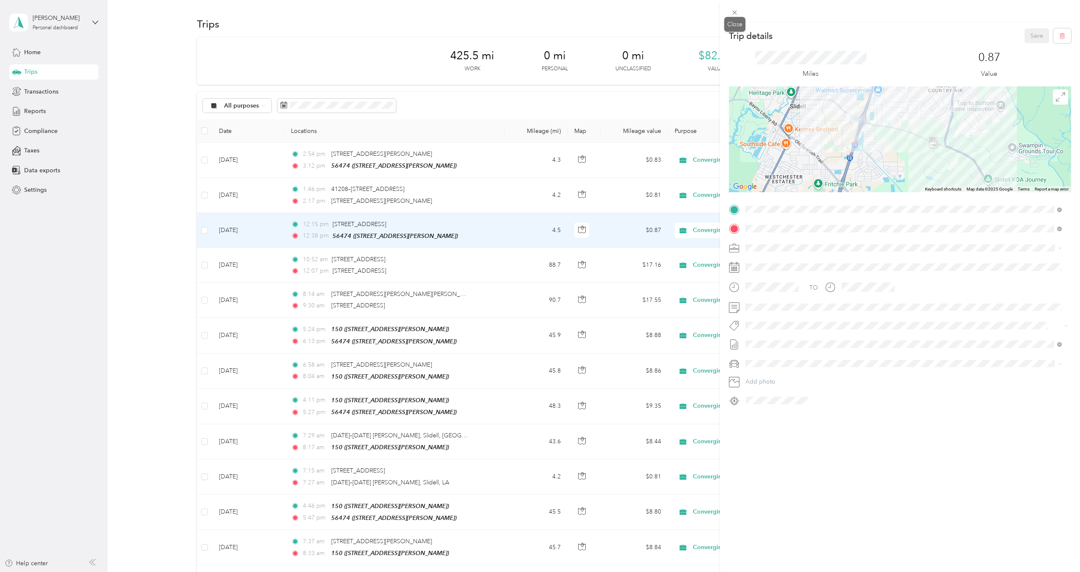
drag, startPoint x: 737, startPoint y: 14, endPoint x: 726, endPoint y: 19, distance: 11.8
click at [727, 572] on div "Trip details Save This trip cannot be edited because it is either under review,…" at bounding box center [538, 572] width 1076 height 0
click at [731, 12] on icon at bounding box center [734, 12] width 7 height 7
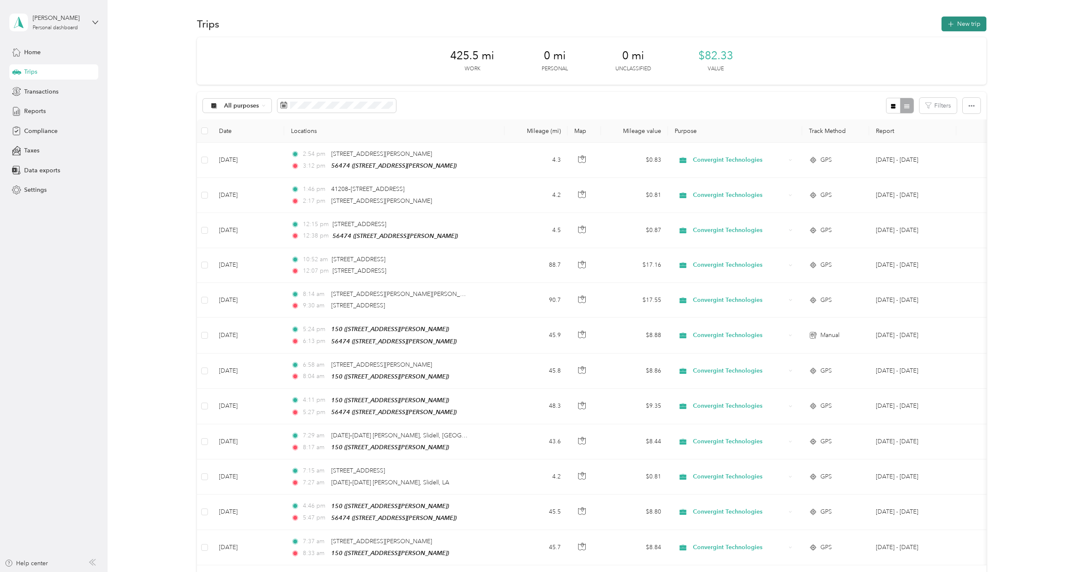
click at [961, 23] on button "New trip" at bounding box center [964, 24] width 45 height 15
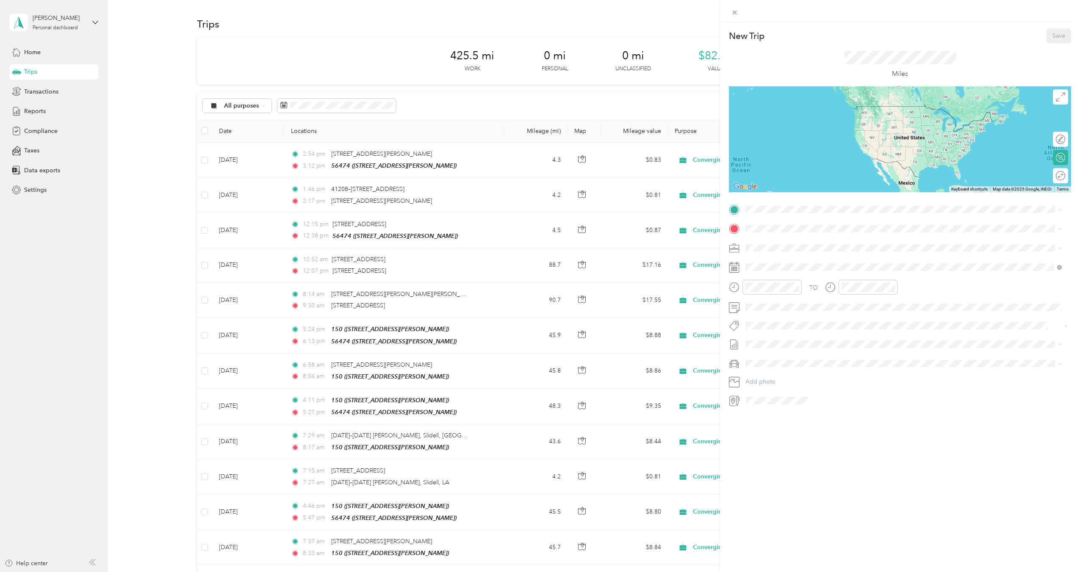
click at [789, 277] on span "[STREET_ADDRESS][PERSON_NAME]" at bounding box center [812, 279] width 101 height 7
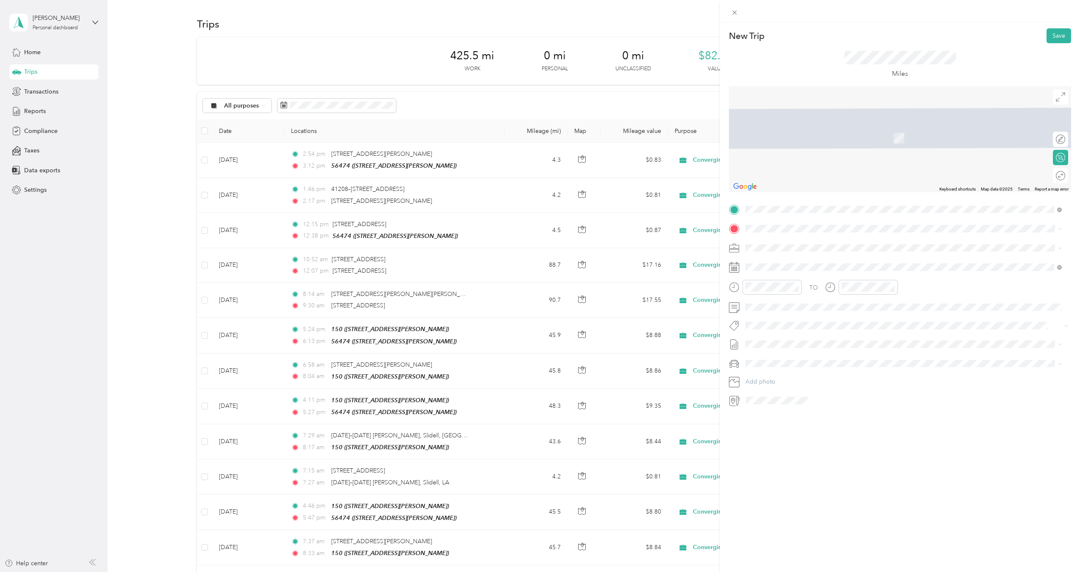
click at [793, 254] on span "[STREET_ADDRESS][PERSON_NAME]" at bounding box center [812, 252] width 101 height 7
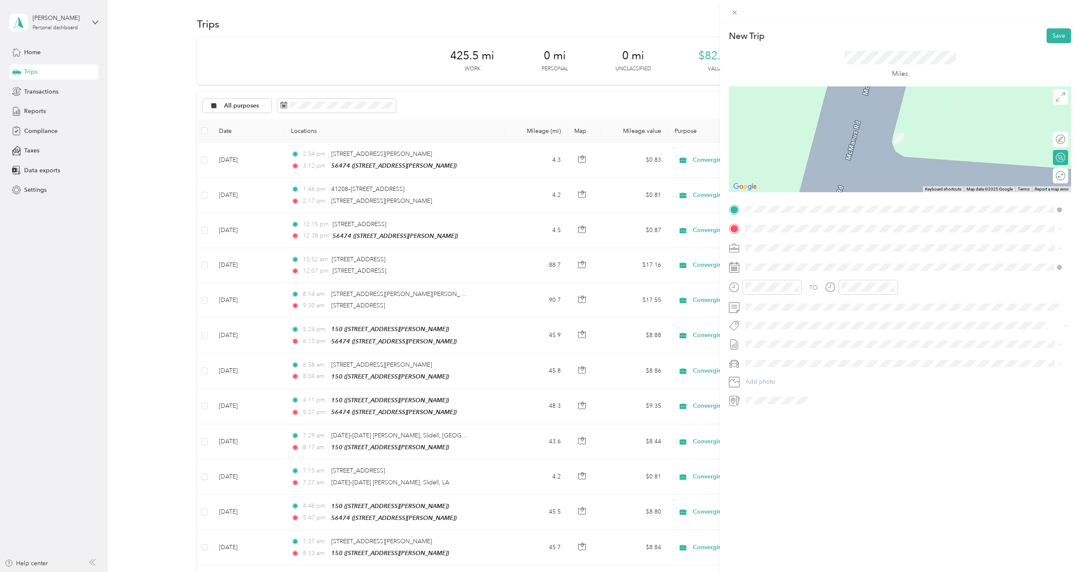
drag, startPoint x: 789, startPoint y: 291, endPoint x: 790, endPoint y: 283, distance: 7.6
click at [789, 291] on div "[STREET_ADDRESS][PERSON_NAME]" at bounding box center [812, 294] width 101 height 18
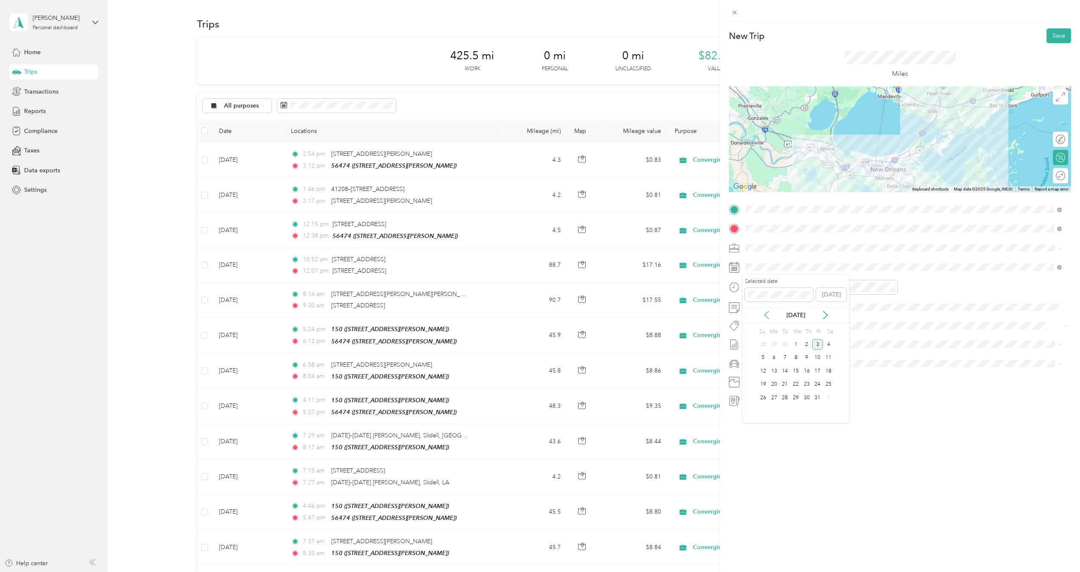
click at [767, 314] on icon at bounding box center [766, 315] width 8 height 8
click at [806, 368] on div "18" at bounding box center [806, 371] width 11 height 11
click at [753, 302] on div "12" at bounding box center [754, 306] width 20 height 12
click at [754, 307] on div "12" at bounding box center [754, 306] width 20 height 12
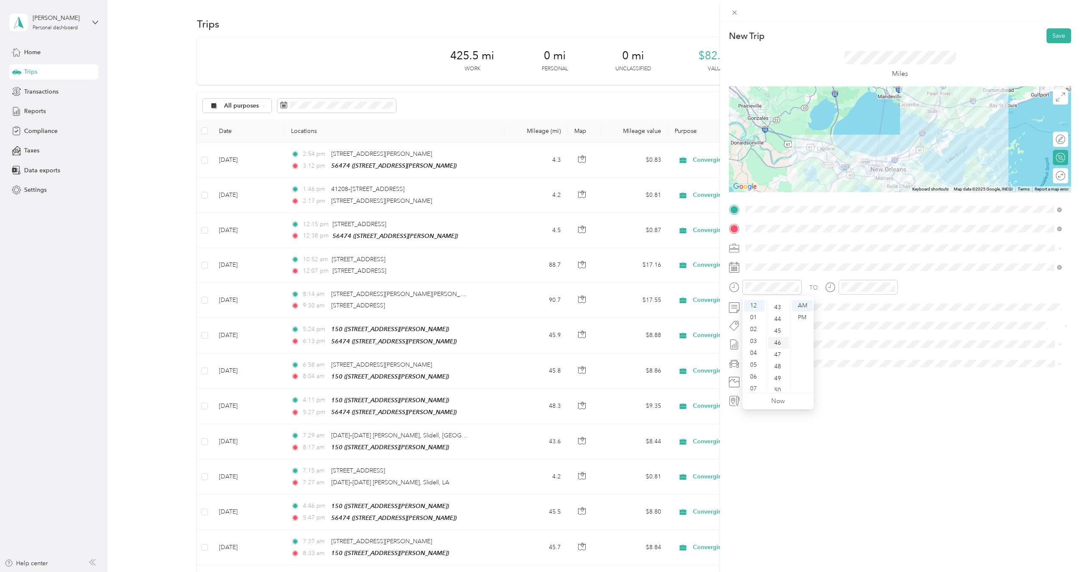
click at [777, 333] on div "45" at bounding box center [778, 331] width 20 height 12
click at [799, 317] on div "PM" at bounding box center [802, 318] width 20 height 12
click at [857, 293] on div at bounding box center [868, 287] width 59 height 15
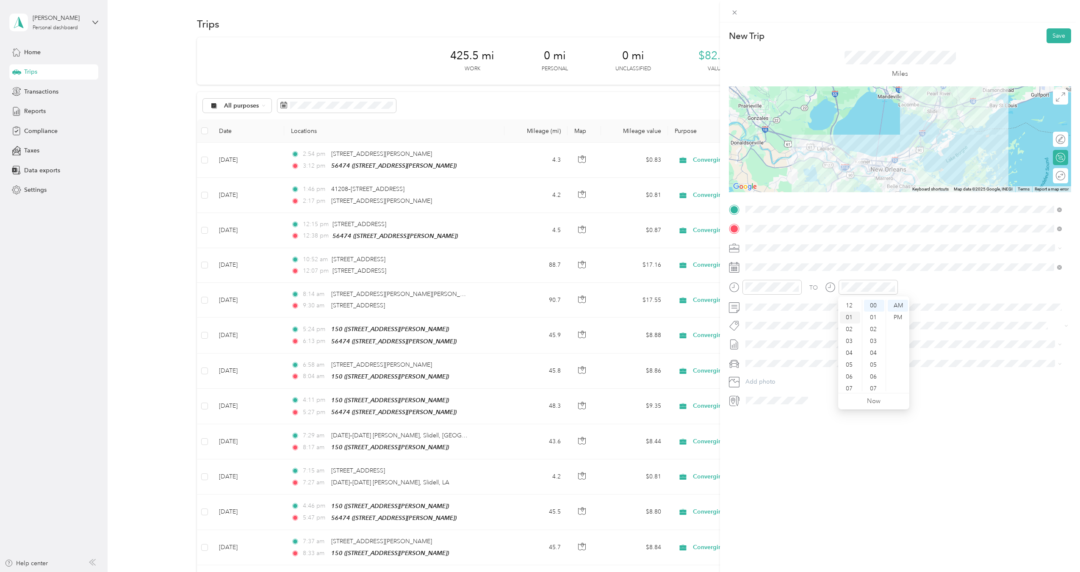
click at [851, 316] on div "01" at bounding box center [850, 318] width 20 height 12
drag, startPoint x: 877, startPoint y: 382, endPoint x: 870, endPoint y: 385, distance: 6.8
click at [875, 382] on div "28" at bounding box center [874, 384] width 20 height 12
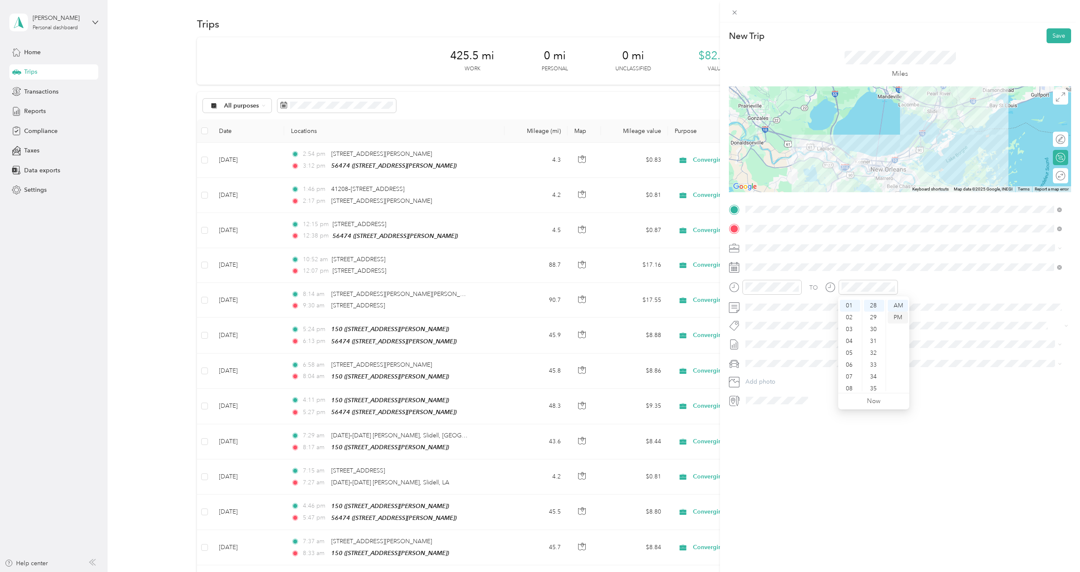
click at [899, 319] on div "PM" at bounding box center [898, 318] width 20 height 12
click at [783, 342] on span at bounding box center [906, 345] width 329 height 14
click at [782, 368] on span "[DATE] - [DATE]" at bounding box center [766, 370] width 42 height 9
click at [779, 392] on span "Ford F250SD" at bounding box center [766, 393] width 36 height 7
click at [1054, 37] on button "Save" at bounding box center [1059, 35] width 25 height 15
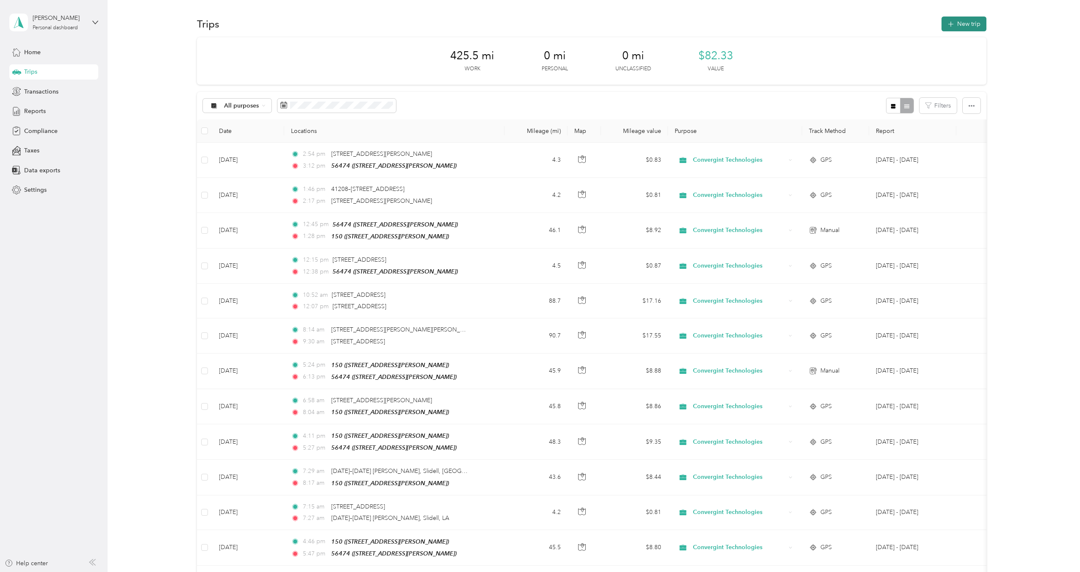
click at [942, 29] on button "New trip" at bounding box center [964, 24] width 45 height 15
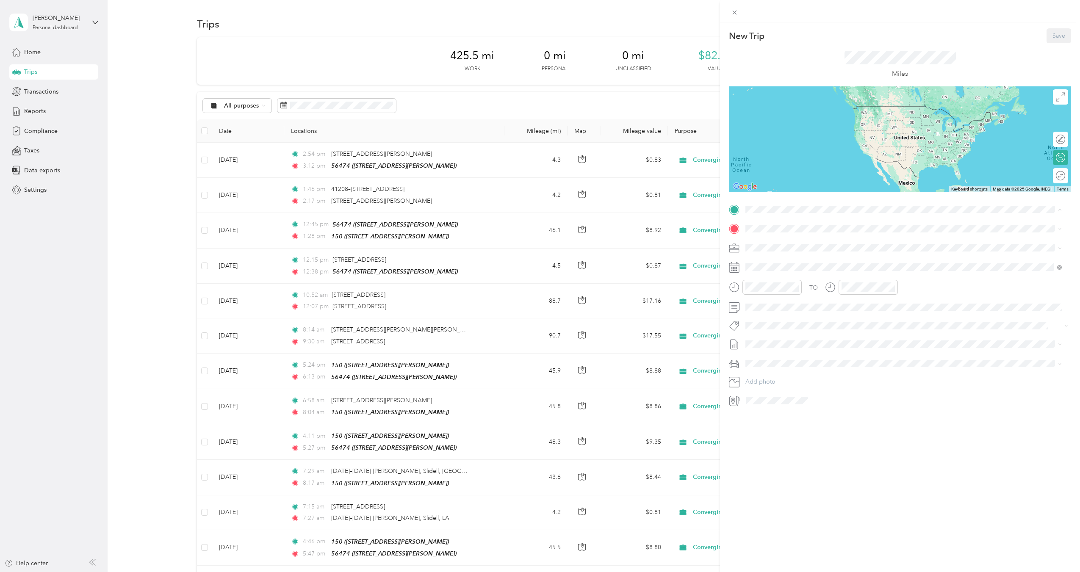
drag, startPoint x: 797, startPoint y: 275, endPoint x: 796, endPoint y: 263, distance: 12.3
click at [797, 274] on div "[STREET_ADDRESS][PERSON_NAME]" at bounding box center [812, 275] width 101 height 18
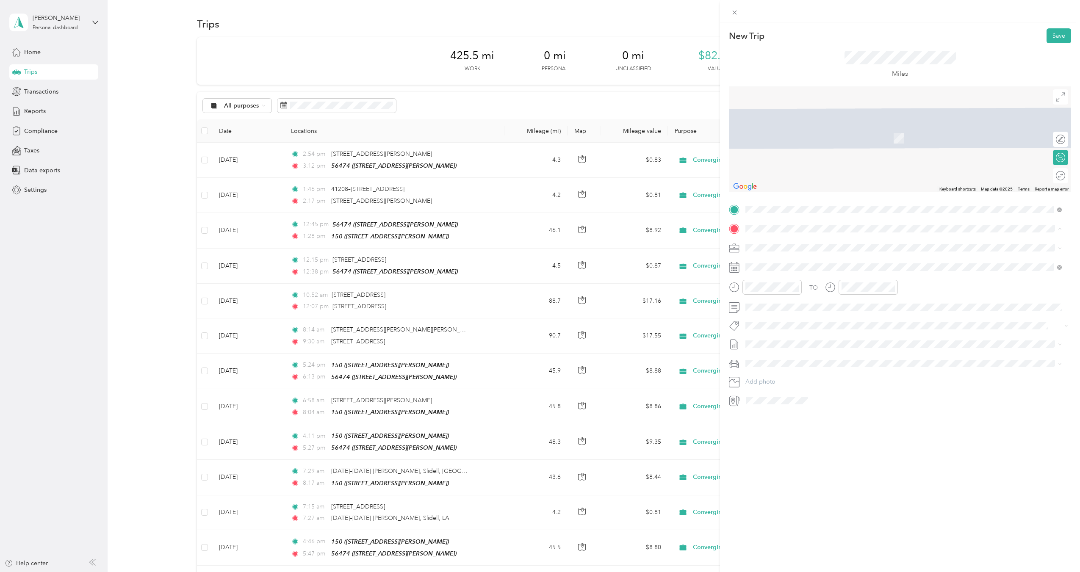
click at [799, 265] on div "56474 [STREET_ADDRESS][PERSON_NAME]" at bounding box center [812, 267] width 101 height 18
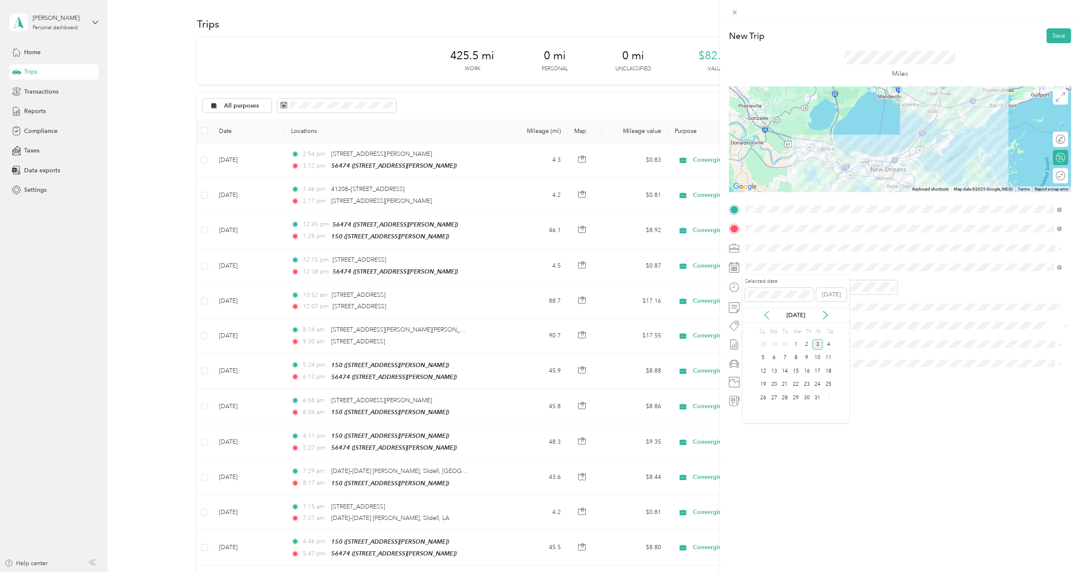
click at [767, 318] on icon at bounding box center [766, 315] width 8 height 8
click at [808, 369] on div "18" at bounding box center [806, 371] width 11 height 11
click at [754, 314] on div "05" at bounding box center [754, 314] width 20 height 12
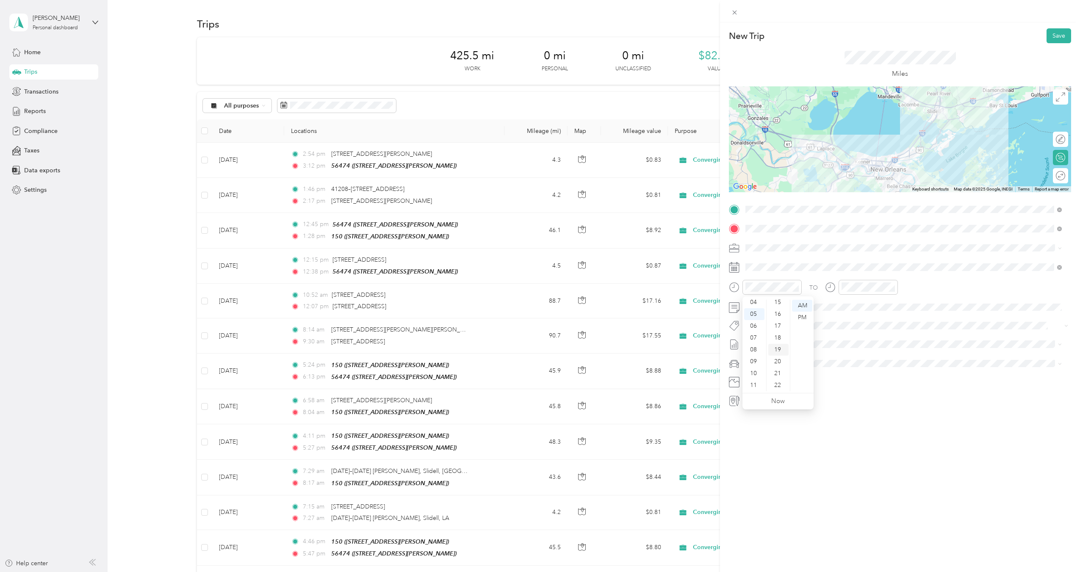
click at [780, 338] on div "18" at bounding box center [778, 338] width 20 height 12
click at [807, 317] on div "PM" at bounding box center [802, 318] width 20 height 12
click at [849, 327] on div "06" at bounding box center [850, 326] width 20 height 12
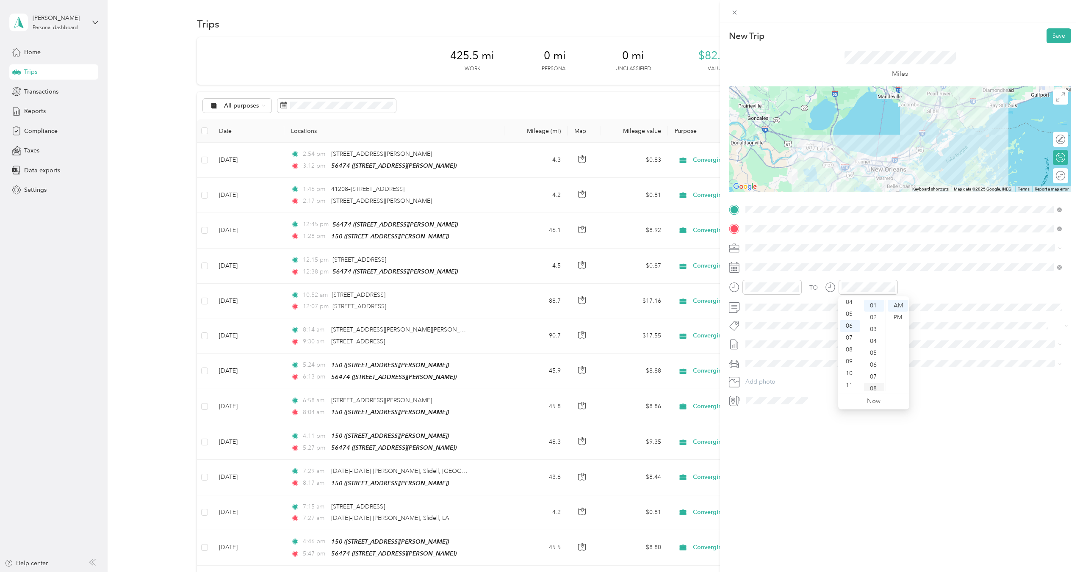
click at [871, 389] on div "08" at bounding box center [874, 389] width 20 height 12
drag, startPoint x: 901, startPoint y: 316, endPoint x: 897, endPoint y: 319, distance: 5.2
click at [899, 318] on div "PM" at bounding box center [898, 318] width 20 height 12
click at [773, 370] on span "[DATE] - [DATE]" at bounding box center [766, 372] width 42 height 9
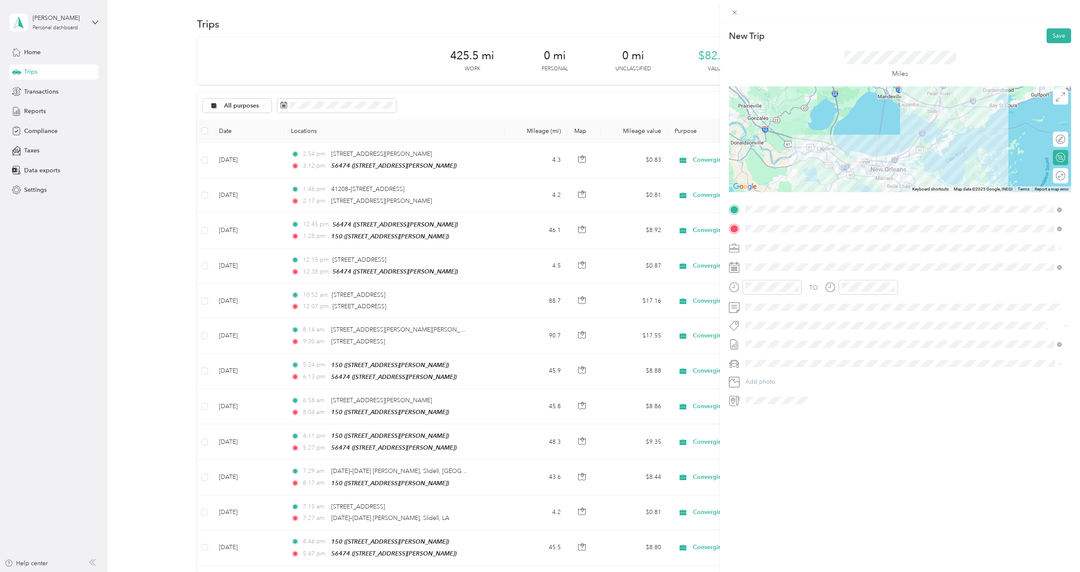
click at [767, 394] on span "Ford F250SD" at bounding box center [766, 393] width 36 height 7
click at [791, 462] on div "New Trip Save This trip cannot be edited because it is either under review, app…" at bounding box center [900, 308] width 360 height 572
click at [1047, 38] on button "Save" at bounding box center [1059, 35] width 25 height 15
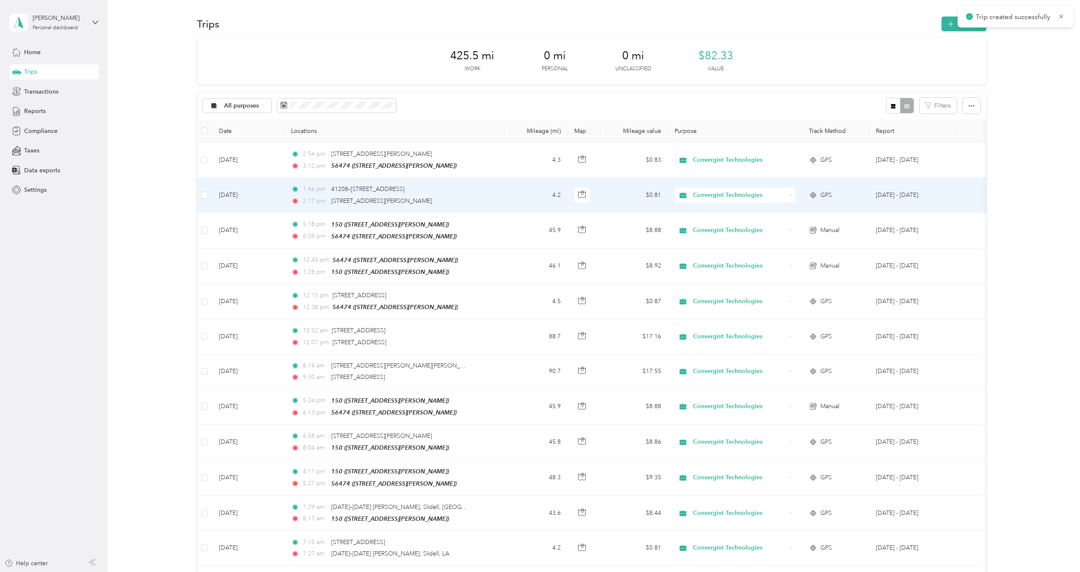
click at [465, 195] on div "1:46 pm 41208–[STREET_ADDRESS] 2:17 pm [STREET_ADDRESS][PERSON_NAME]" at bounding box center [380, 195] width 178 height 21
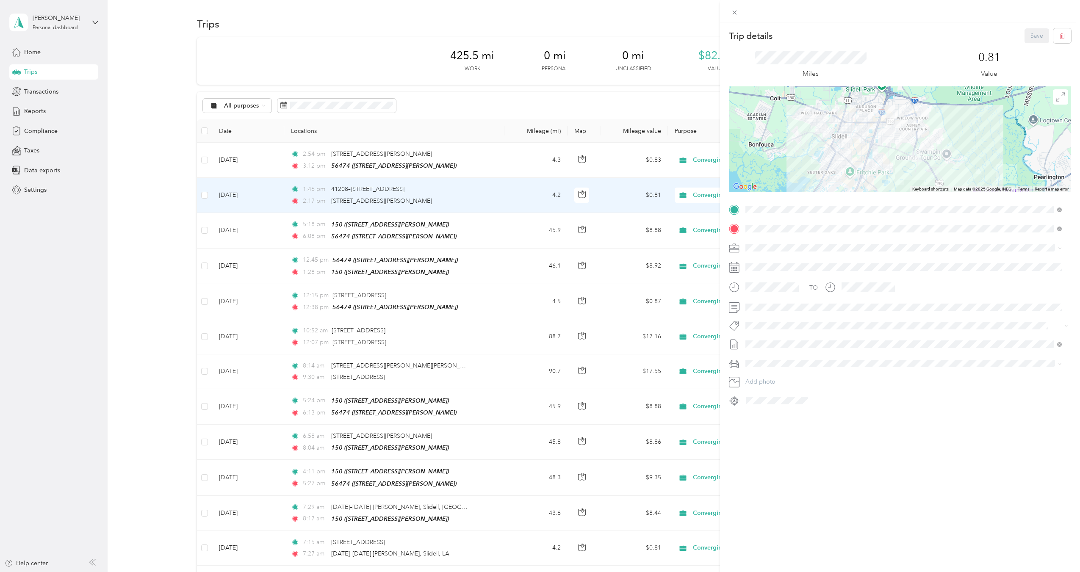
click at [202, 194] on div "Trip details Save This trip cannot be edited because it is either under review,…" at bounding box center [540, 286] width 1080 height 572
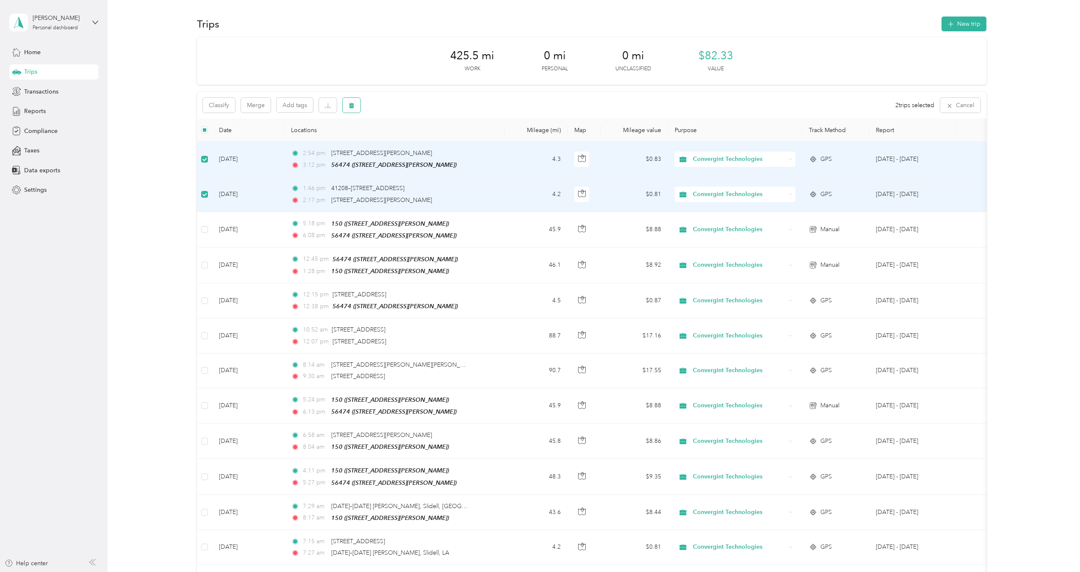
click at [350, 106] on icon "button" at bounding box center [351, 106] width 5 height 6
click at [409, 139] on button "Yes" at bounding box center [414, 141] width 17 height 14
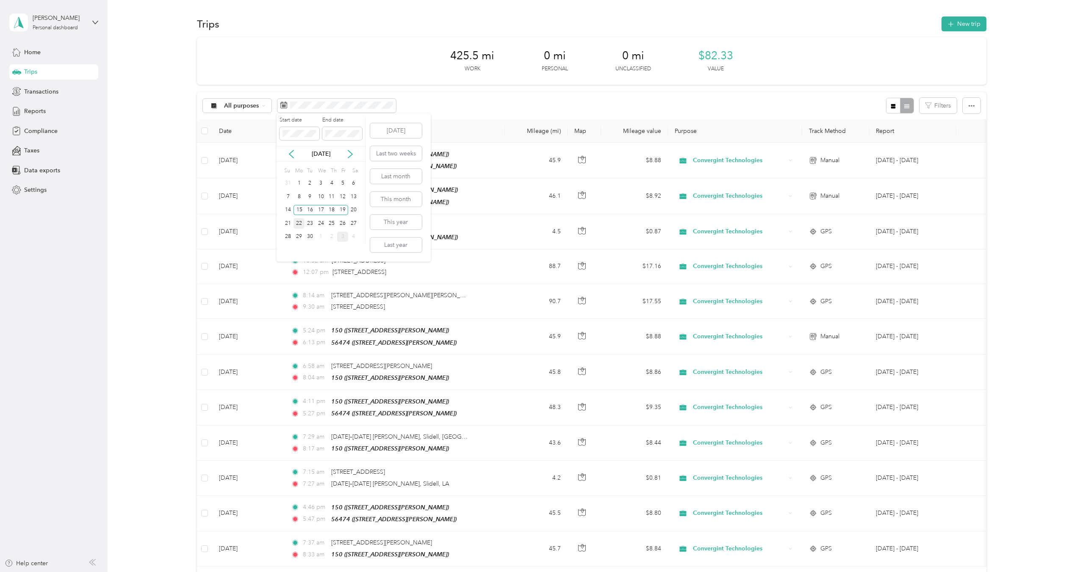
click at [301, 221] on div "22" at bounding box center [299, 223] width 11 height 11
click at [341, 223] on div "26" at bounding box center [342, 223] width 11 height 11
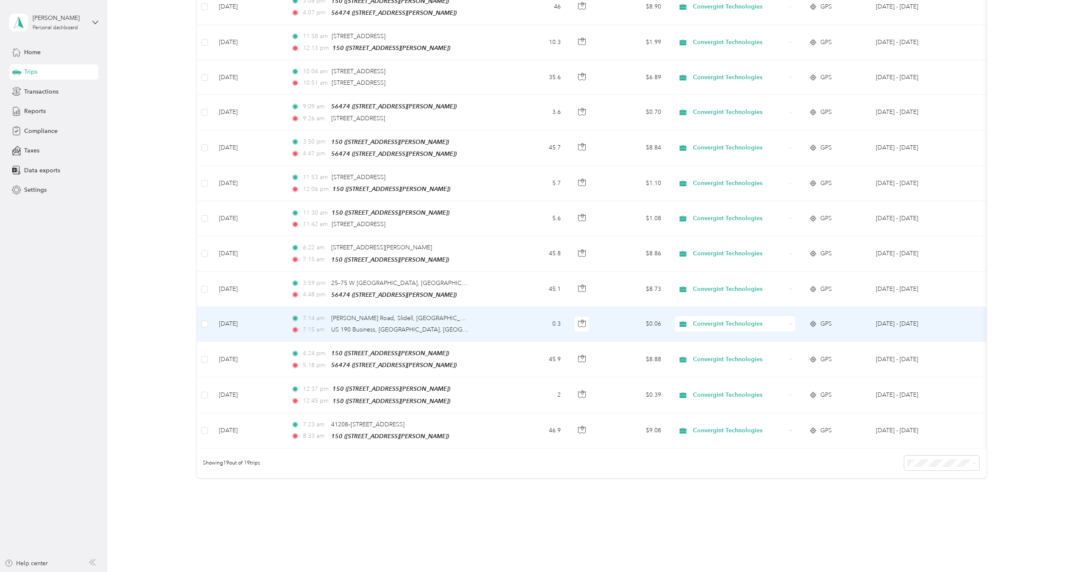
scroll to position [379, 0]
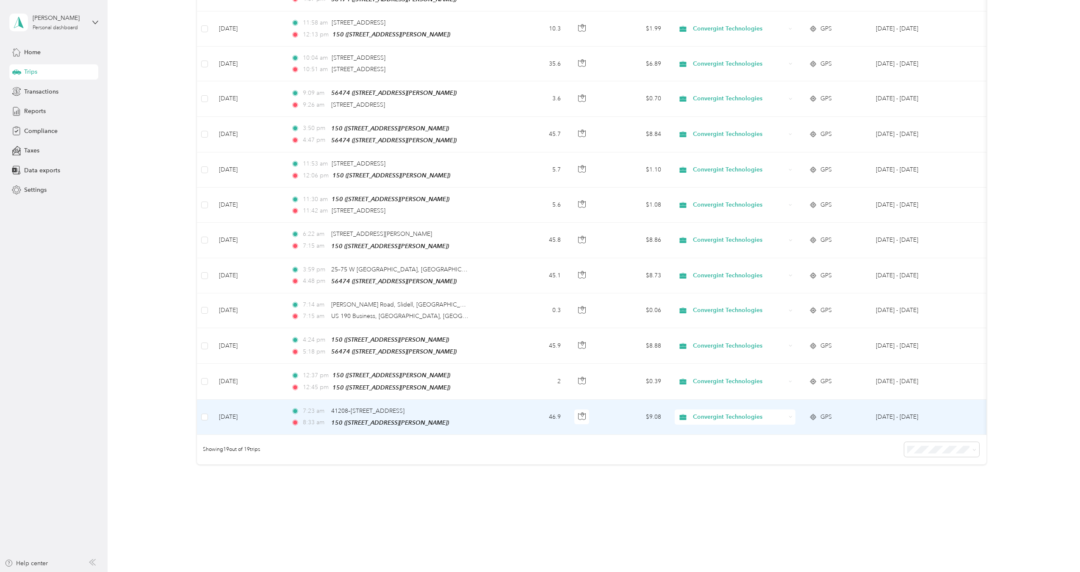
click at [459, 418] on div "8:33 am 150 ([STREET_ADDRESS][PERSON_NAME])" at bounding box center [380, 423] width 178 height 10
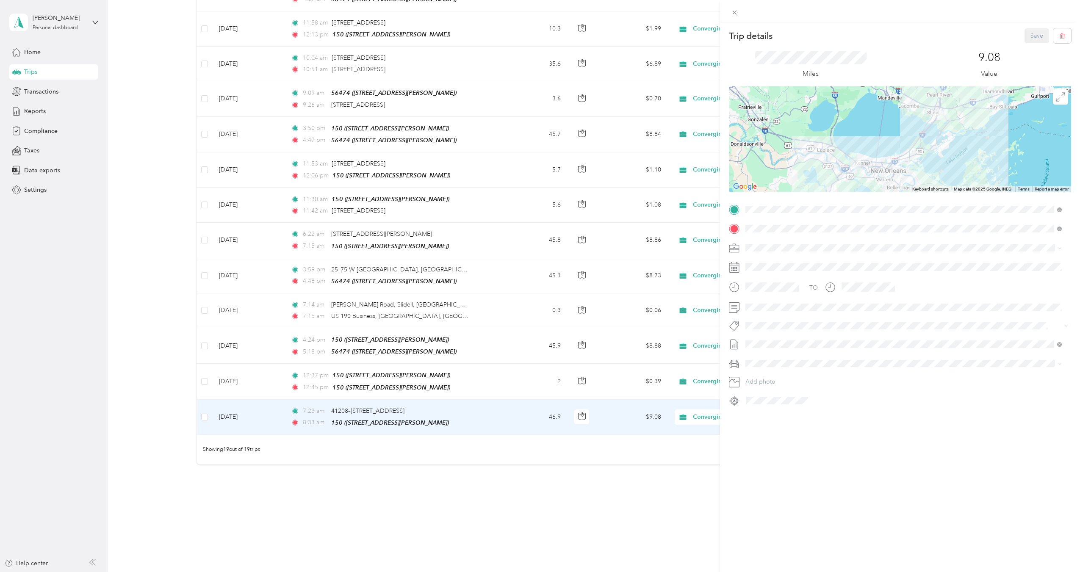
click at [483, 302] on div "Trip details Save This trip cannot be edited because it is either under review,…" at bounding box center [540, 286] width 1080 height 572
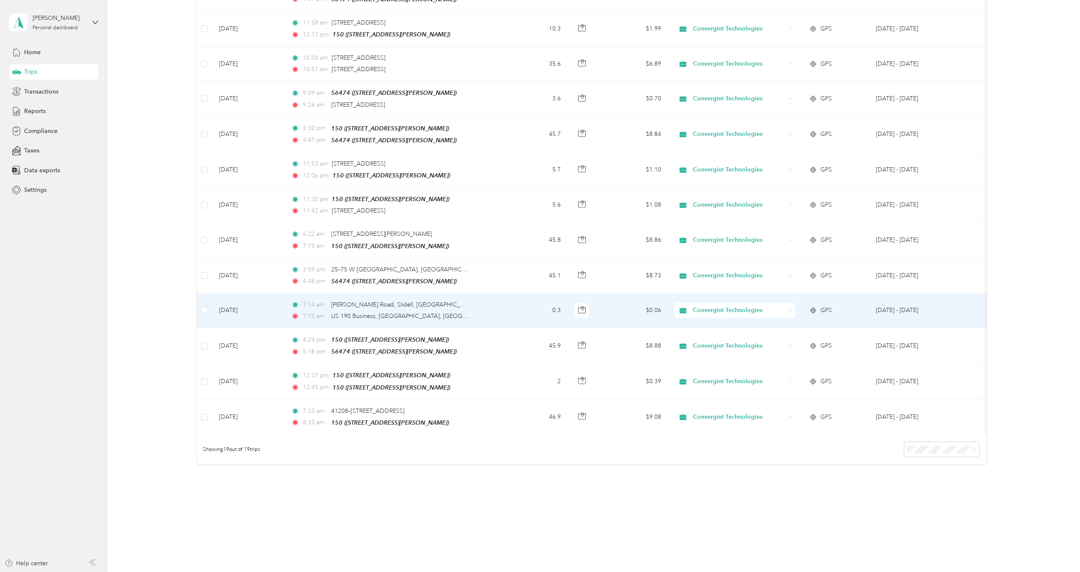
click at [489, 303] on td "7:14 am [PERSON_NAME][GEOGRAPHIC_DATA][US_STATE], [GEOGRAPHIC_DATA] 7:15 am US …" at bounding box center [394, 311] width 220 height 35
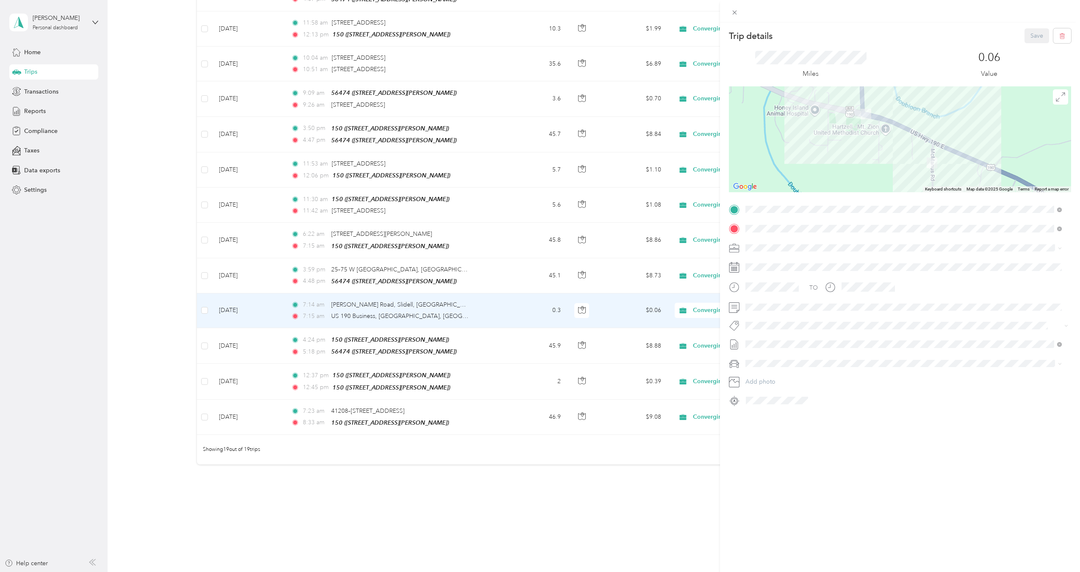
click at [489, 276] on div "Trip details Save This trip cannot be edited because it is either under review,…" at bounding box center [540, 286] width 1080 height 572
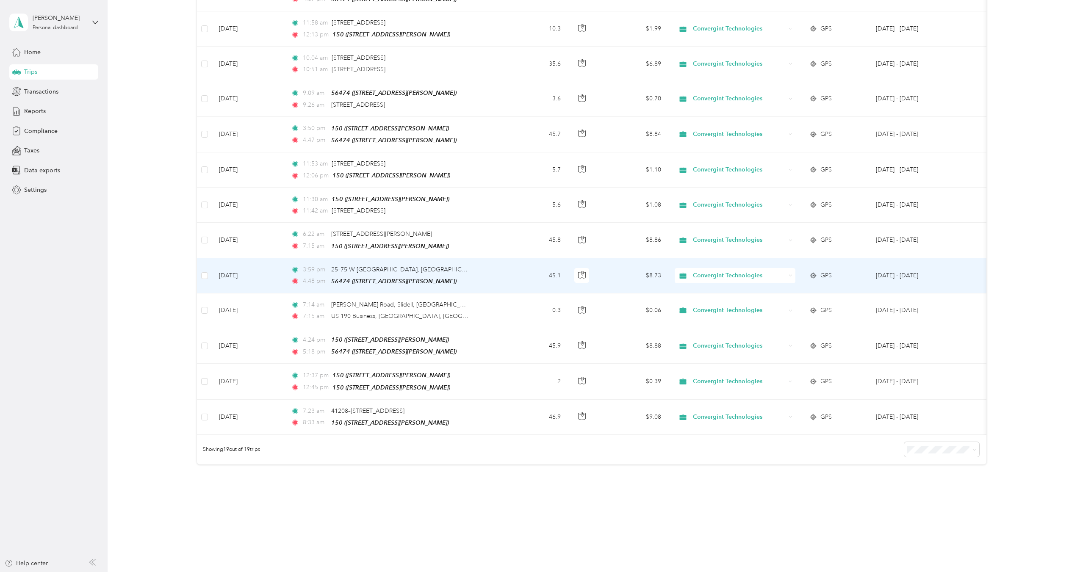
click at [489, 276] on td "3:59 pm 25–[GEOGRAPHIC_DATA], [GEOGRAPHIC_DATA], [GEOGRAPHIC_DATA] 4:48 pm 5647…" at bounding box center [394, 275] width 220 height 35
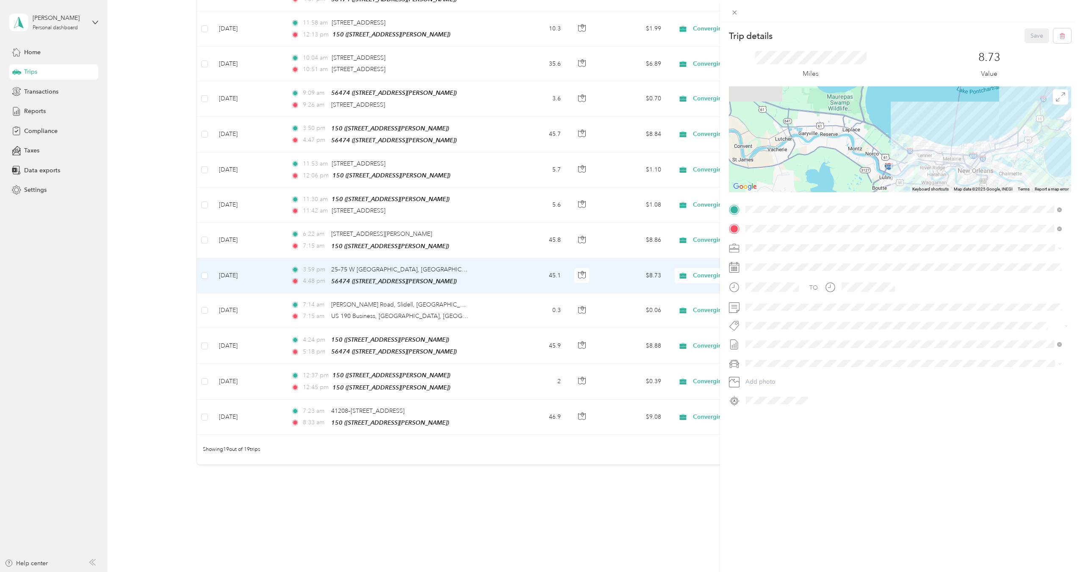
drag, startPoint x: 855, startPoint y: 158, endPoint x: 972, endPoint y: 134, distance: 119.2
click at [972, 134] on div at bounding box center [900, 139] width 342 height 106
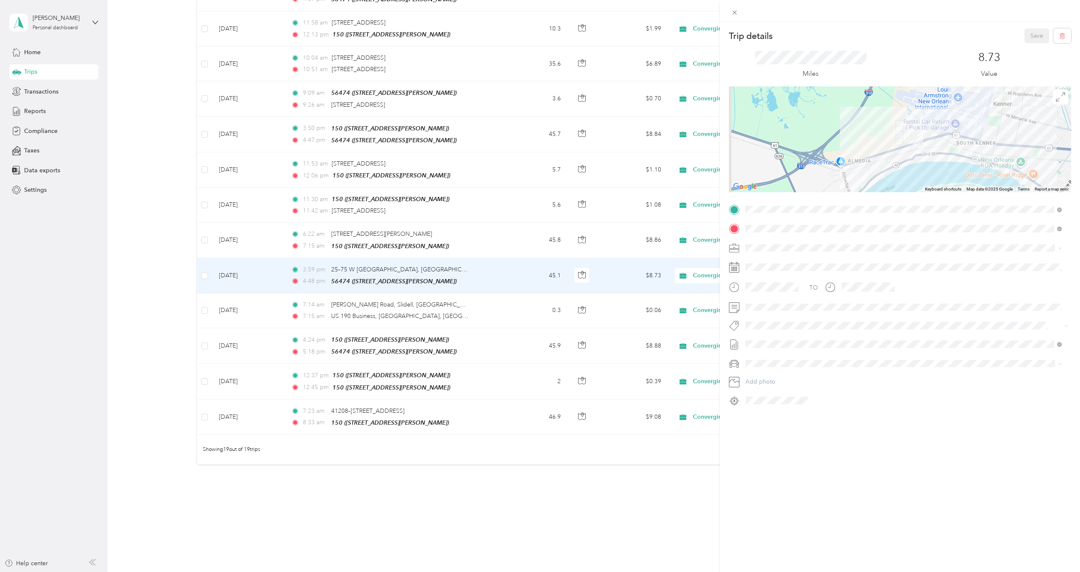
drag, startPoint x: 860, startPoint y: 166, endPoint x: 945, endPoint y: 134, distance: 90.9
click at [948, 134] on div at bounding box center [900, 139] width 342 height 106
click at [201, 271] on div "Trip details Save This trip cannot be edited because it is either under review,…" at bounding box center [540, 286] width 1080 height 572
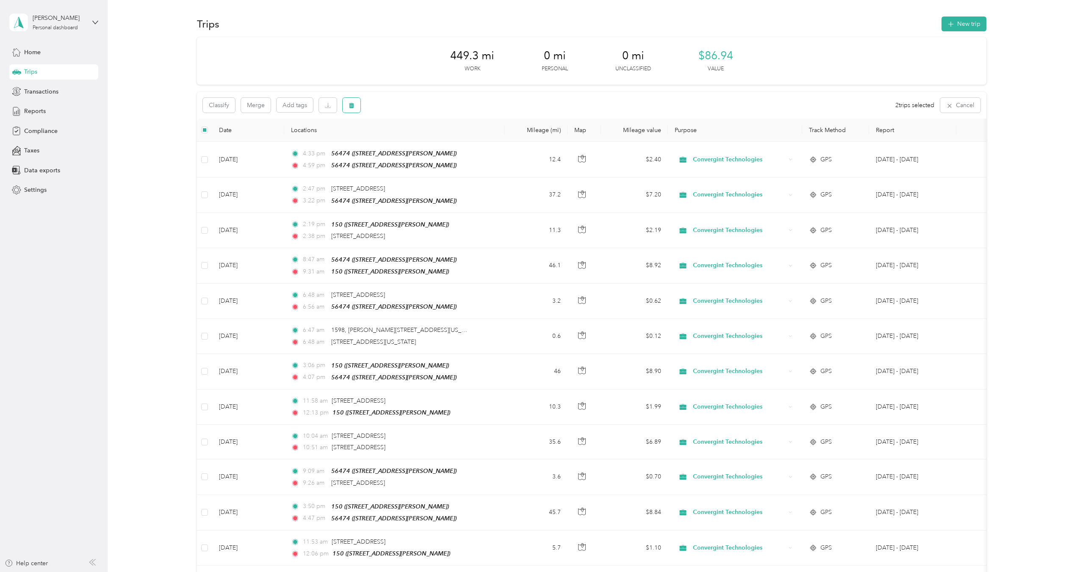
click at [355, 106] on button "button" at bounding box center [352, 105] width 18 height 15
click at [413, 139] on button "Yes" at bounding box center [414, 141] width 17 height 14
click at [950, 26] on icon "button" at bounding box center [951, 24] width 10 height 10
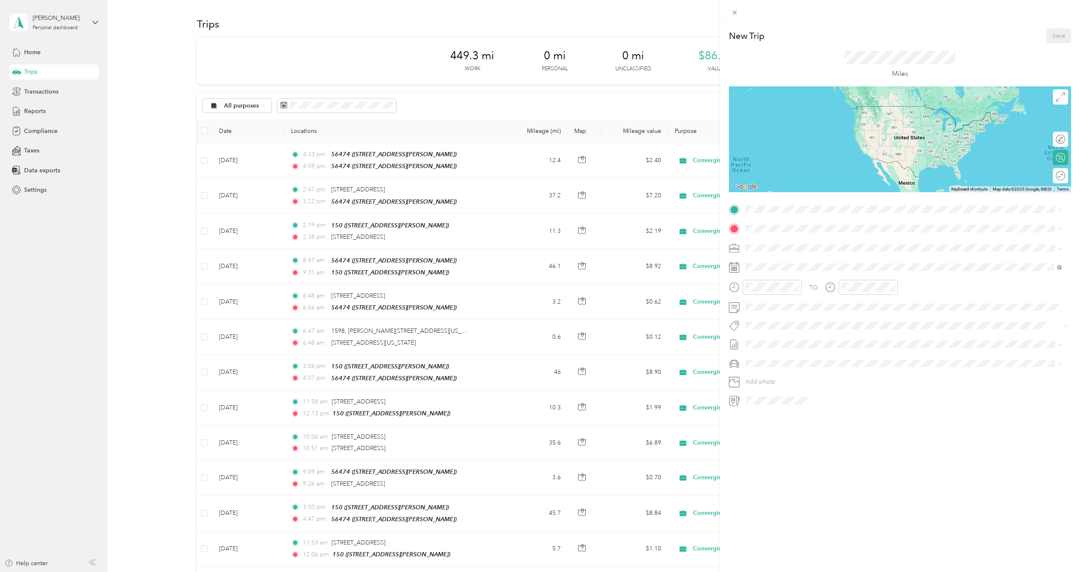
click at [798, 245] on div "56474" at bounding box center [812, 243] width 101 height 8
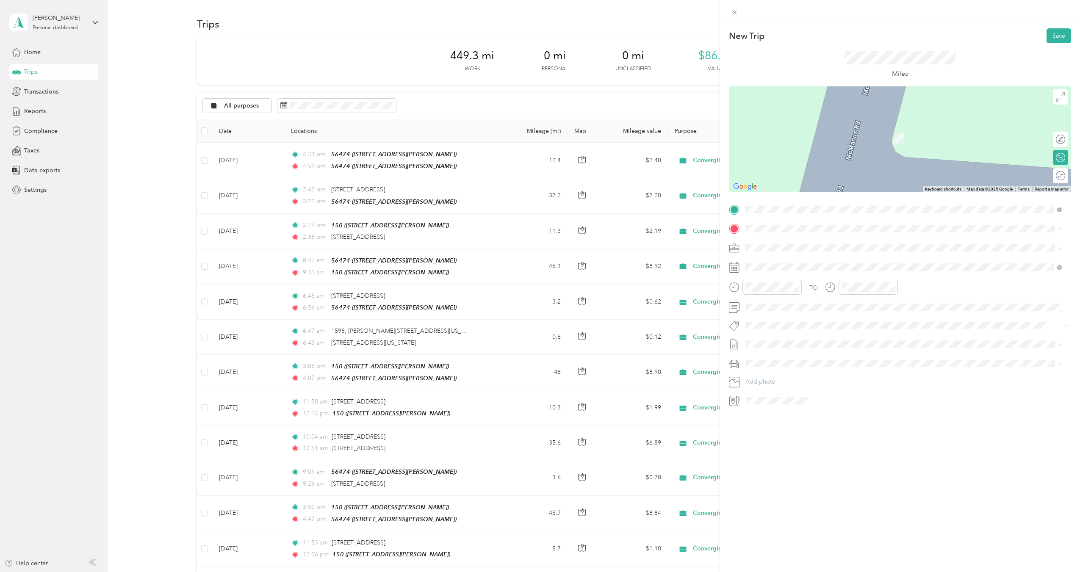
click at [796, 295] on span "[STREET_ADDRESS][PERSON_NAME]" at bounding box center [812, 298] width 101 height 7
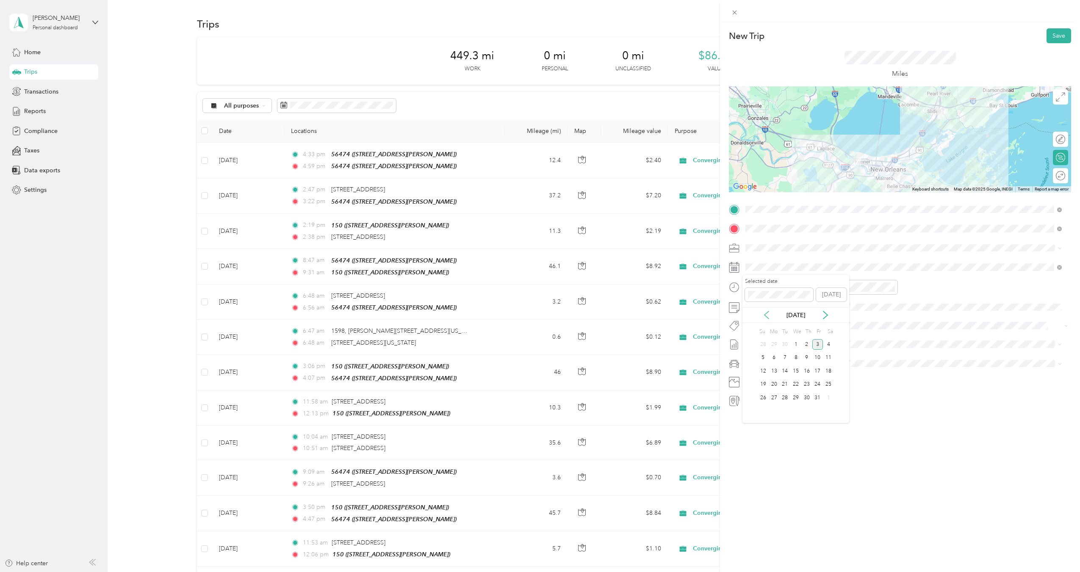
click at [764, 312] on icon at bounding box center [766, 315] width 8 height 8
click at [784, 383] on div "23" at bounding box center [784, 384] width 11 height 11
click at [753, 336] on div "07" at bounding box center [754, 338] width 20 height 12
click at [853, 294] on div at bounding box center [868, 287] width 59 height 15
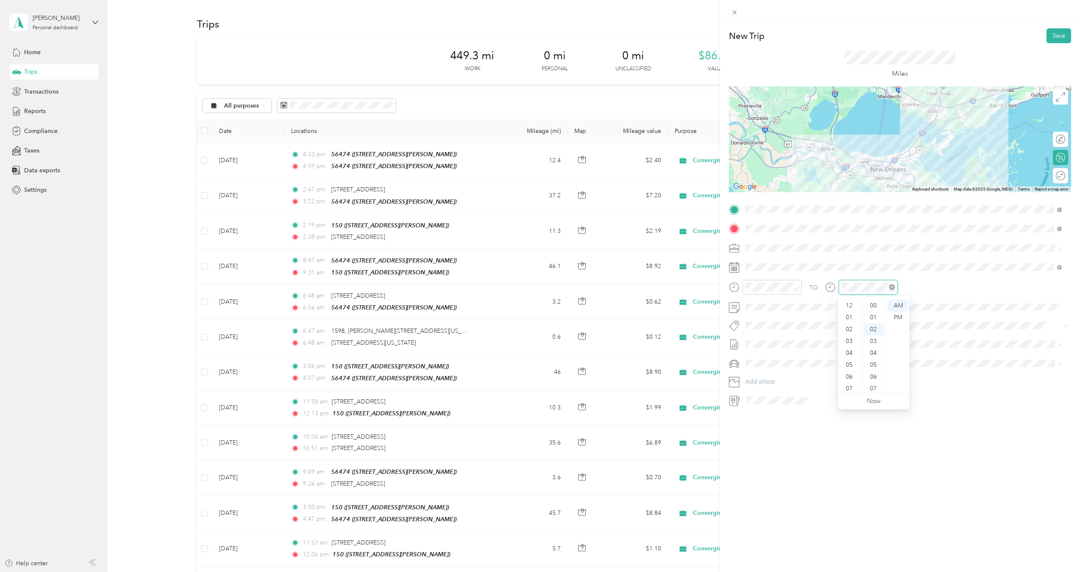
scroll to position [24, 0]
click at [850, 337] on div "07" at bounding box center [850, 338] width 20 height 12
click at [874, 352] on div "56" at bounding box center [874, 350] width 20 height 12
click at [954, 367] on div "TO Add photo" at bounding box center [900, 305] width 342 height 205
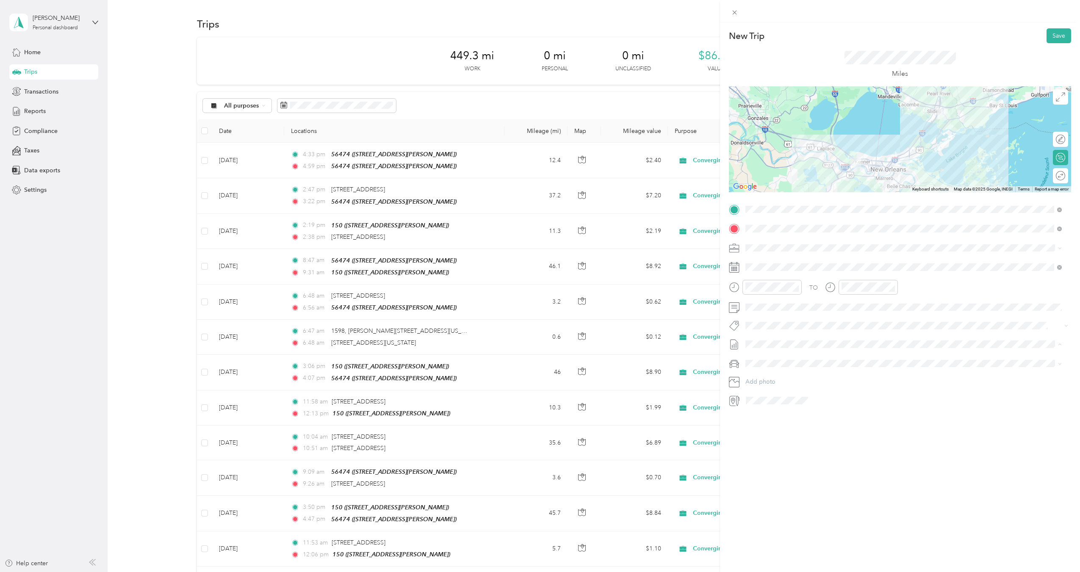
click at [791, 374] on span "[DATE] - [DATE] Draft" at bounding box center [903, 372] width 310 height 8
click at [788, 395] on li "Ford F250SD" at bounding box center [903, 393] width 322 height 15
click at [1053, 36] on button "Save" at bounding box center [1059, 35] width 25 height 15
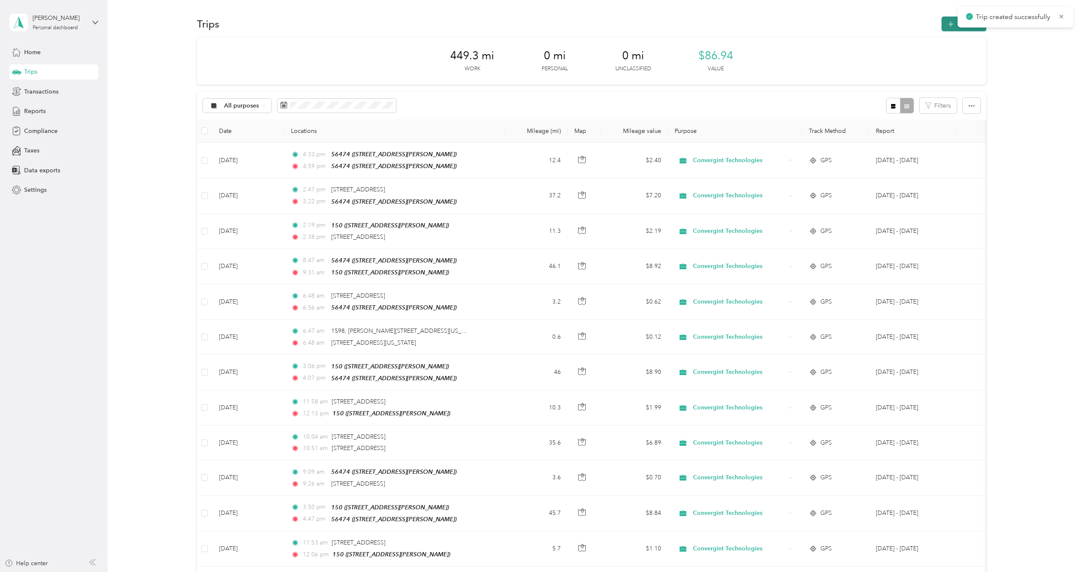
click at [947, 28] on button "New trip" at bounding box center [964, 24] width 45 height 15
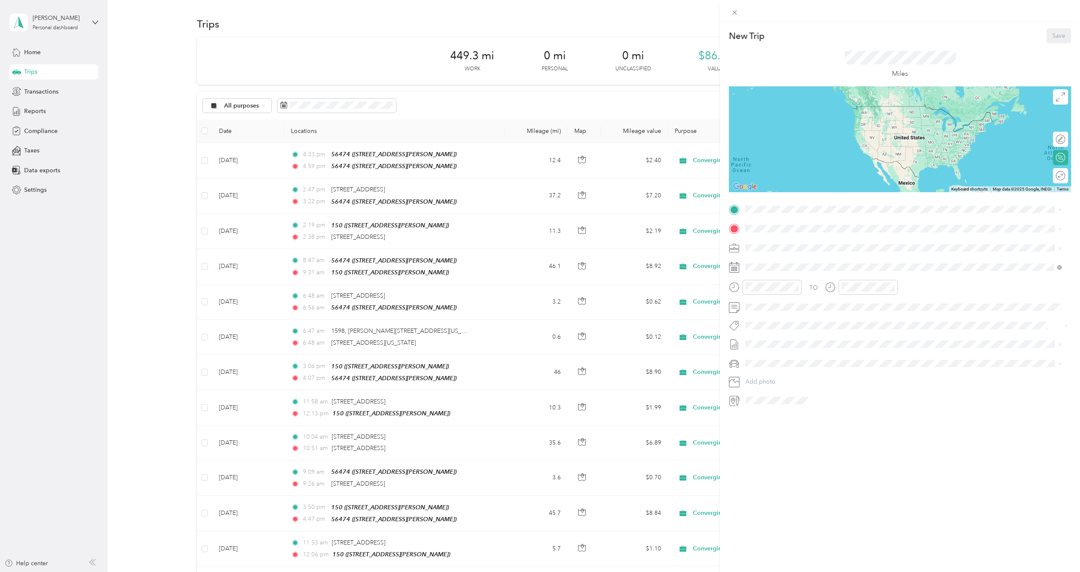
drag, startPoint x: 776, startPoint y: 269, endPoint x: 774, endPoint y: 262, distance: 7.1
click at [776, 269] on div "150" at bounding box center [812, 270] width 101 height 8
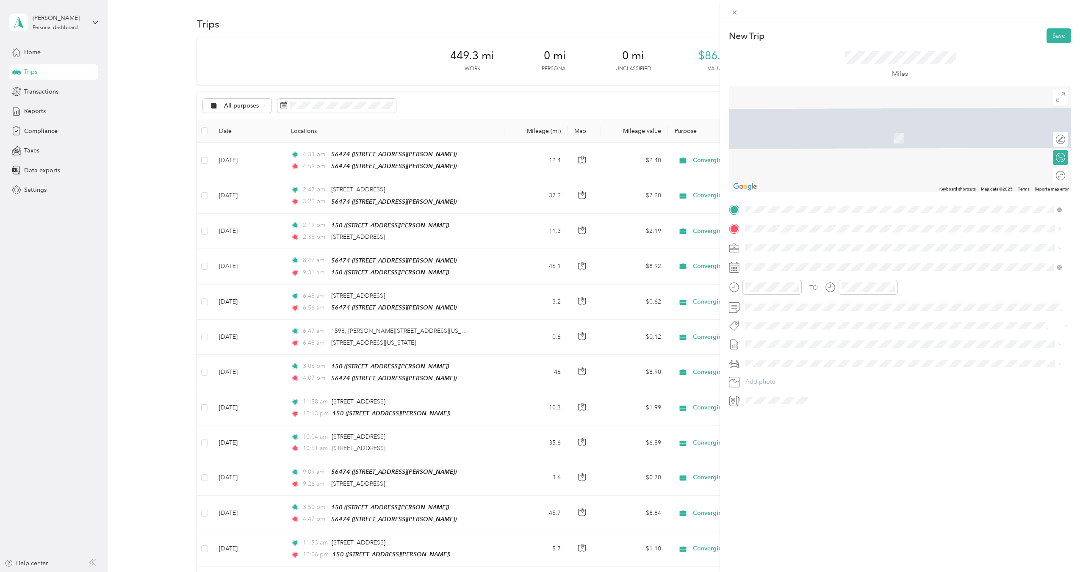
click at [774, 262] on strong "56474" at bounding box center [771, 262] width 19 height 8
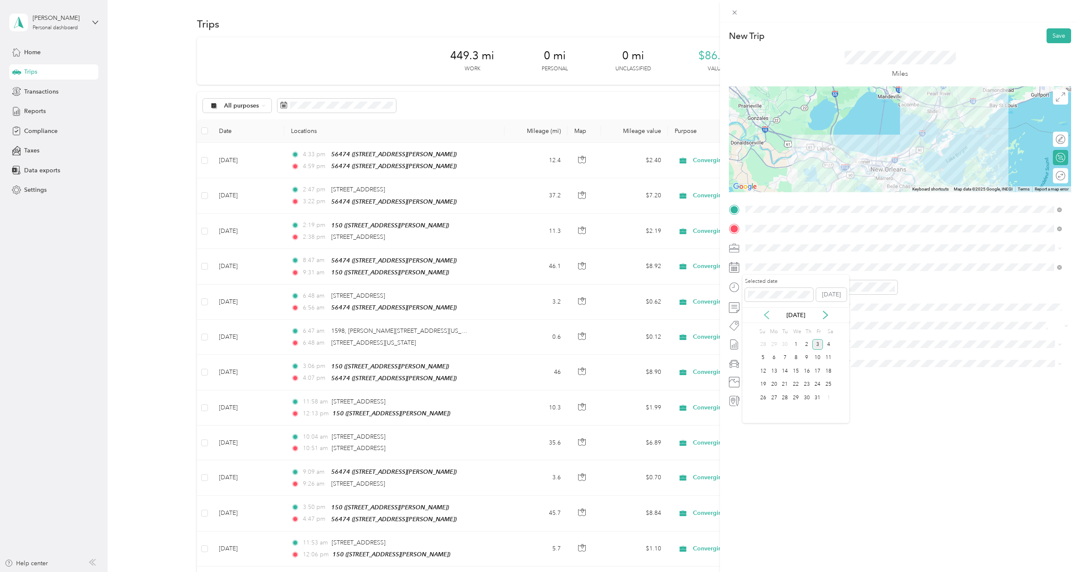
click at [767, 315] on icon at bounding box center [766, 315] width 8 height 8
click at [787, 384] on div "23" at bounding box center [784, 384] width 11 height 11
click at [757, 316] on div "05" at bounding box center [754, 314] width 20 height 12
click at [778, 353] on div "07" at bounding box center [778, 353] width 20 height 12
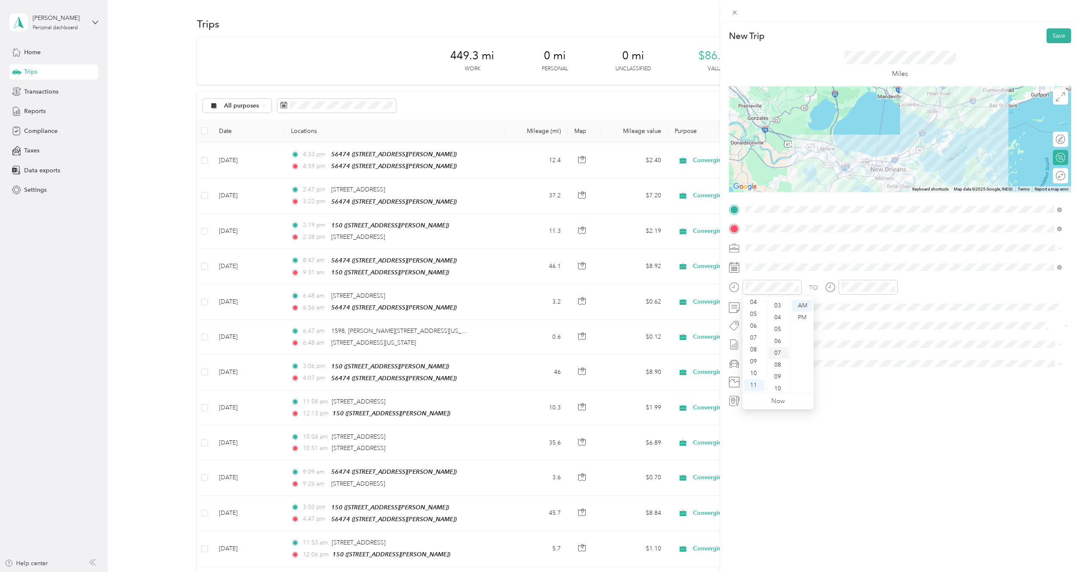
scroll to position [83, 0]
click at [806, 321] on div "PM" at bounding box center [802, 318] width 20 height 12
click at [752, 313] on div "05" at bounding box center [754, 314] width 20 height 12
click at [850, 325] on div "06" at bounding box center [850, 326] width 20 height 12
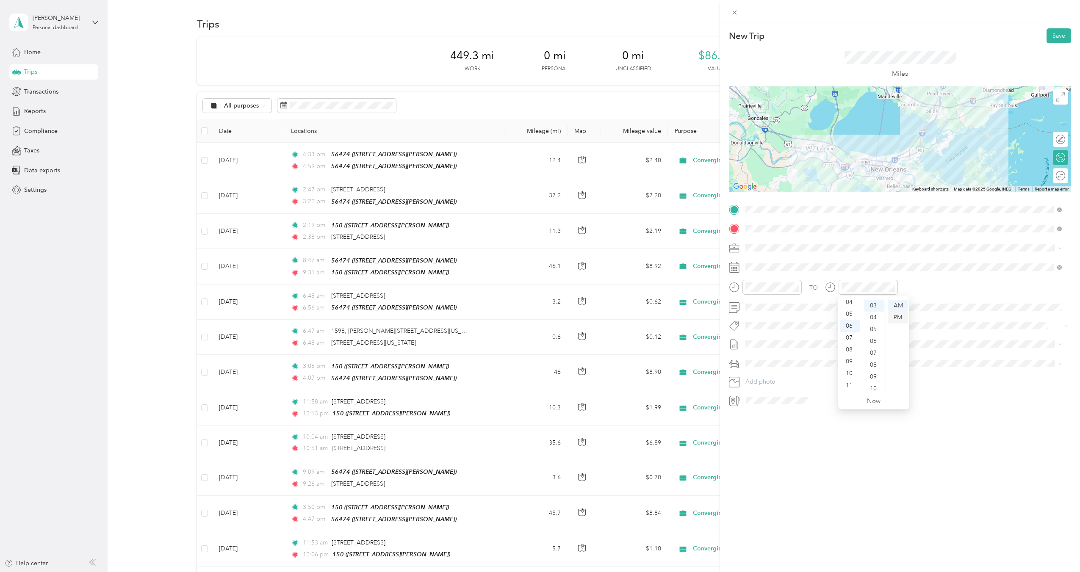
click at [898, 319] on div "PM" at bounding box center [898, 318] width 20 height 12
click at [846, 482] on div "New Trip Save This trip cannot be edited because it is either under review, app…" at bounding box center [900, 308] width 360 height 572
click at [778, 373] on span "[DATE] - [DATE]" at bounding box center [766, 372] width 42 height 9
click at [776, 389] on div "Ford F250SD" at bounding box center [903, 393] width 310 height 9
click at [1050, 39] on button "Save" at bounding box center [1059, 35] width 25 height 15
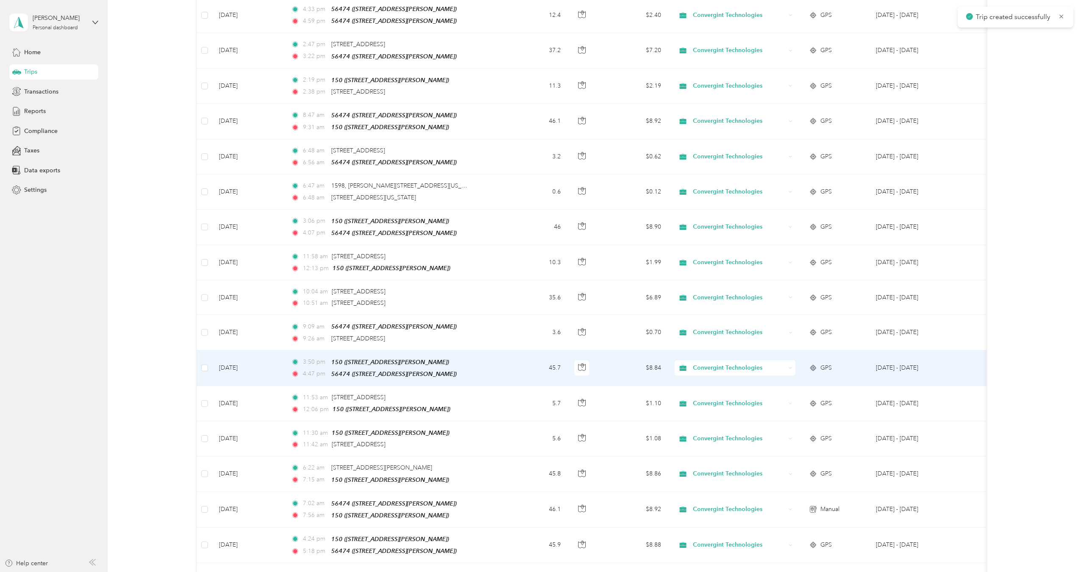
scroll to position [169, 0]
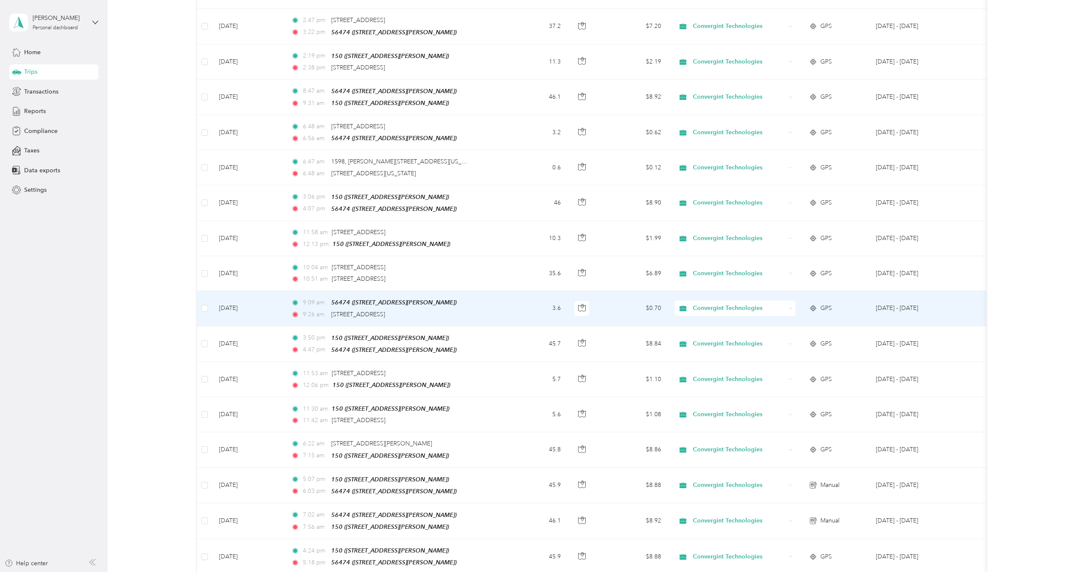
click at [463, 310] on div "9:26 am [STREET_ADDRESS]" at bounding box center [380, 314] width 178 height 9
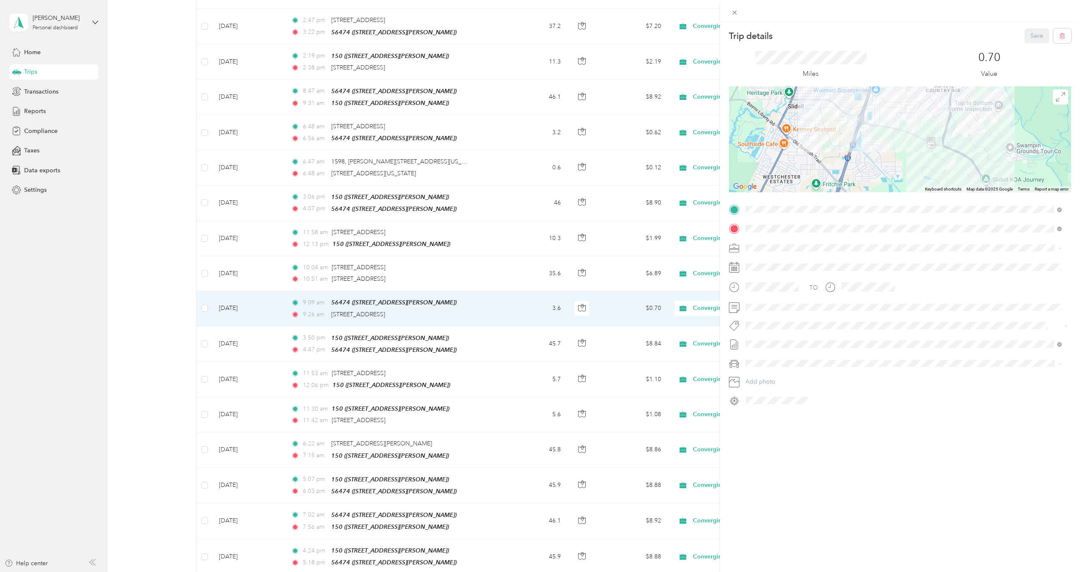
click at [465, 272] on div "Trip details Save This trip cannot be edited because it is either under review,…" at bounding box center [540, 286] width 1080 height 572
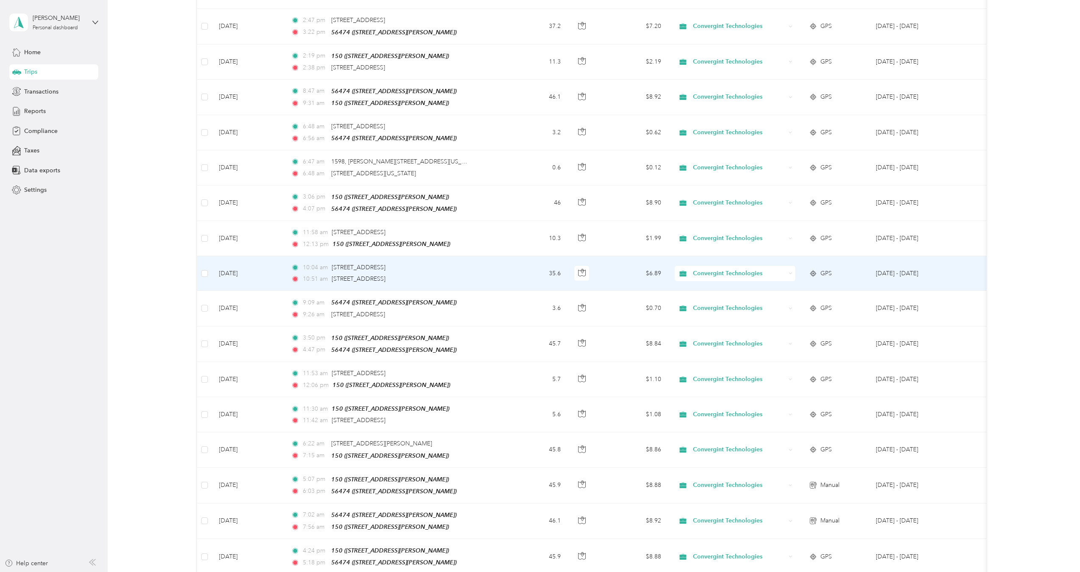
click at [465, 274] on div "10:51 am [STREET_ADDRESS]" at bounding box center [380, 278] width 178 height 9
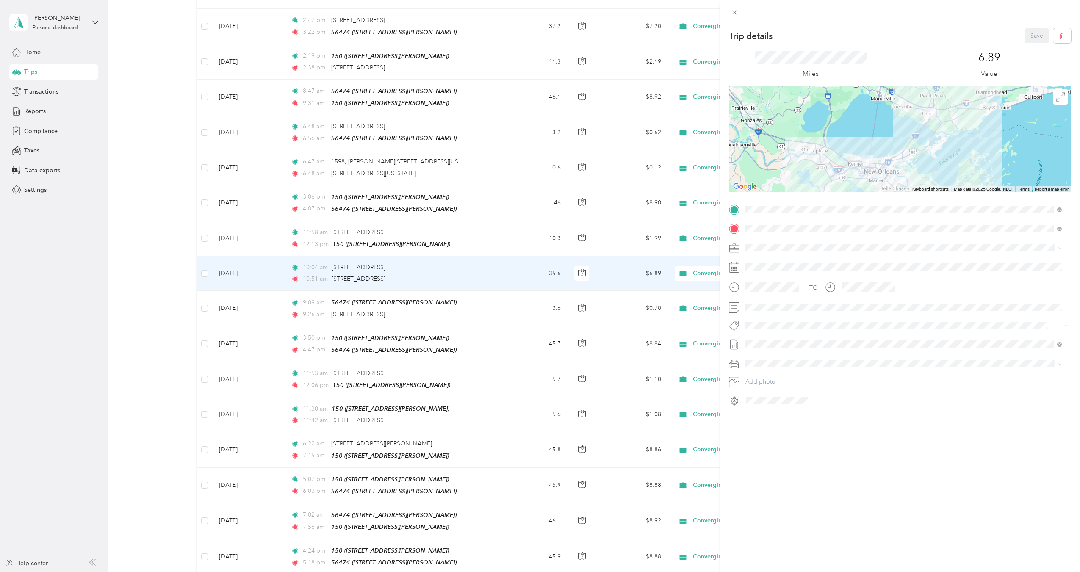
click at [466, 234] on div "Trip details Save This trip cannot be edited because it is either under review,…" at bounding box center [540, 286] width 1080 height 572
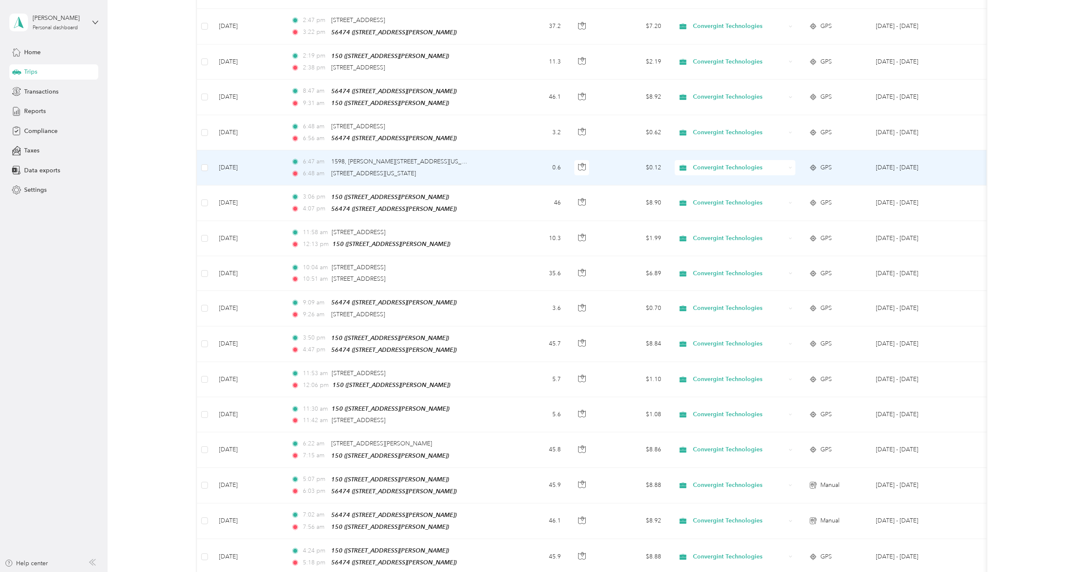
click at [480, 166] on td "6:47 am [GEOGRAPHIC_DATA][PERSON_NAME][US_STATE], [GEOGRAPHIC_DATA] 6:48 am [GE…" at bounding box center [394, 167] width 220 height 35
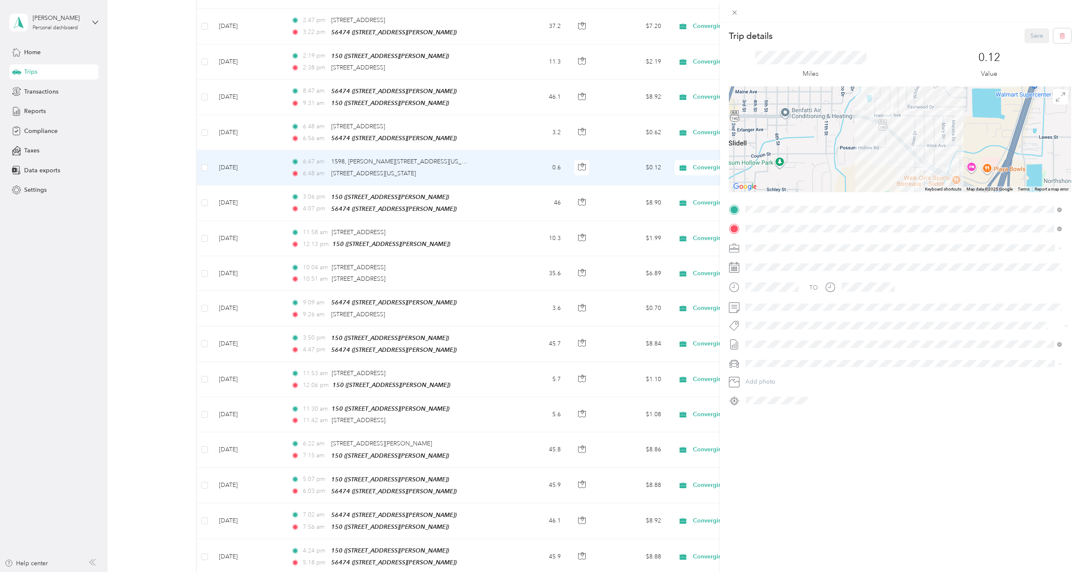
click at [204, 166] on div "Trip details Save This trip cannot be edited because it is either under review,…" at bounding box center [540, 286] width 1080 height 572
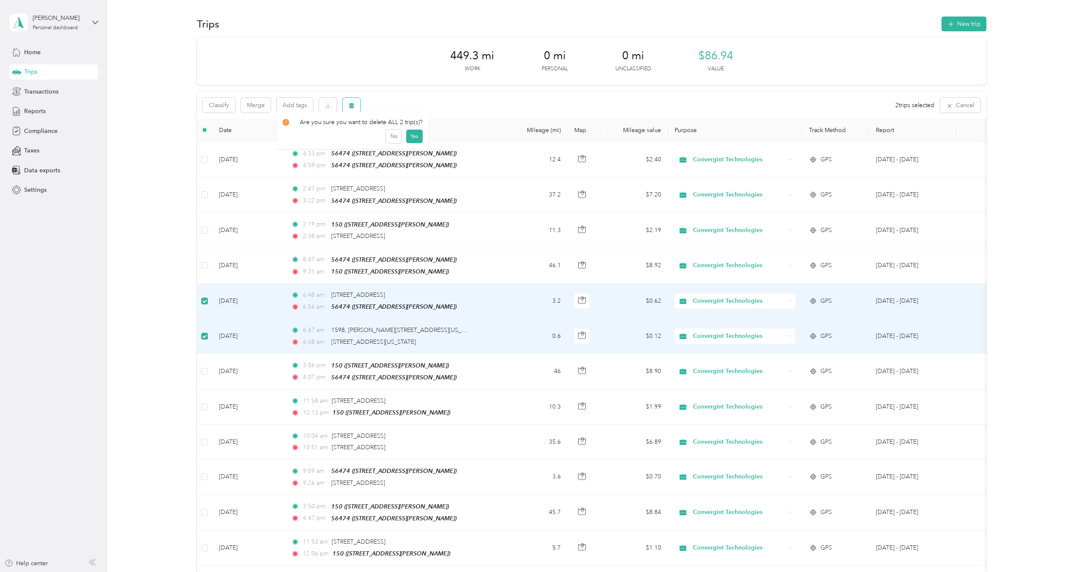
click at [350, 108] on icon "button" at bounding box center [351, 106] width 5 height 6
click at [411, 137] on button "Yes" at bounding box center [414, 141] width 17 height 14
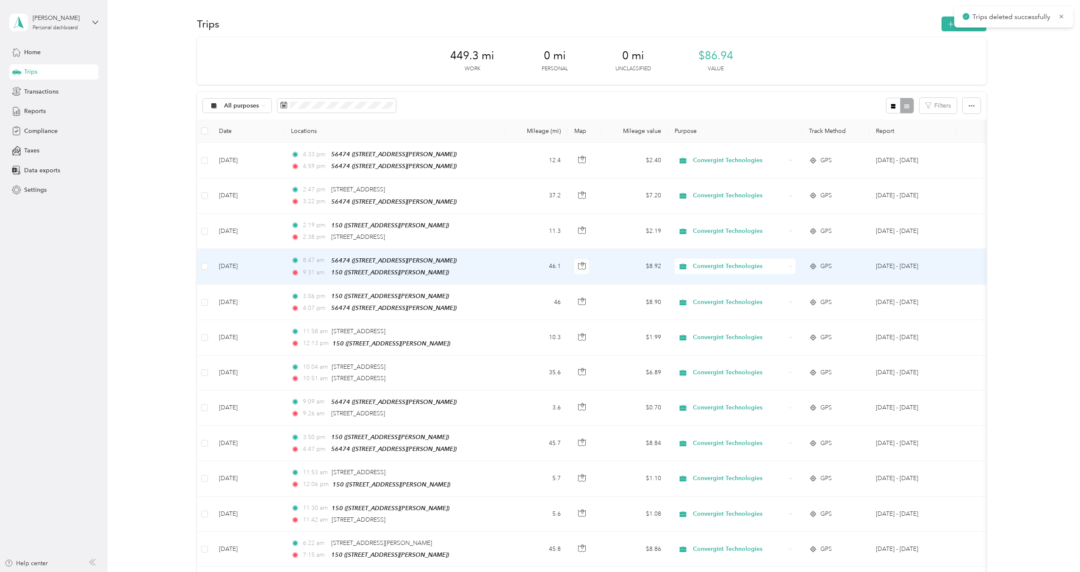
click at [467, 274] on td "8:47 am 56474 ([STREET_ADDRESS][PERSON_NAME]) 9:31 am 150 ([STREET_ADDRESS][PER…" at bounding box center [394, 267] width 220 height 36
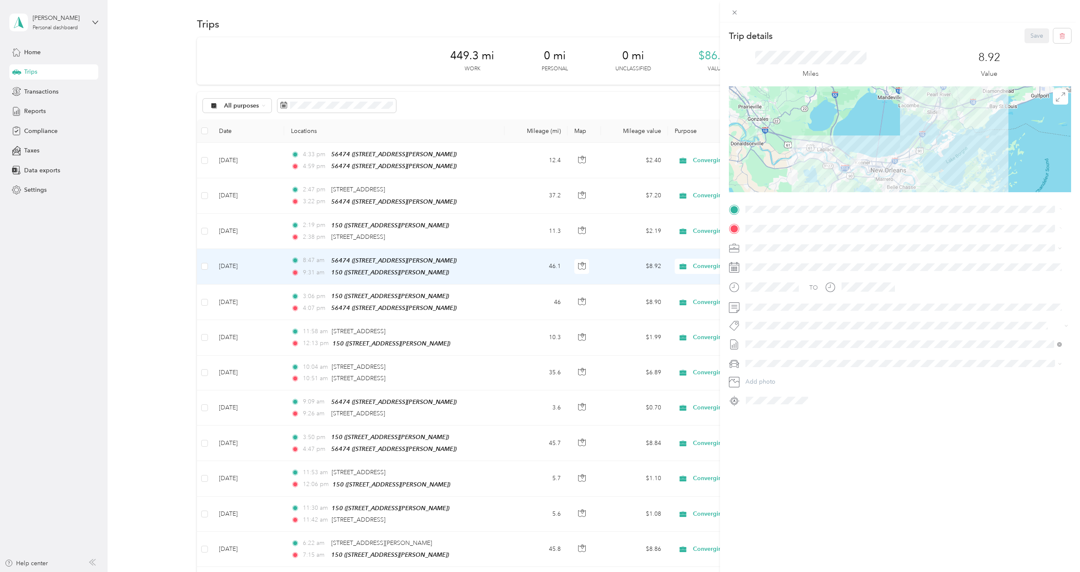
drag, startPoint x: 468, startPoint y: 233, endPoint x: 465, endPoint y: 238, distance: 5.5
click at [466, 236] on div "Trip details Save This trip cannot be edited because it is either under review,…" at bounding box center [540, 286] width 1080 height 572
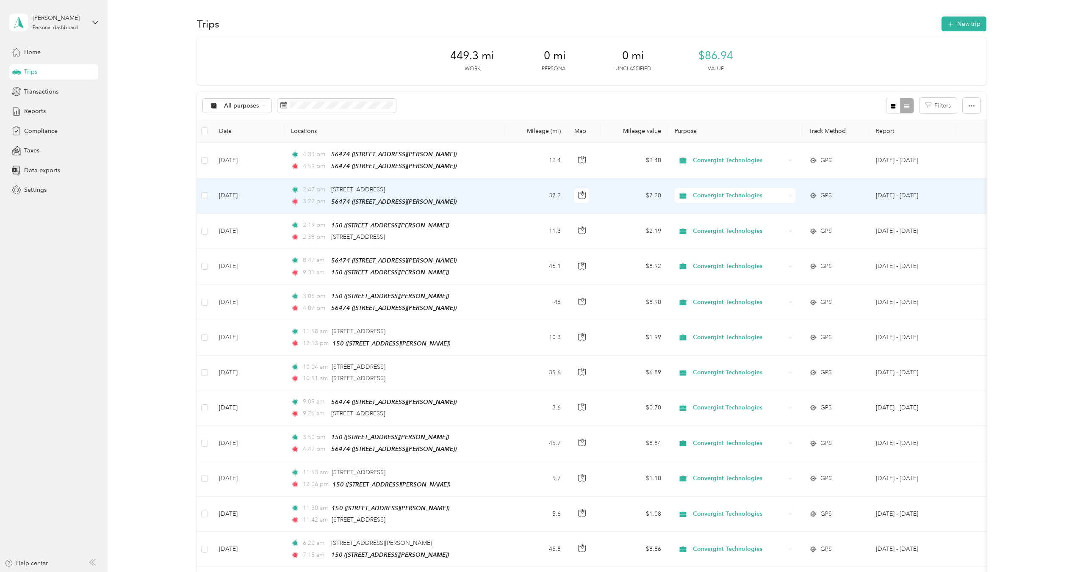
click at [468, 206] on td "2:47 pm [STREET_ADDRESS] 3:22 pm 56474 ([STREET_ADDRESS][PERSON_NAME])" at bounding box center [394, 195] width 220 height 35
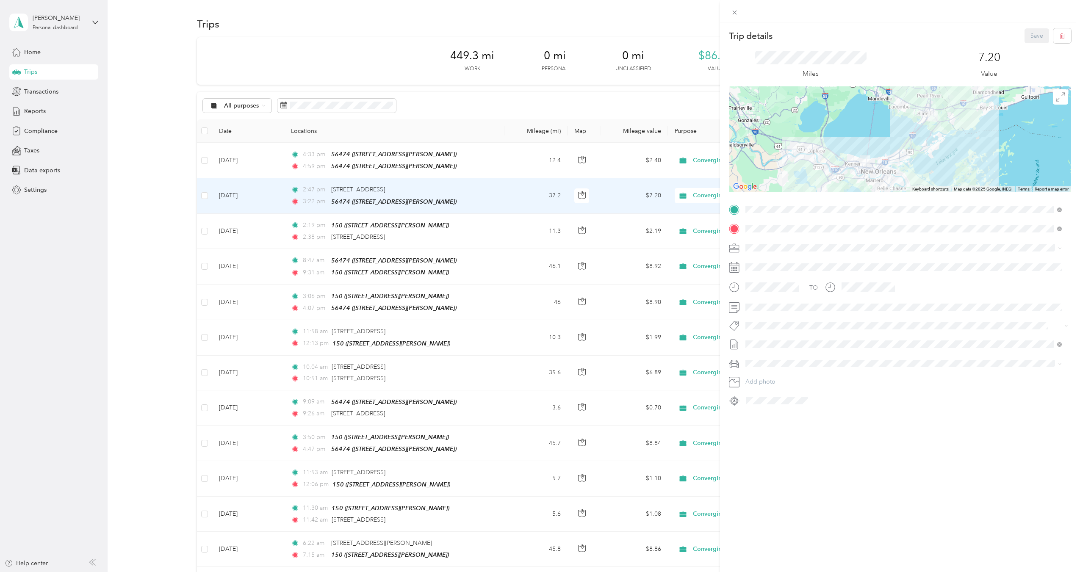
click at [207, 160] on div "Trip details Save This trip cannot be edited because it is either under review,…" at bounding box center [540, 286] width 1080 height 572
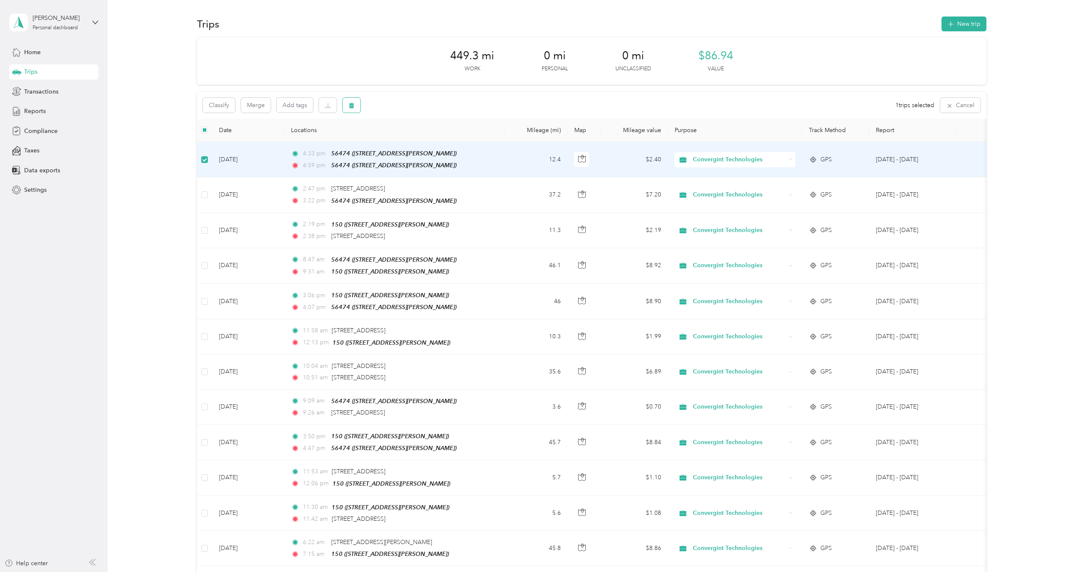
click at [349, 109] on button "button" at bounding box center [352, 105] width 18 height 15
click at [413, 142] on button "Yes" at bounding box center [414, 141] width 17 height 14
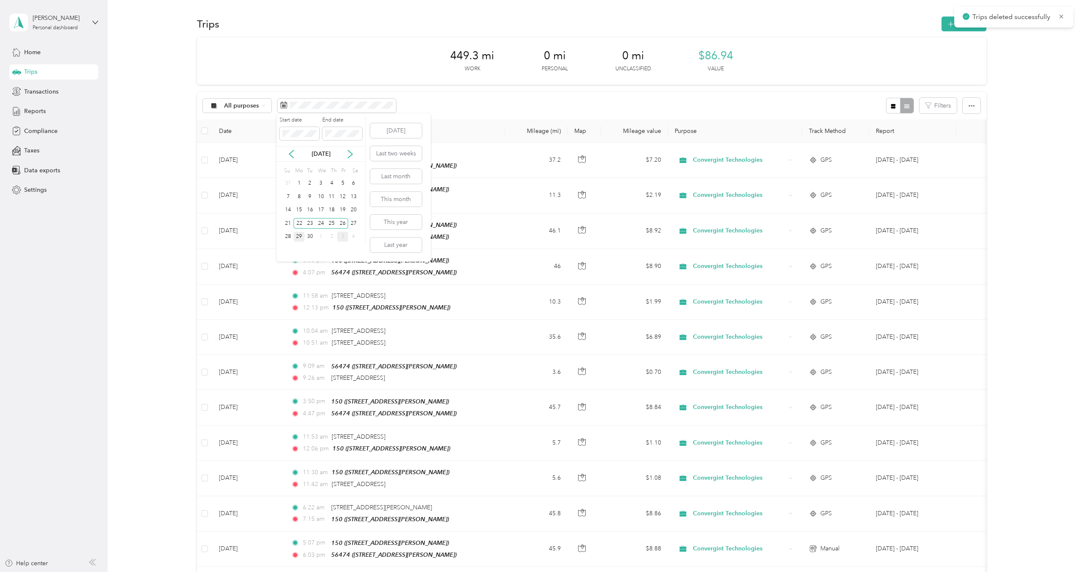
click at [298, 239] on div "29" at bounding box center [299, 237] width 11 height 11
click at [311, 240] on div "30" at bounding box center [310, 237] width 11 height 11
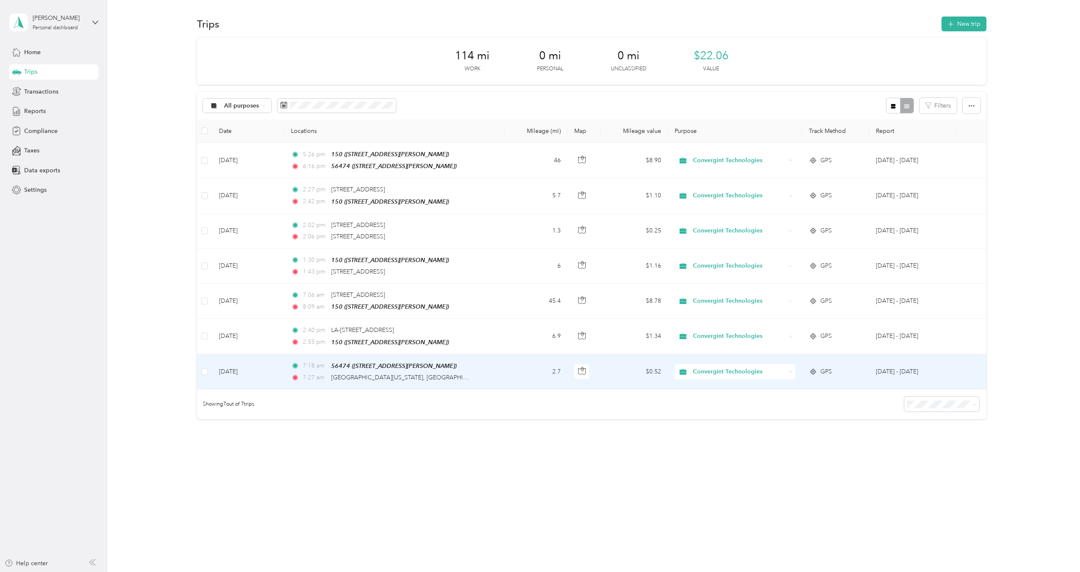
click at [485, 368] on td "7:18 am 56474 (56476 [PERSON_NAME], Slidell, [GEOGRAPHIC_DATA]) 7:27 am [GEOGRA…" at bounding box center [394, 372] width 220 height 35
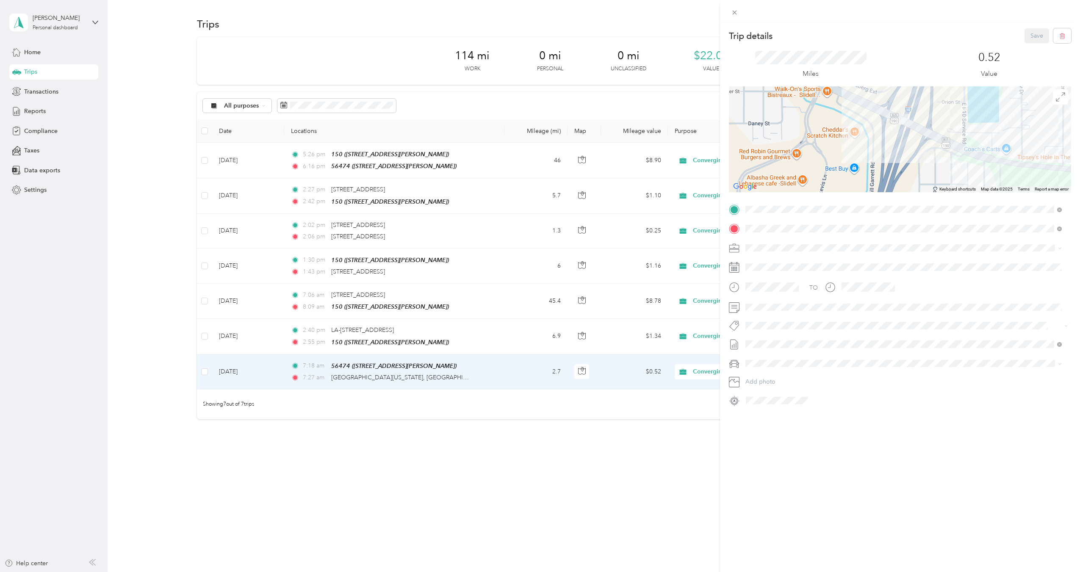
drag, startPoint x: 918, startPoint y: 113, endPoint x: 913, endPoint y: 185, distance: 72.6
click at [913, 185] on div at bounding box center [900, 139] width 342 height 106
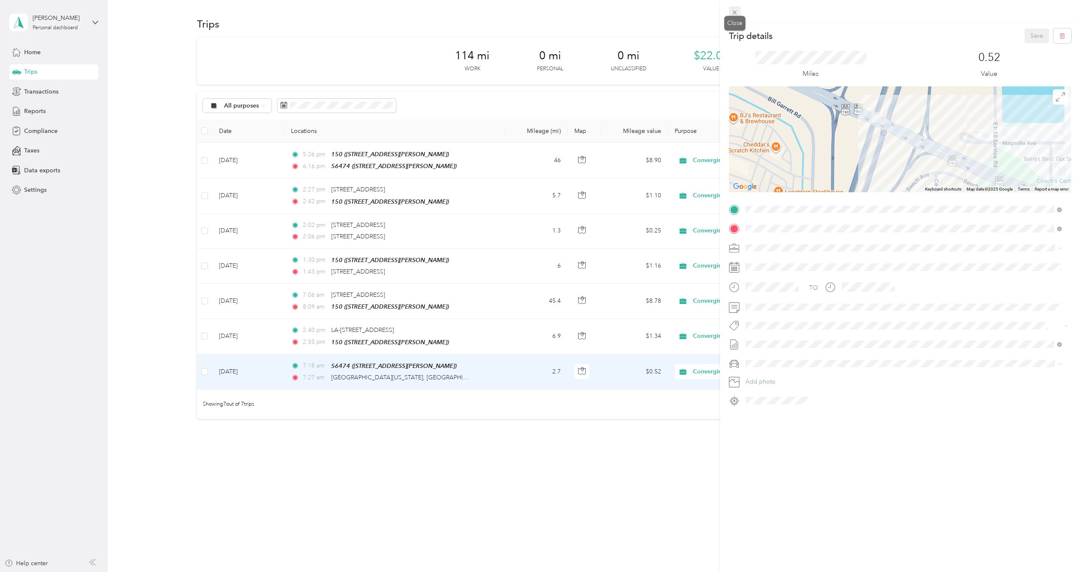
click at [732, 11] on icon at bounding box center [734, 12] width 7 height 7
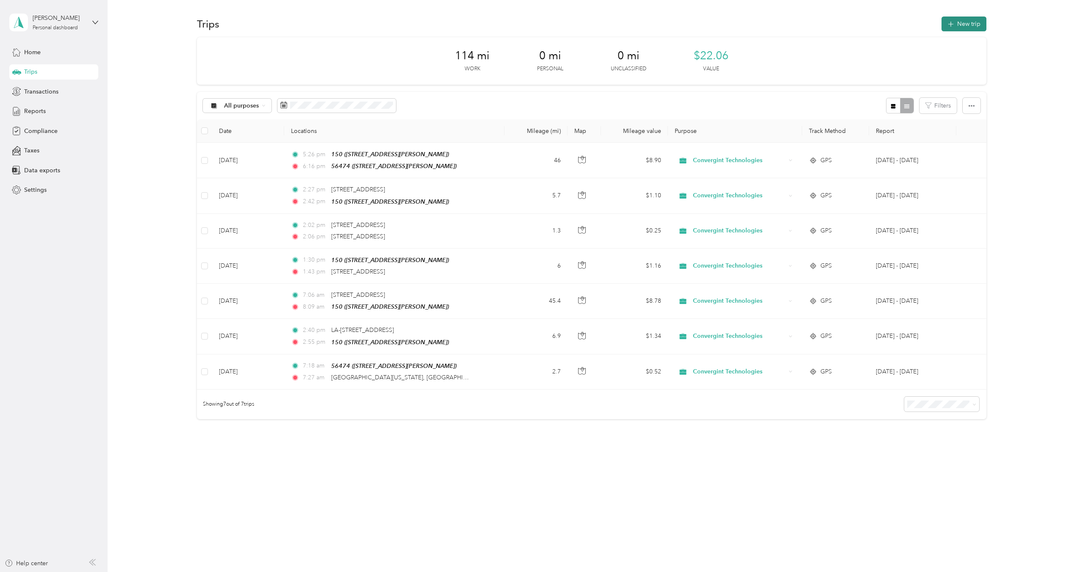
click at [974, 22] on button "New trip" at bounding box center [964, 24] width 45 height 15
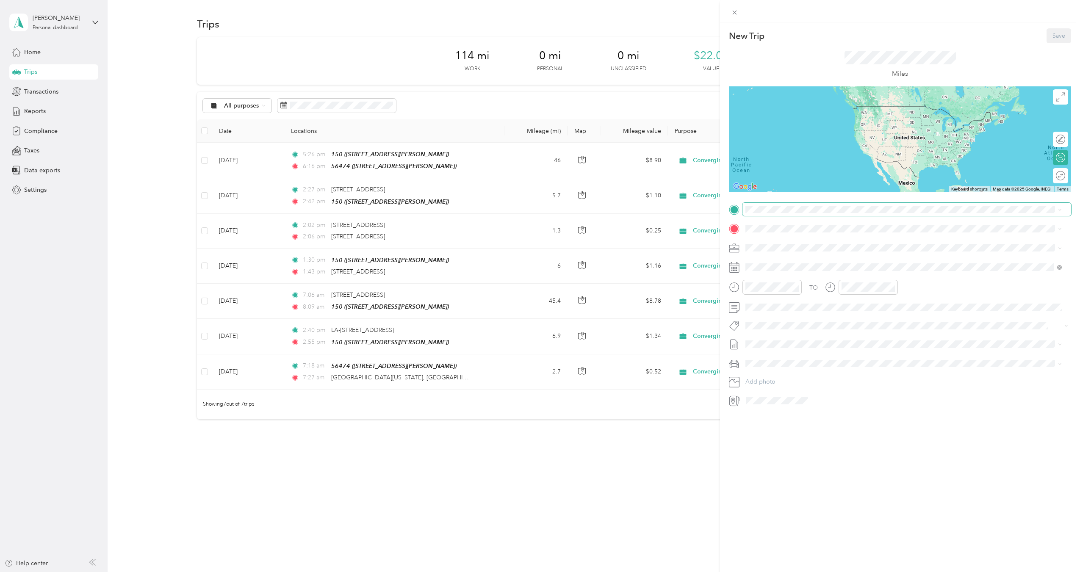
click at [816, 214] on span at bounding box center [906, 210] width 329 height 14
click at [809, 258] on span "Shortcut [GEOGRAPHIC_DATA][US_STATE], [GEOGRAPHIC_DATA]" at bounding box center [852, 254] width 180 height 8
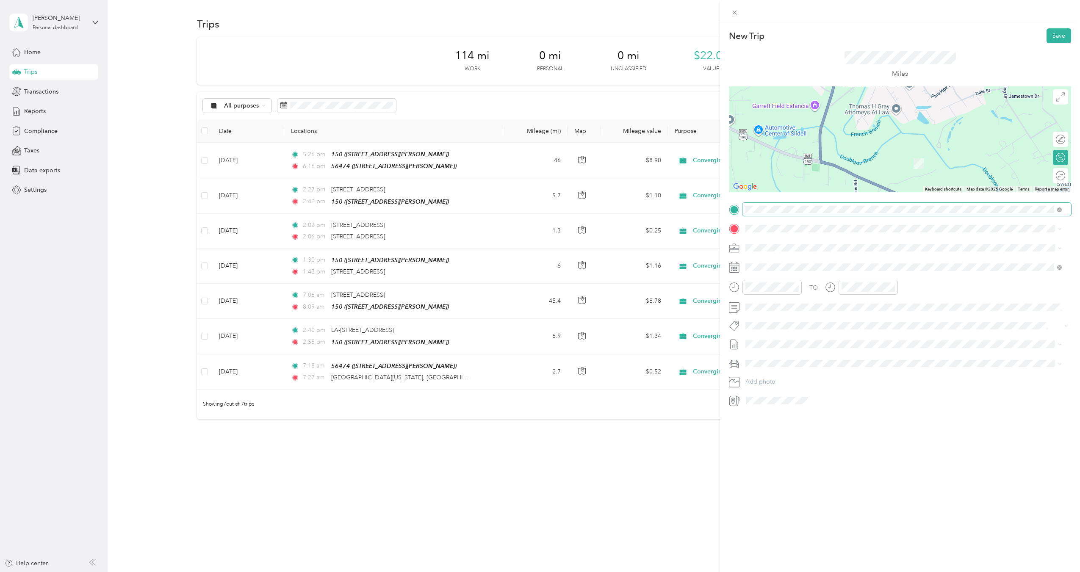
click at [819, 216] on span at bounding box center [906, 210] width 329 height 14
click at [883, 242] on div "Shortcut [GEOGRAPHIC_DATA][US_STATE], [GEOGRAPHIC_DATA]" at bounding box center [903, 240] width 310 height 11
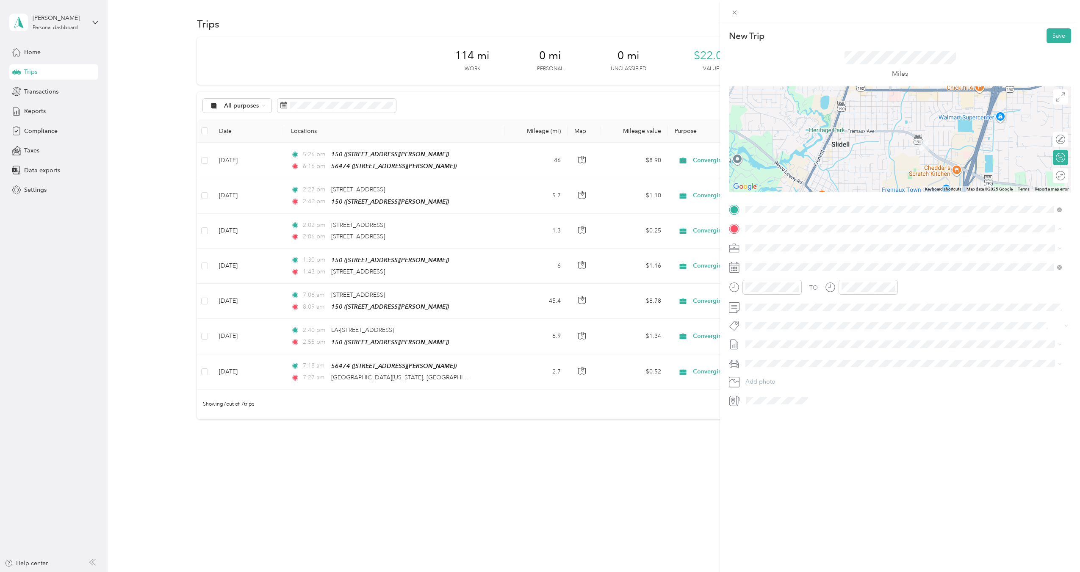
click at [792, 291] on div "150" at bounding box center [812, 289] width 101 height 8
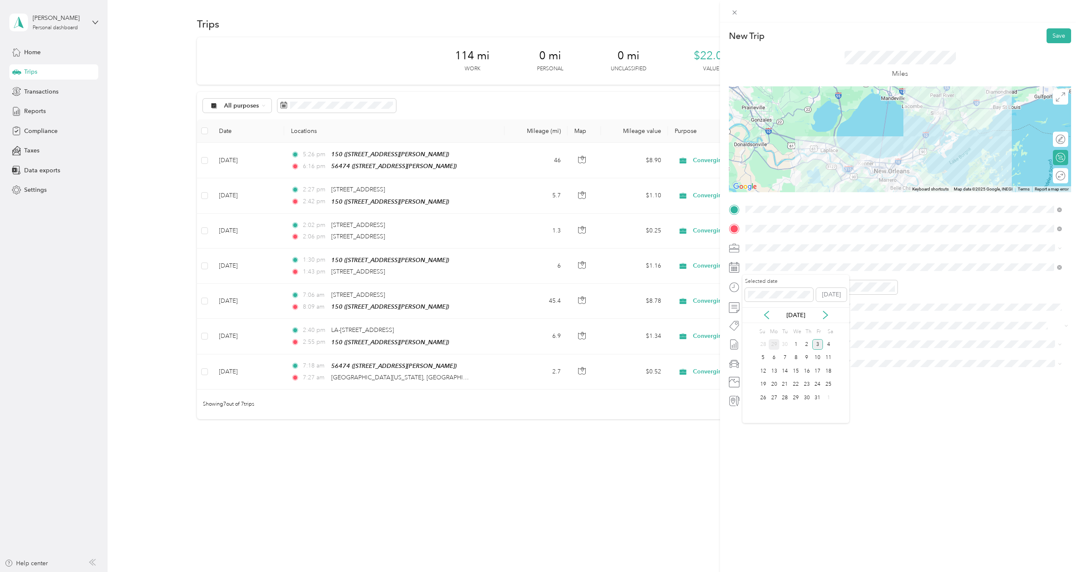
click at [773, 346] on div "29" at bounding box center [774, 344] width 11 height 11
click at [750, 337] on div "07" at bounding box center [754, 338] width 20 height 12
click at [777, 324] on div "28" at bounding box center [778, 325] width 20 height 12
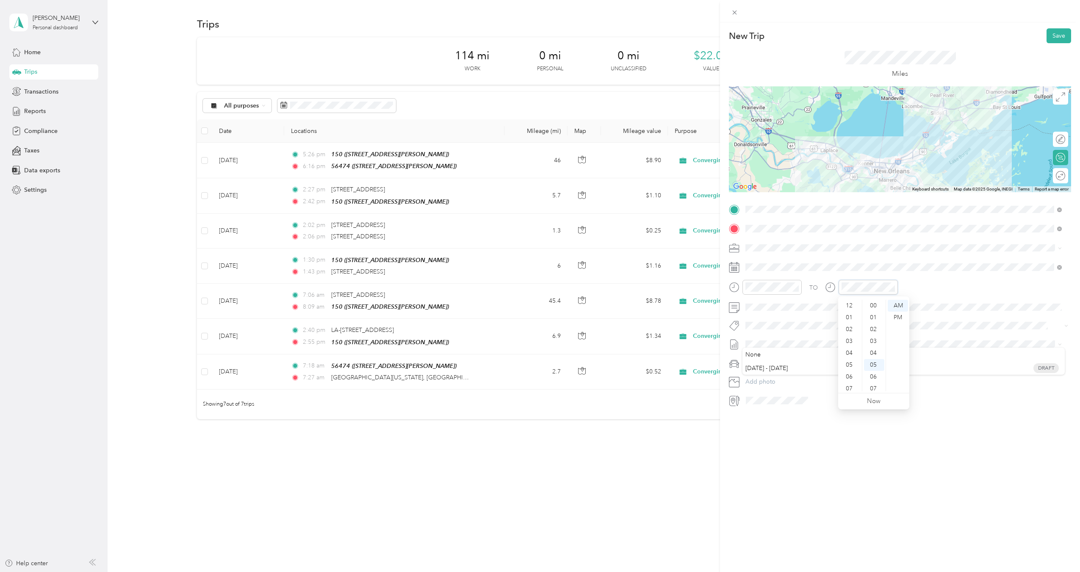
scroll to position [59, 0]
click at [847, 352] on div "08" at bounding box center [850, 350] width 20 height 12
click at [875, 306] on div "16" at bounding box center [874, 309] width 20 height 12
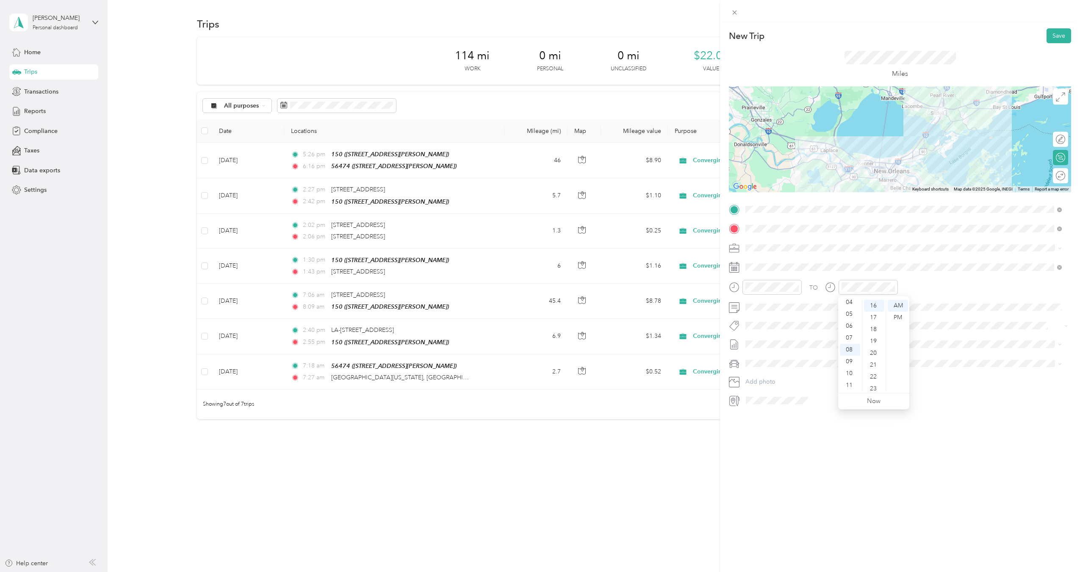
click at [867, 525] on div "New Trip Save This trip cannot be edited because it is either under review, app…" at bounding box center [900, 308] width 360 height 572
click at [788, 373] on span "[DATE] - [DATE]" at bounding box center [766, 372] width 42 height 9
click at [781, 395] on li "Ford F250SD" at bounding box center [903, 393] width 322 height 15
click at [792, 491] on div "New Trip Save This trip cannot be edited because it is either under review, app…" at bounding box center [900, 308] width 360 height 572
click at [1051, 37] on button "Save" at bounding box center [1059, 35] width 25 height 15
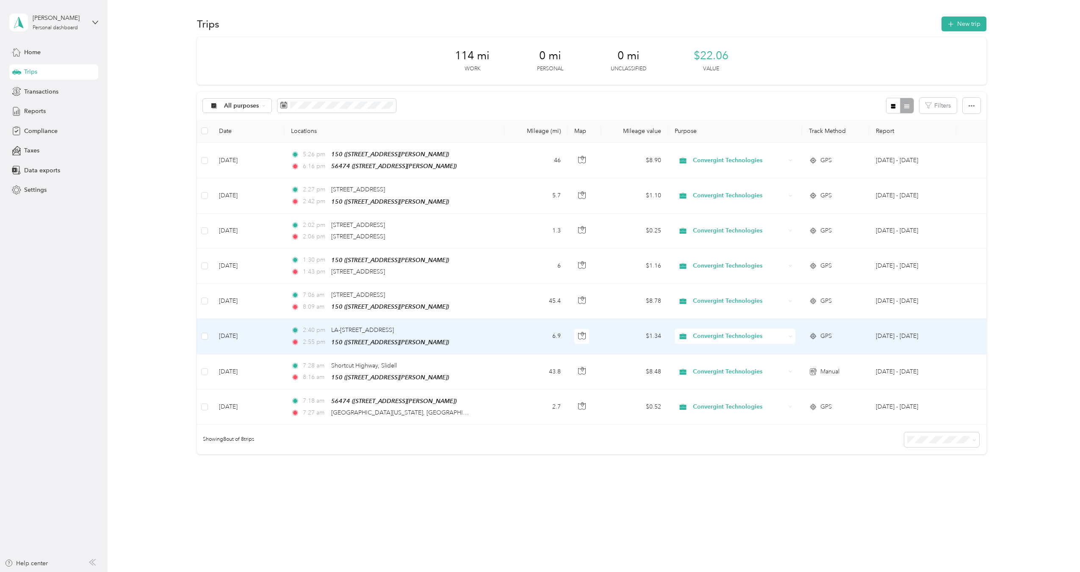
click at [456, 333] on div "2:40 pm LA-3139 N, Metairie, [GEOGRAPHIC_DATA] 2:55 pm 150 ([STREET_ADDRESS][PE…" at bounding box center [380, 336] width 178 height 21
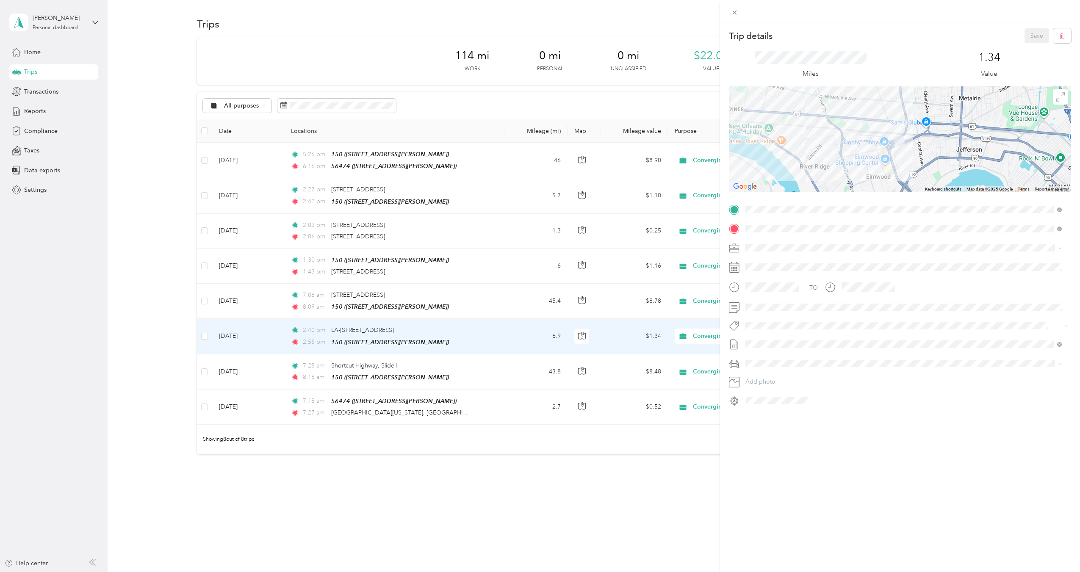
drag, startPoint x: 964, startPoint y: 156, endPoint x: 839, endPoint y: 139, distance: 126.6
click at [839, 139] on div at bounding box center [900, 139] width 342 height 106
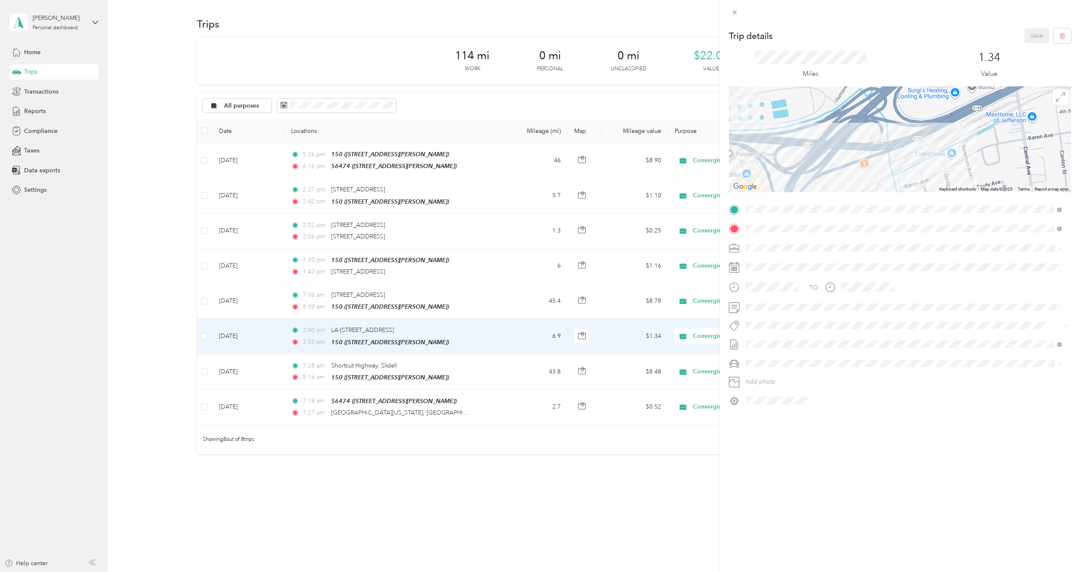
drag, startPoint x: 870, startPoint y: 122, endPoint x: 880, endPoint y: 147, distance: 26.4
click at [881, 147] on div at bounding box center [900, 139] width 342 height 106
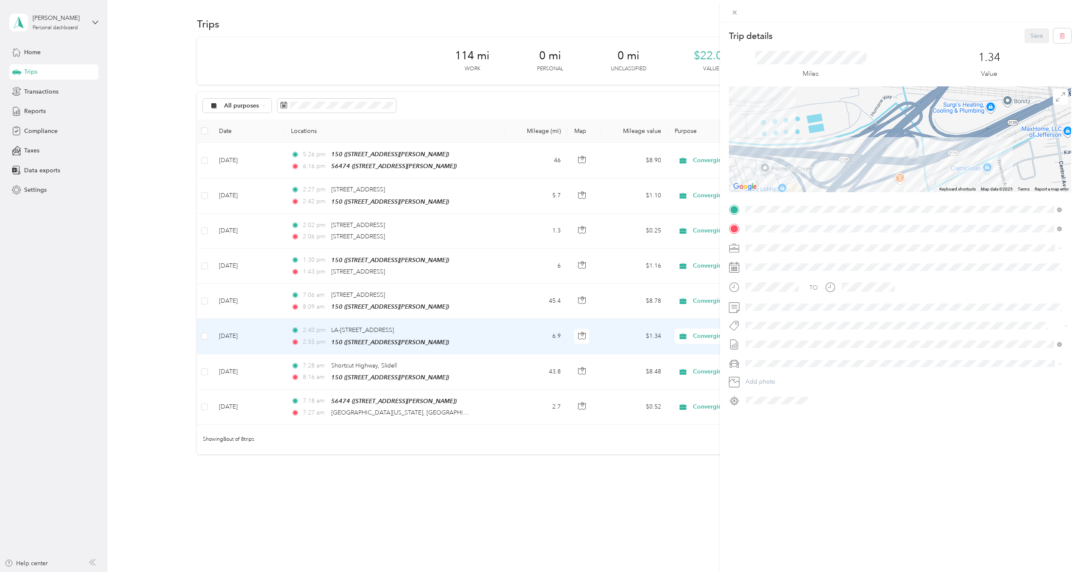
drag, startPoint x: 932, startPoint y: 130, endPoint x: 921, endPoint y: 174, distance: 44.9
click at [921, 175] on div at bounding box center [900, 139] width 342 height 106
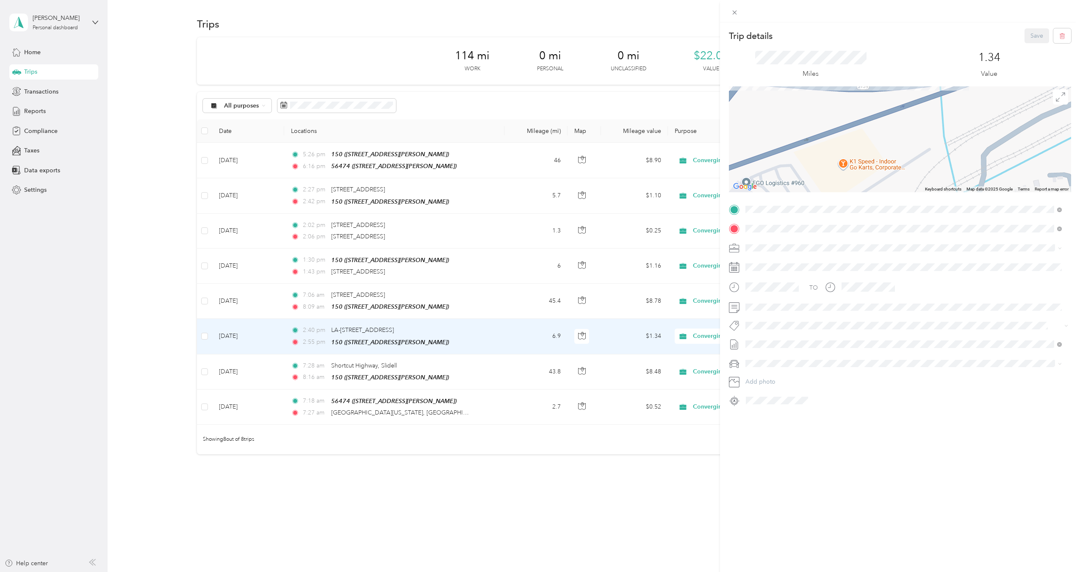
drag, startPoint x: 895, startPoint y: 156, endPoint x: 896, endPoint y: 119, distance: 36.4
click at [896, 119] on div at bounding box center [900, 139] width 342 height 106
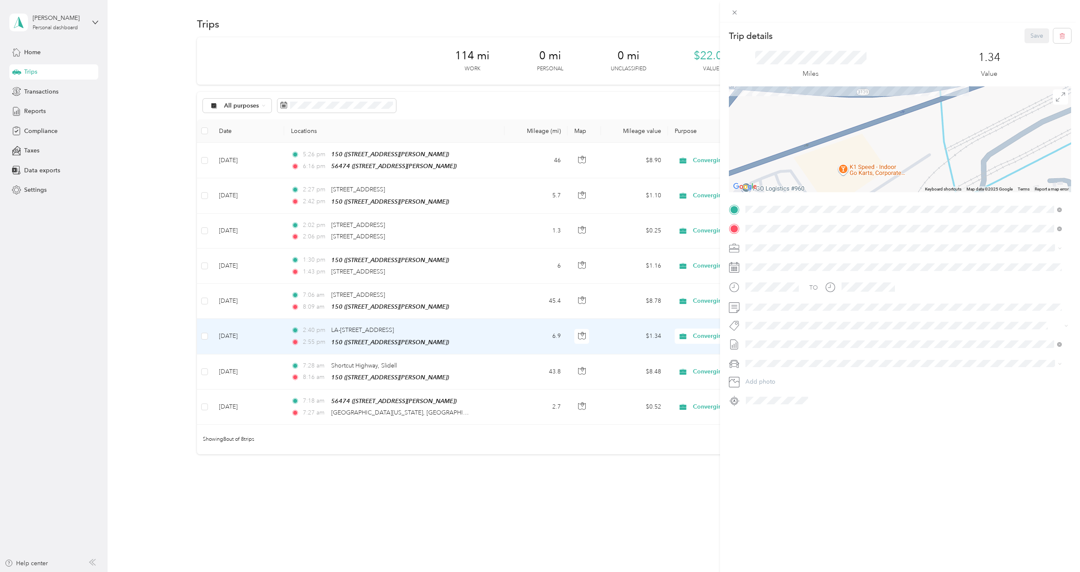
click at [860, 170] on div at bounding box center [900, 139] width 342 height 106
click at [734, 12] on icon at bounding box center [734, 12] width 7 height 7
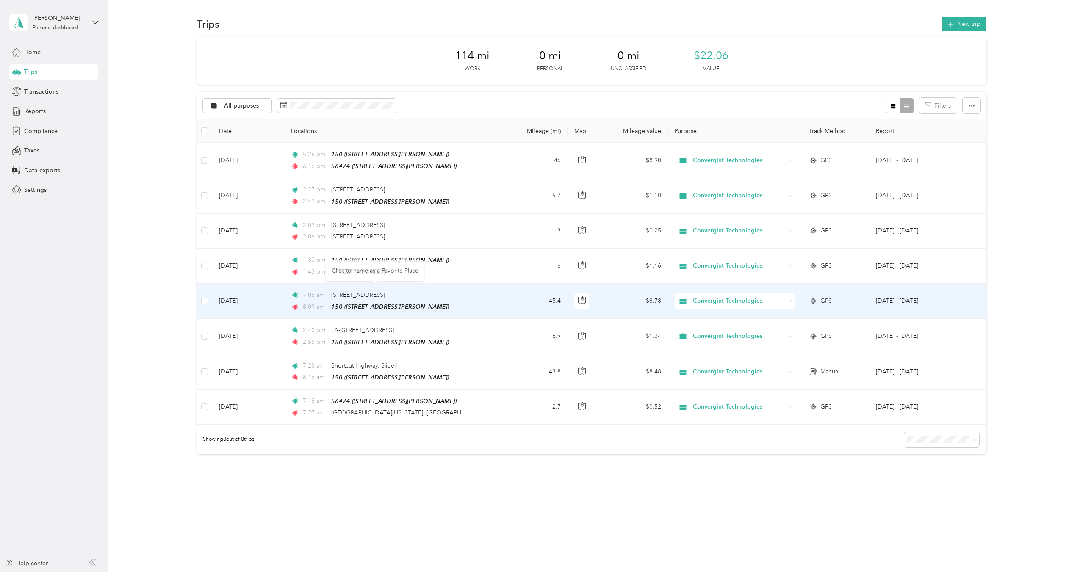
drag, startPoint x: 429, startPoint y: 301, endPoint x: 440, endPoint y: 300, distance: 11.5
click at [440, 300] on div "7:06 am [STREET_ADDRESS] 8:09 am 150 ([STREET_ADDRESS][PERSON_NAME])" at bounding box center [380, 301] width 178 height 21
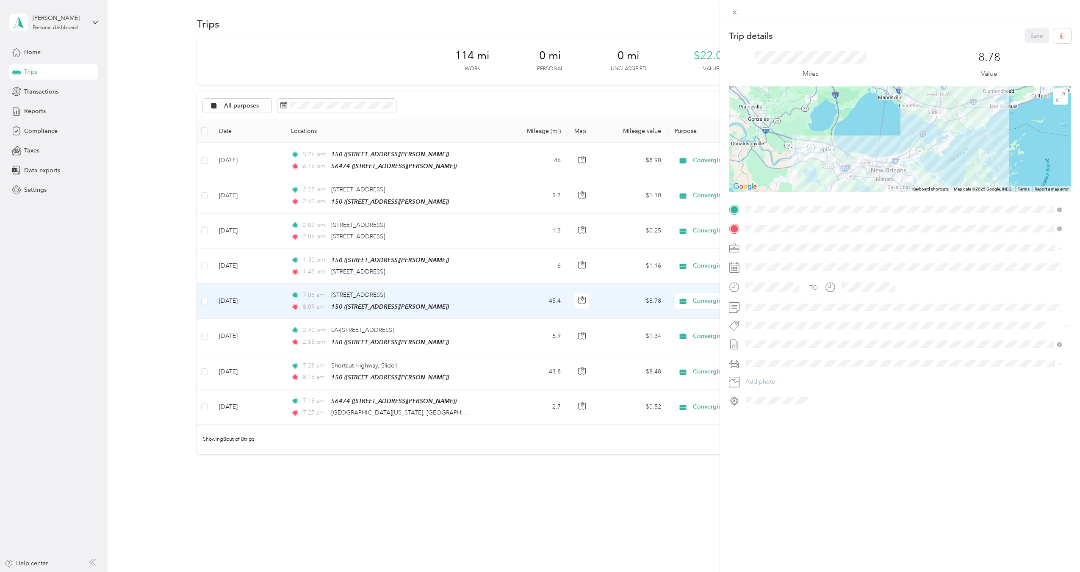
click at [461, 335] on div "Trip details Save This trip cannot be edited because it is either under review,…" at bounding box center [540, 286] width 1080 height 572
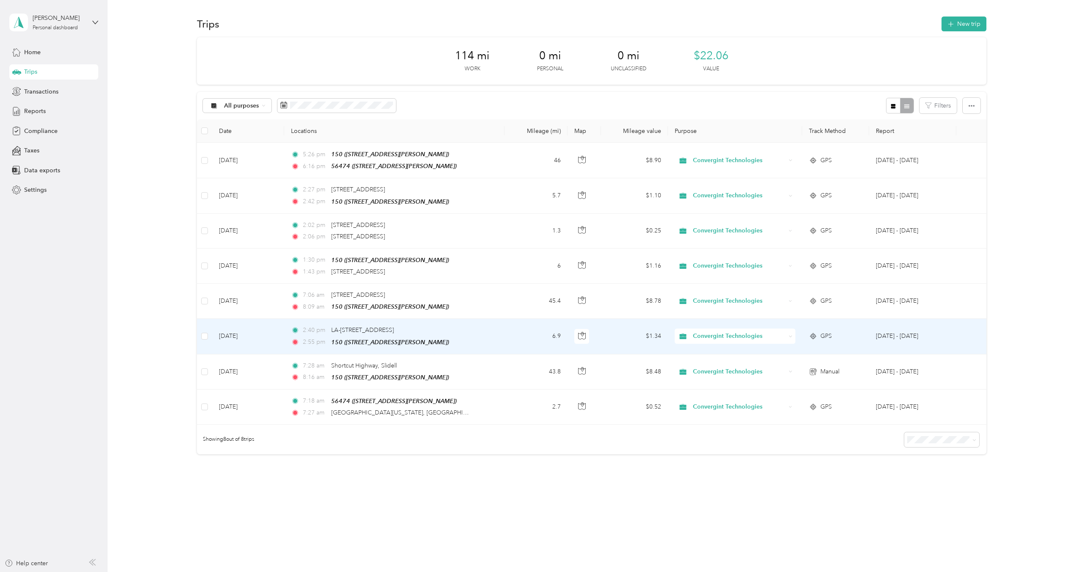
click at [461, 338] on div "2:55 pm 150 ([STREET_ADDRESS][PERSON_NAME])" at bounding box center [380, 343] width 178 height 10
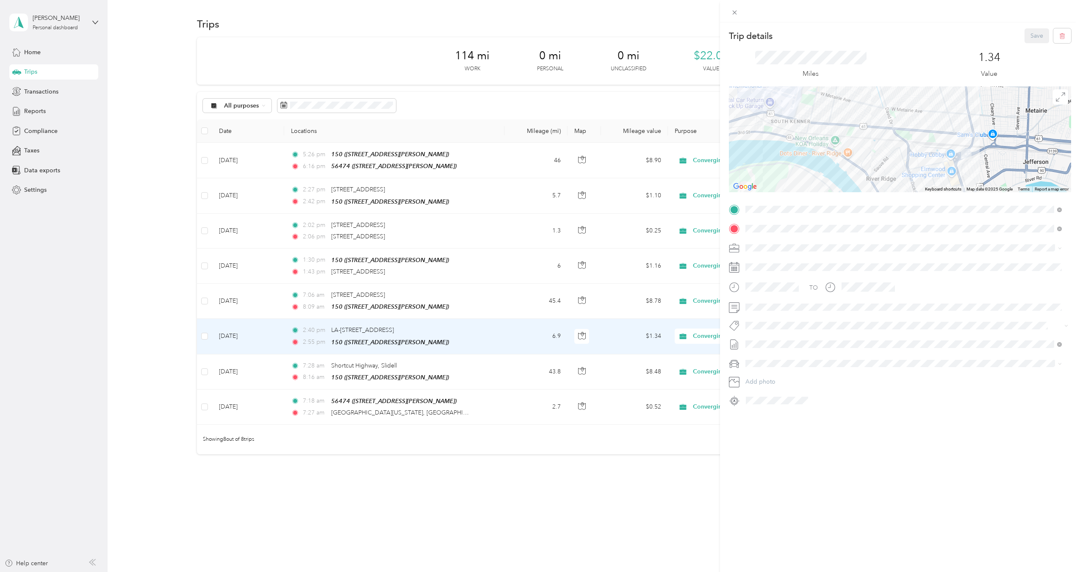
drag, startPoint x: 989, startPoint y: 152, endPoint x: 930, endPoint y: 147, distance: 59.0
click at [930, 147] on div at bounding box center [900, 139] width 342 height 106
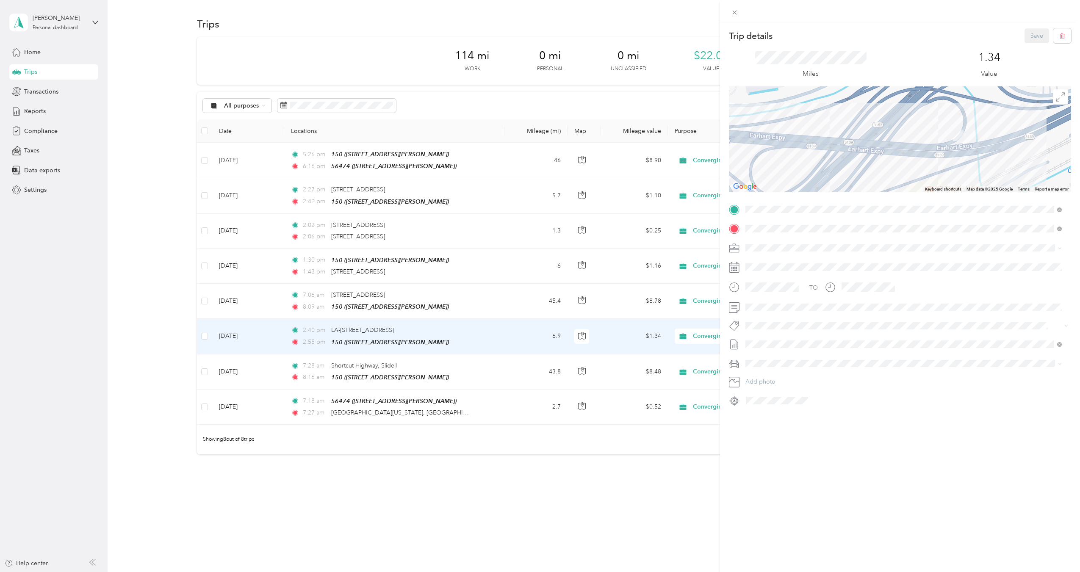
drag, startPoint x: 964, startPoint y: 150, endPoint x: 977, endPoint y: 135, distance: 19.3
click at [977, 135] on div at bounding box center [900, 139] width 342 height 106
click at [736, 13] on icon at bounding box center [734, 12] width 7 height 7
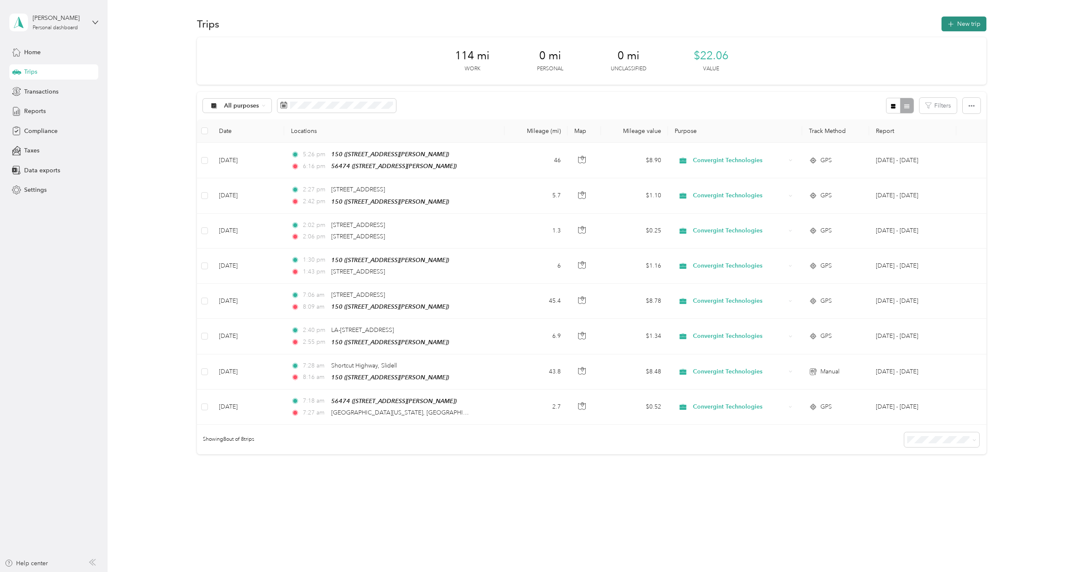
click at [958, 28] on button "New trip" at bounding box center [964, 24] width 45 height 15
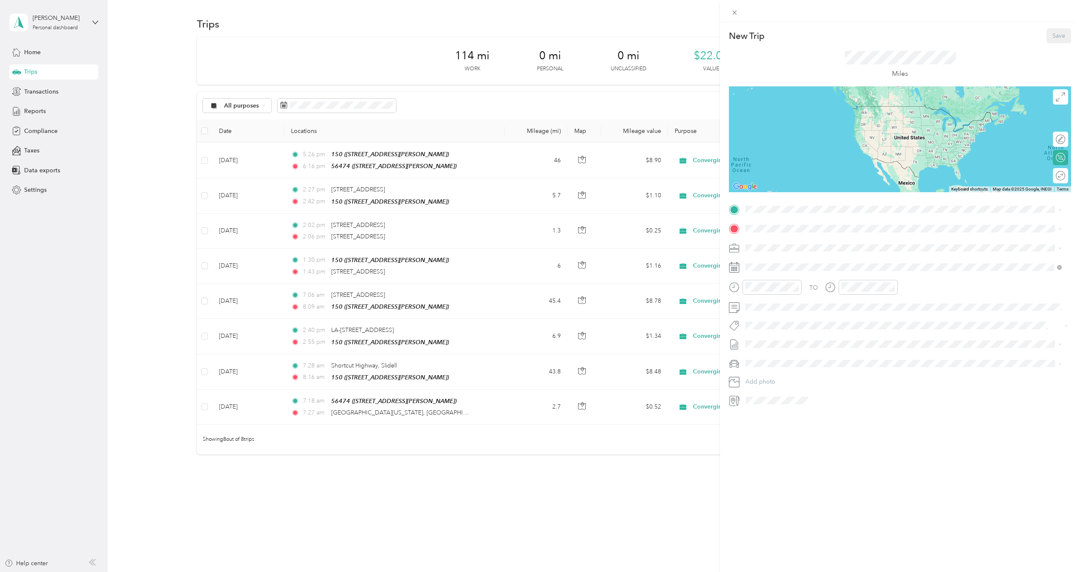
click at [770, 271] on strong "150" at bounding box center [767, 270] width 11 height 8
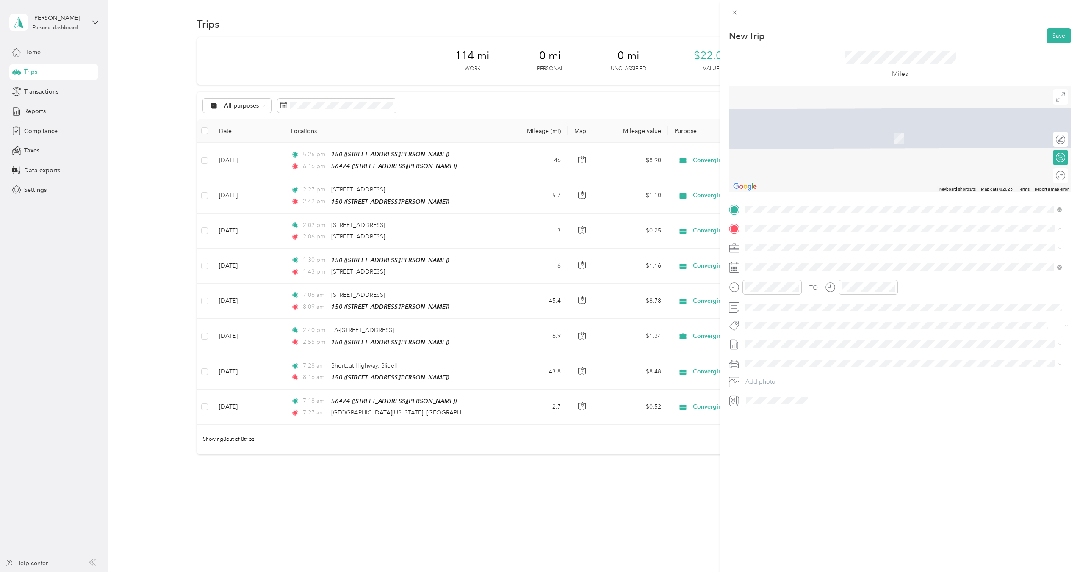
click at [788, 261] on div "56474" at bounding box center [812, 262] width 101 height 8
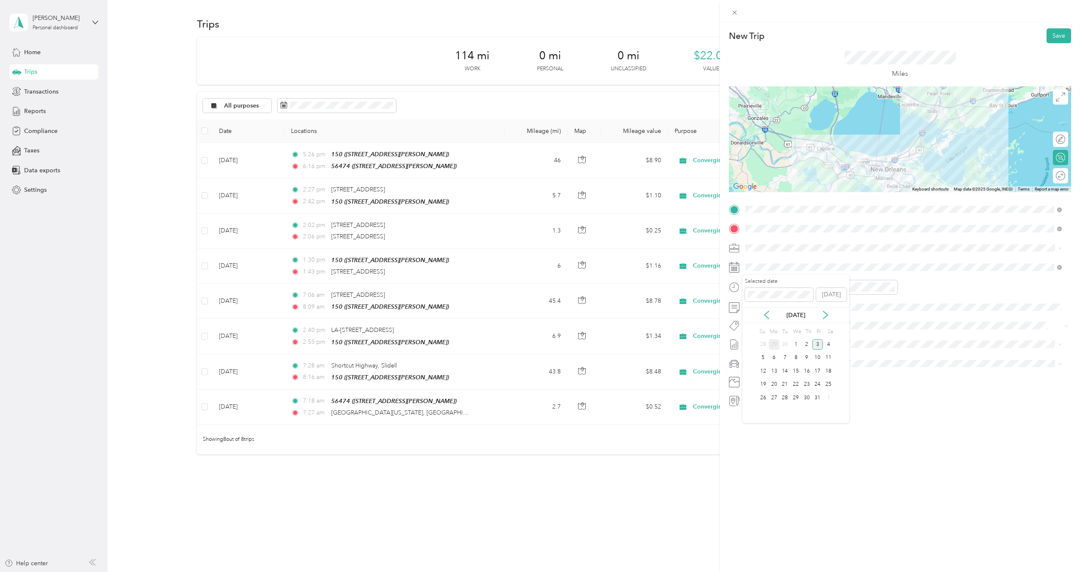
click at [770, 348] on div "29" at bounding box center [774, 344] width 11 height 11
click at [752, 314] on div "05" at bounding box center [754, 314] width 20 height 12
click at [778, 353] on div "29" at bounding box center [778, 355] width 20 height 12
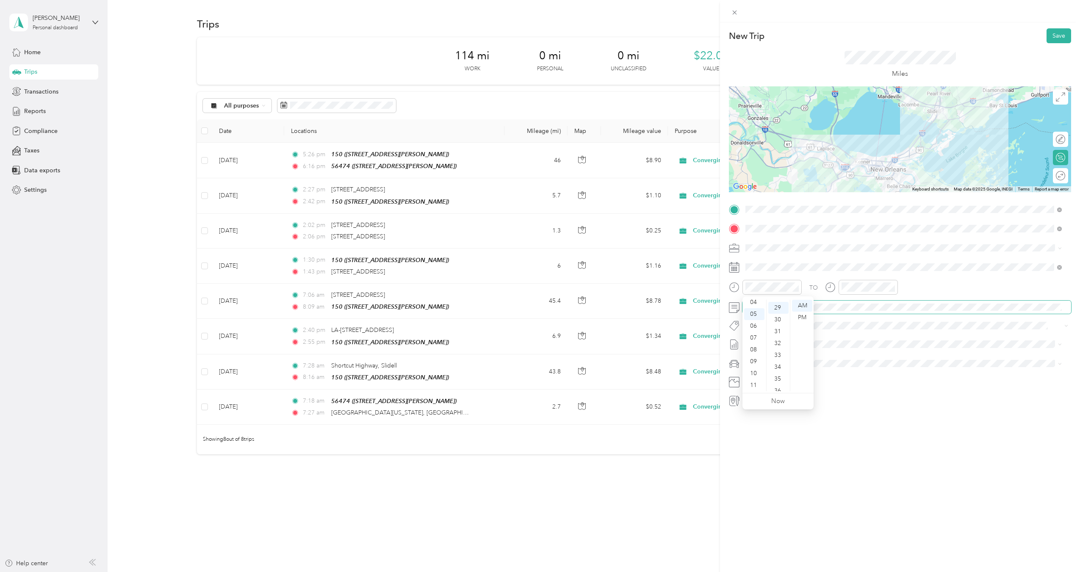
scroll to position [344, 0]
click at [805, 317] on div "PM" at bounding box center [802, 318] width 20 height 12
click at [847, 327] on div "06" at bounding box center [850, 326] width 20 height 12
click at [874, 354] on div "40" at bounding box center [874, 358] width 20 height 12
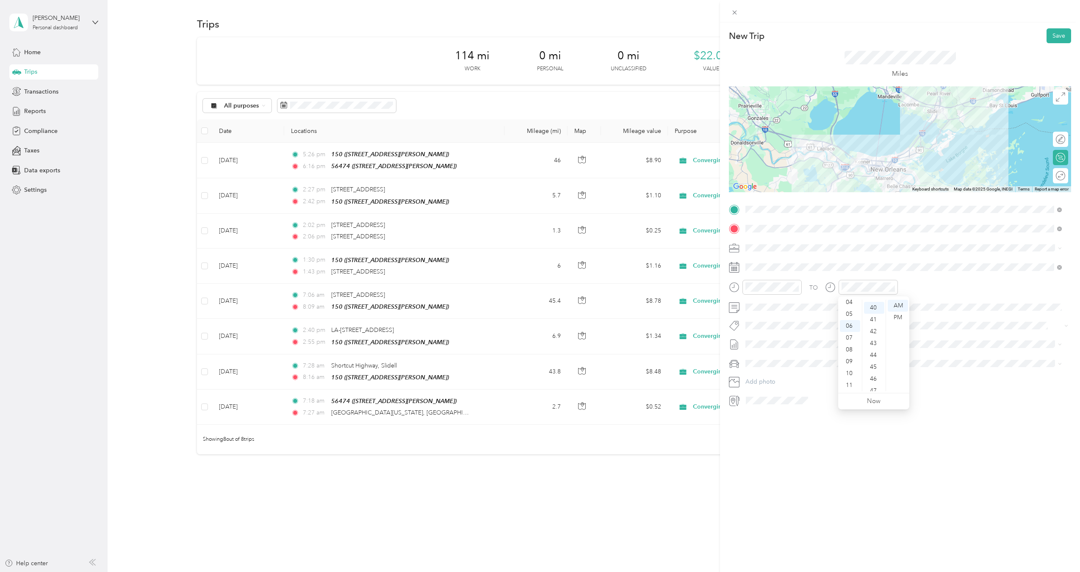
scroll to position [474, 0]
drag, startPoint x: 898, startPoint y: 318, endPoint x: 895, endPoint y: 321, distance: 4.5
click at [896, 320] on div "PM" at bounding box center [898, 318] width 20 height 12
drag, startPoint x: 752, startPoint y: 312, endPoint x: 748, endPoint y: 313, distance: 4.4
click at [751, 312] on div "05" at bounding box center [754, 314] width 20 height 12
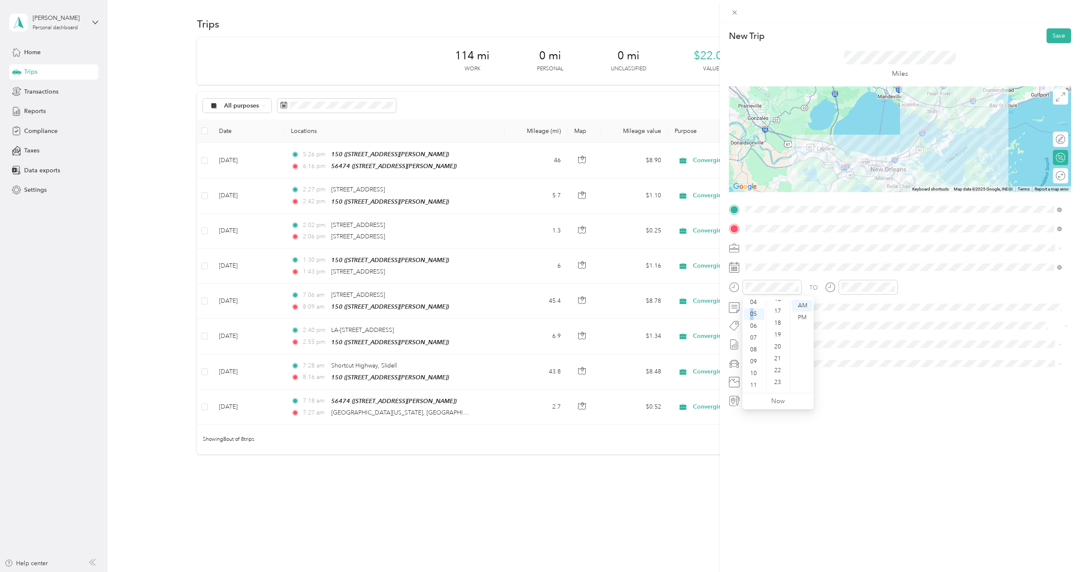
scroll to position [337, 0]
click at [781, 312] on div "29" at bounding box center [778, 313] width 20 height 12
click at [803, 320] on div "PM" at bounding box center [802, 318] width 20 height 12
click at [836, 458] on div "New Trip Save This trip cannot be edited because it is either under review, app…" at bounding box center [900, 308] width 360 height 572
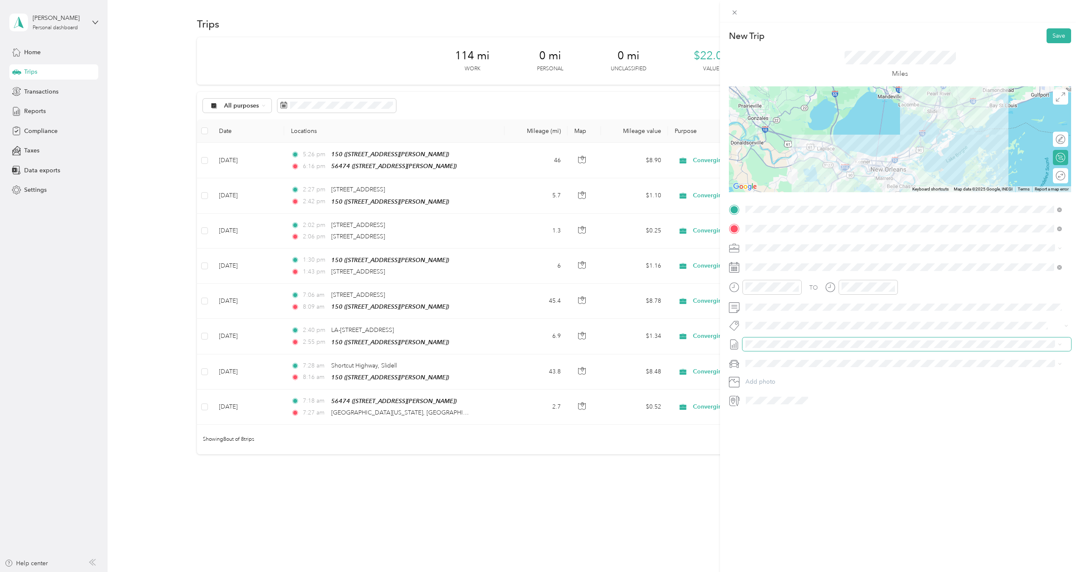
click at [762, 348] on span at bounding box center [906, 345] width 329 height 14
drag, startPoint x: 772, startPoint y: 374, endPoint x: 770, endPoint y: 368, distance: 6.3
click at [772, 374] on span "[DATE] - [DATE]" at bounding box center [766, 372] width 42 height 9
click at [779, 394] on div "Ford F250SD" at bounding box center [903, 393] width 310 height 9
click at [1058, 36] on button "Save" at bounding box center [1059, 35] width 25 height 15
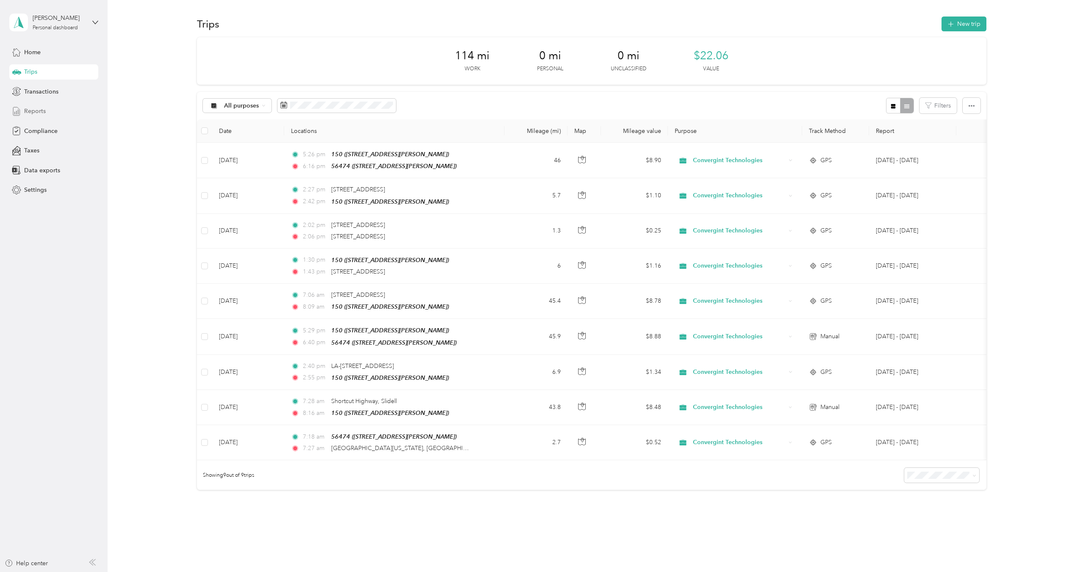
click at [28, 111] on span "Reports" at bounding box center [35, 111] width 22 height 9
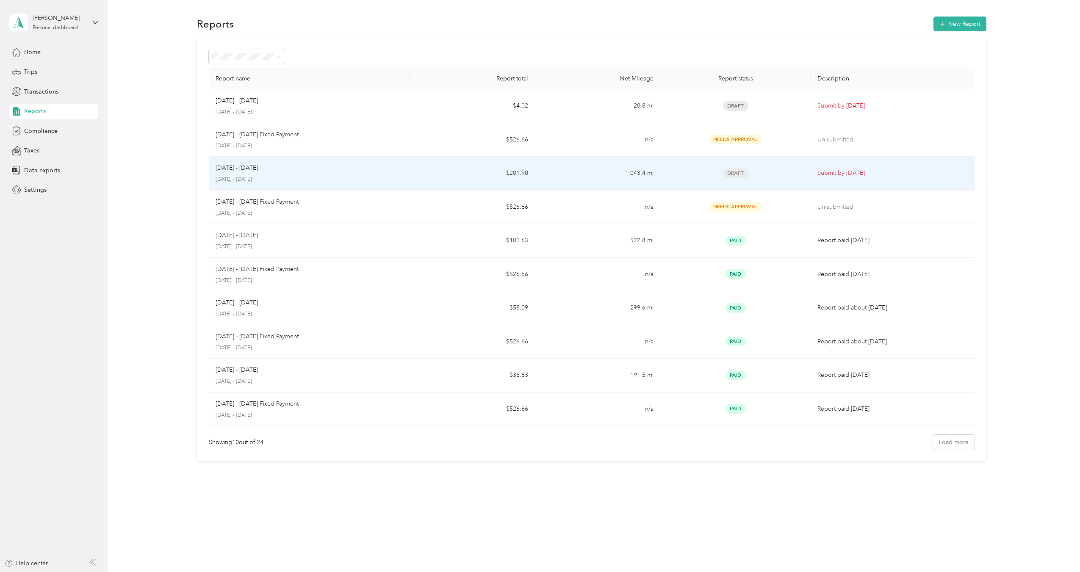
click at [474, 173] on td "$201.90" at bounding box center [472, 174] width 125 height 34
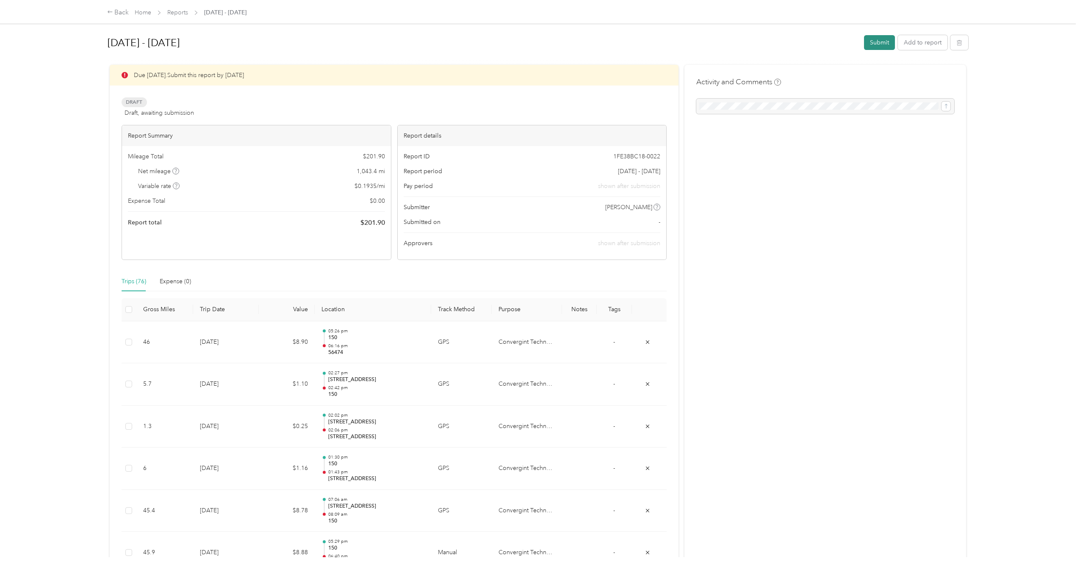
click at [881, 42] on button "Submit" at bounding box center [879, 42] width 31 height 15
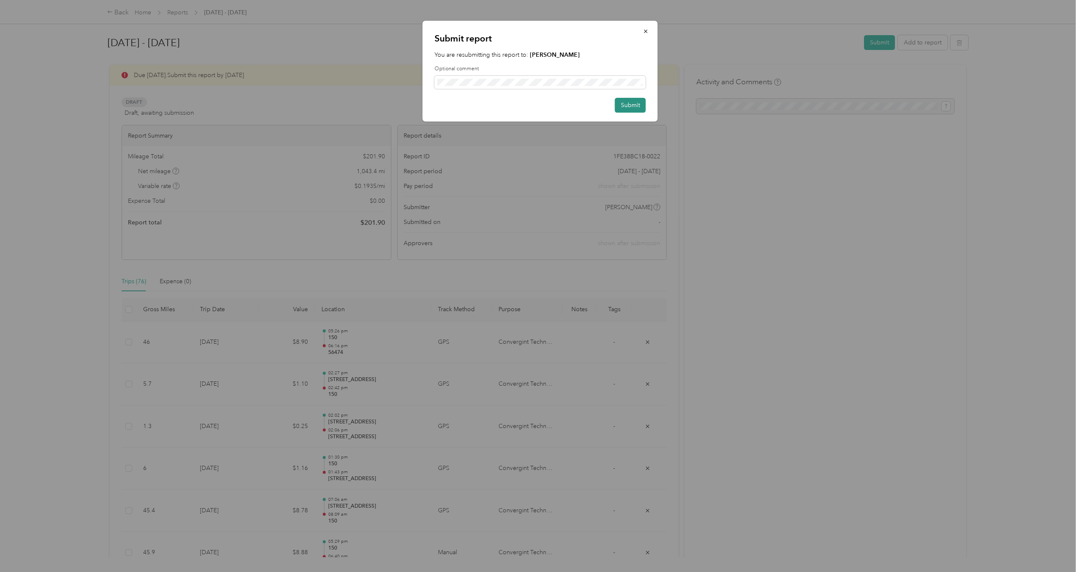
click at [636, 102] on button "Submit" at bounding box center [630, 105] width 31 height 15
